Goal: Task Accomplishment & Management: Use online tool/utility

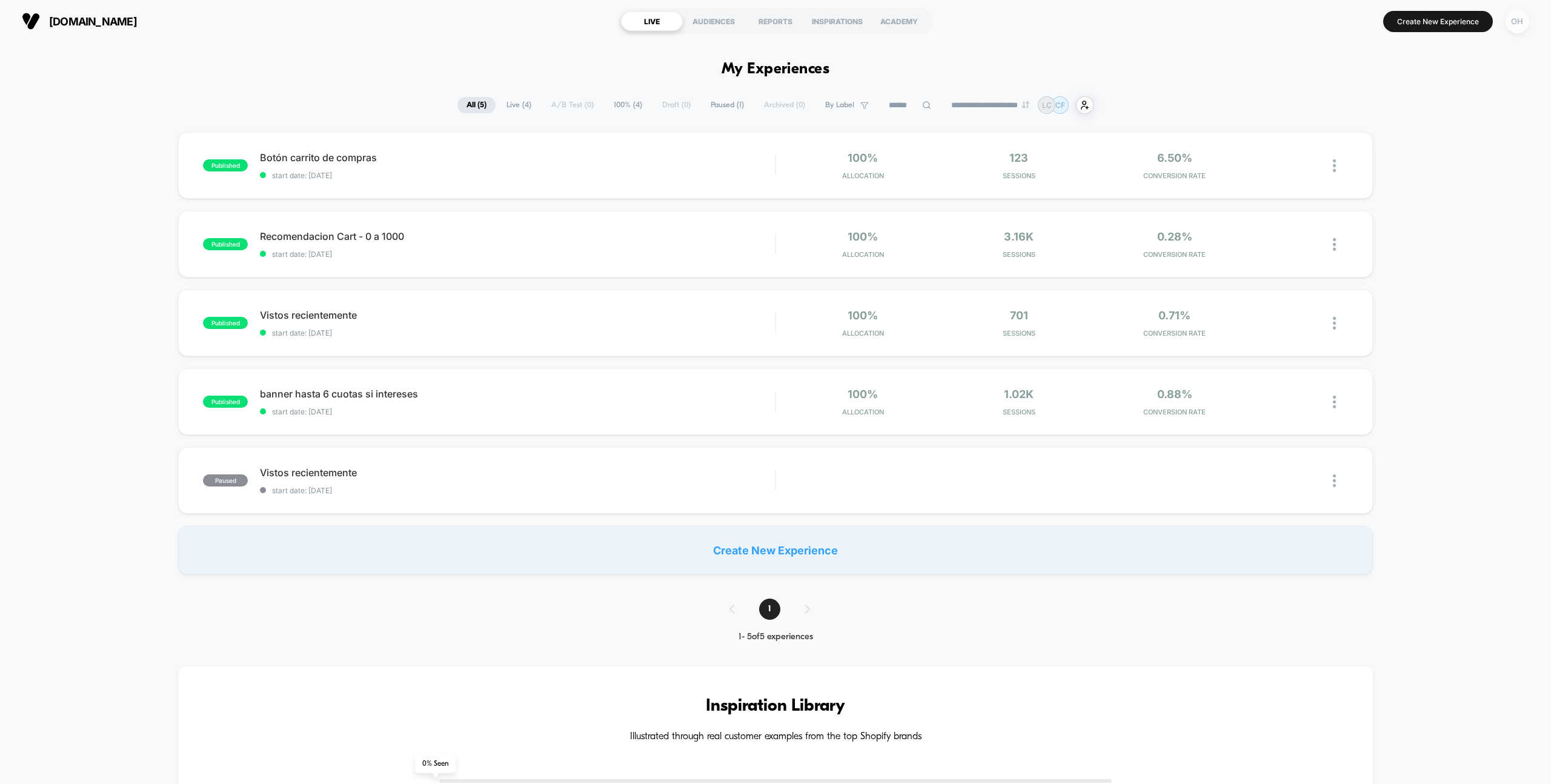
click at [1522, 24] on div "OH" at bounding box center [1518, 22] width 24 height 24
drag, startPoint x: 1407, startPoint y: 96, endPoint x: 1407, endPoint y: 102, distance: 6.0
click at [1407, 96] on div "Or Hodeda or@visually.io Connected Stores" at bounding box center [1444, 84] width 180 height 75
click at [1407, 104] on span "Connected Stores" at bounding box center [1444, 104] width 144 height 10
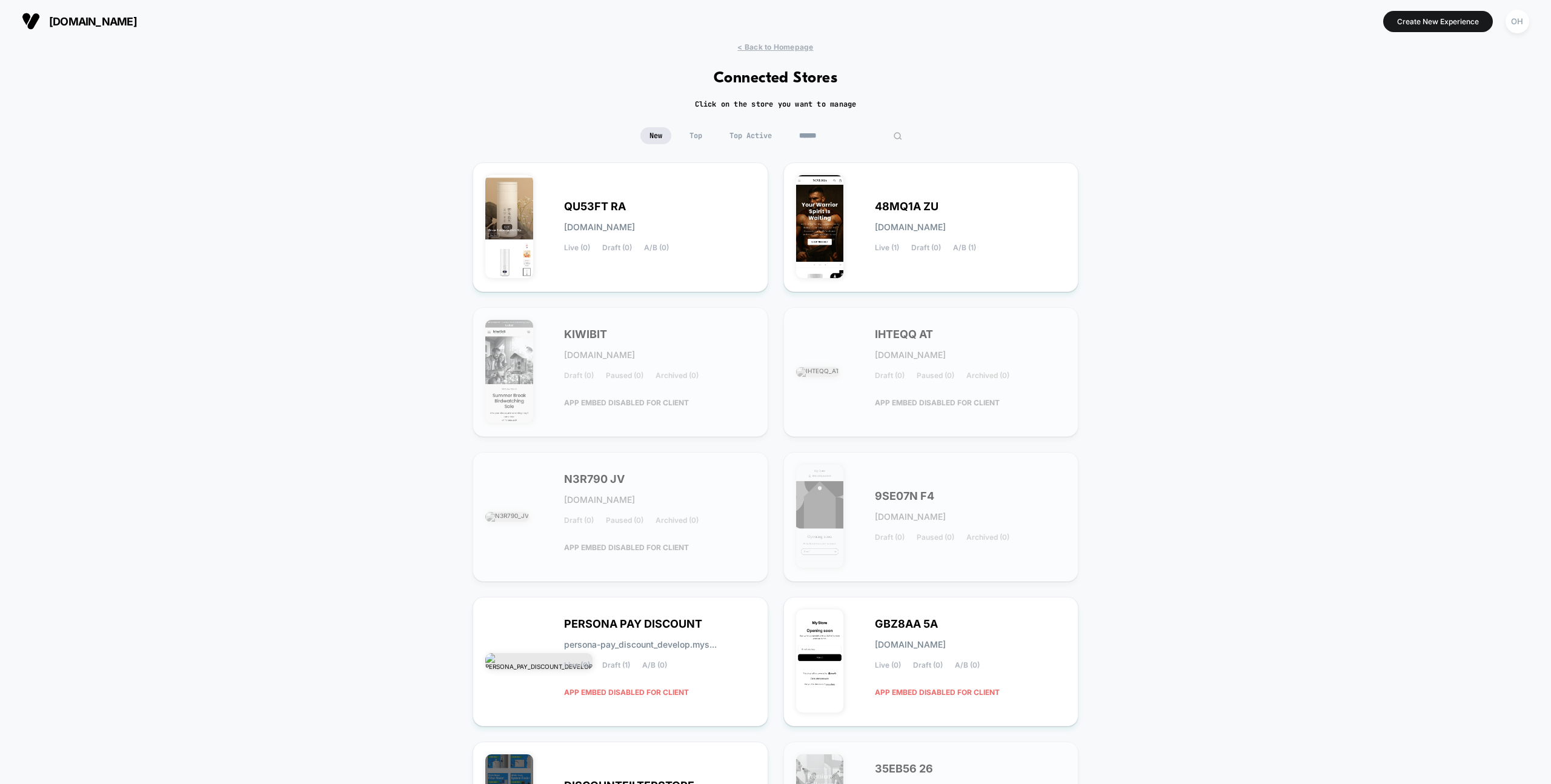
click at [861, 138] on input at bounding box center [850, 136] width 121 height 17
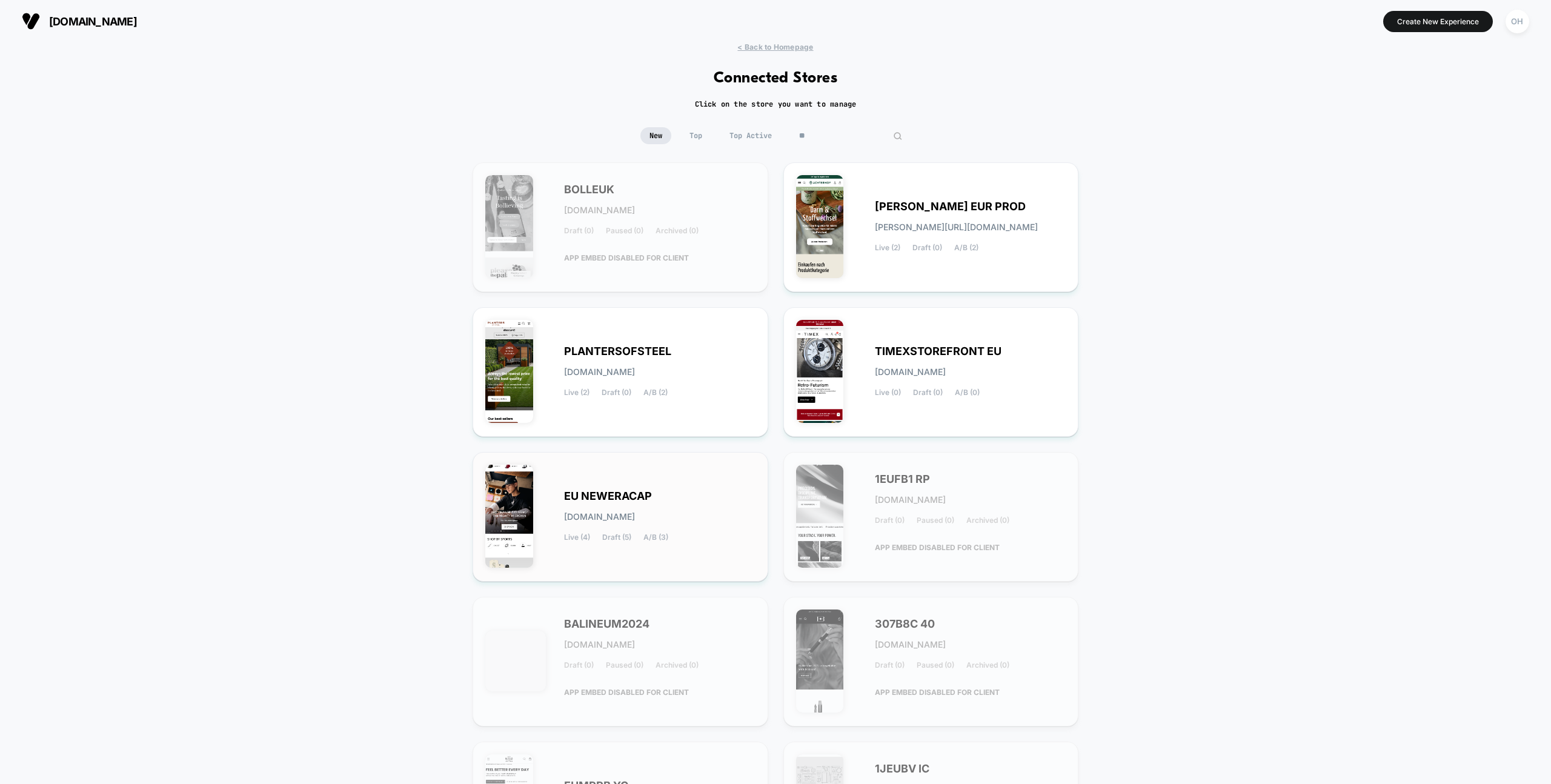
type input "**"
click at [669, 496] on div "EU NEWERACAP eu-neweracap.myshopify.com Live (4) Draft (5) A/B (3)" at bounding box center [660, 517] width 192 height 50
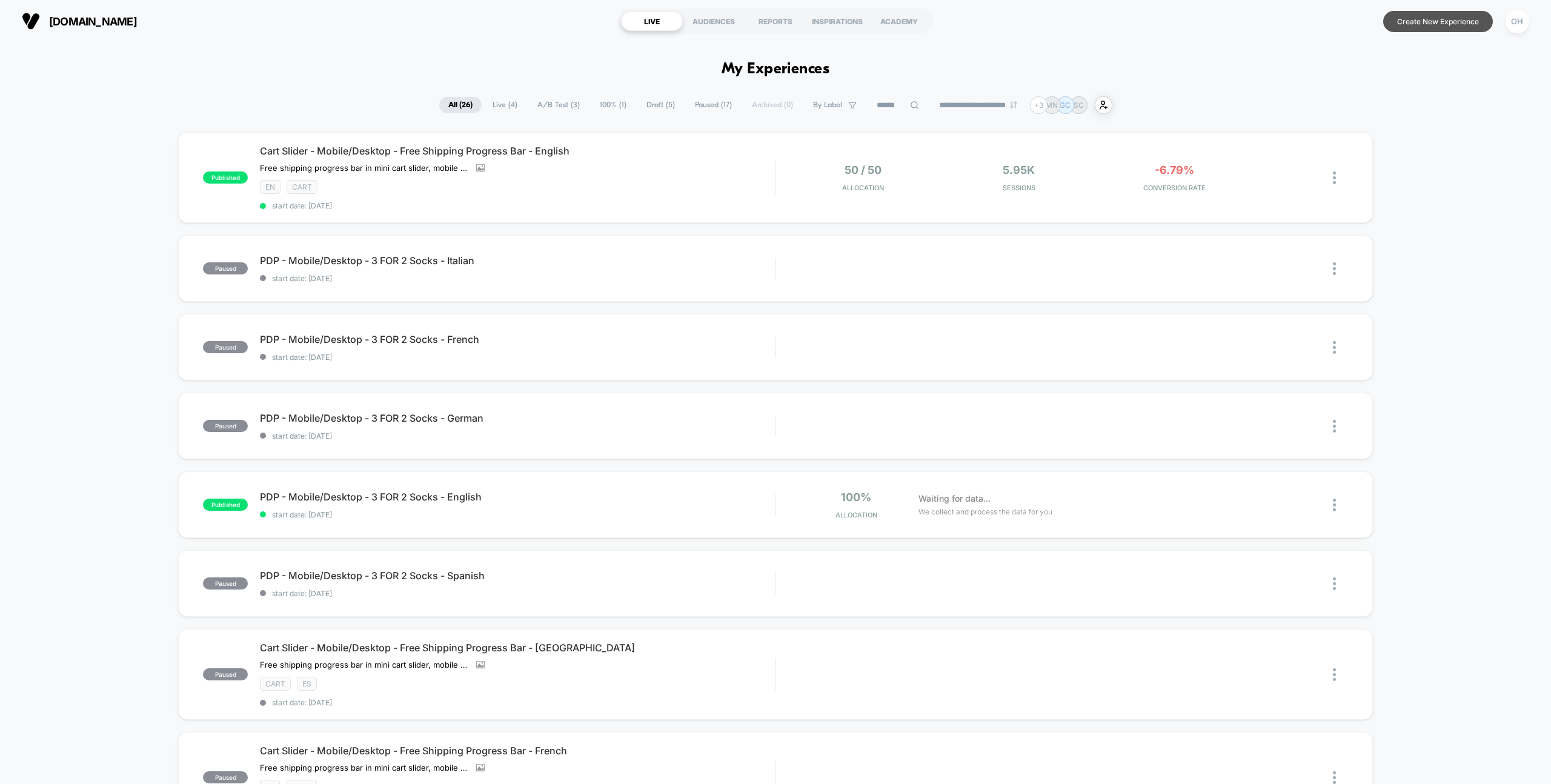
click at [1439, 25] on button "Create New Experience" at bounding box center [1437, 22] width 110 height 21
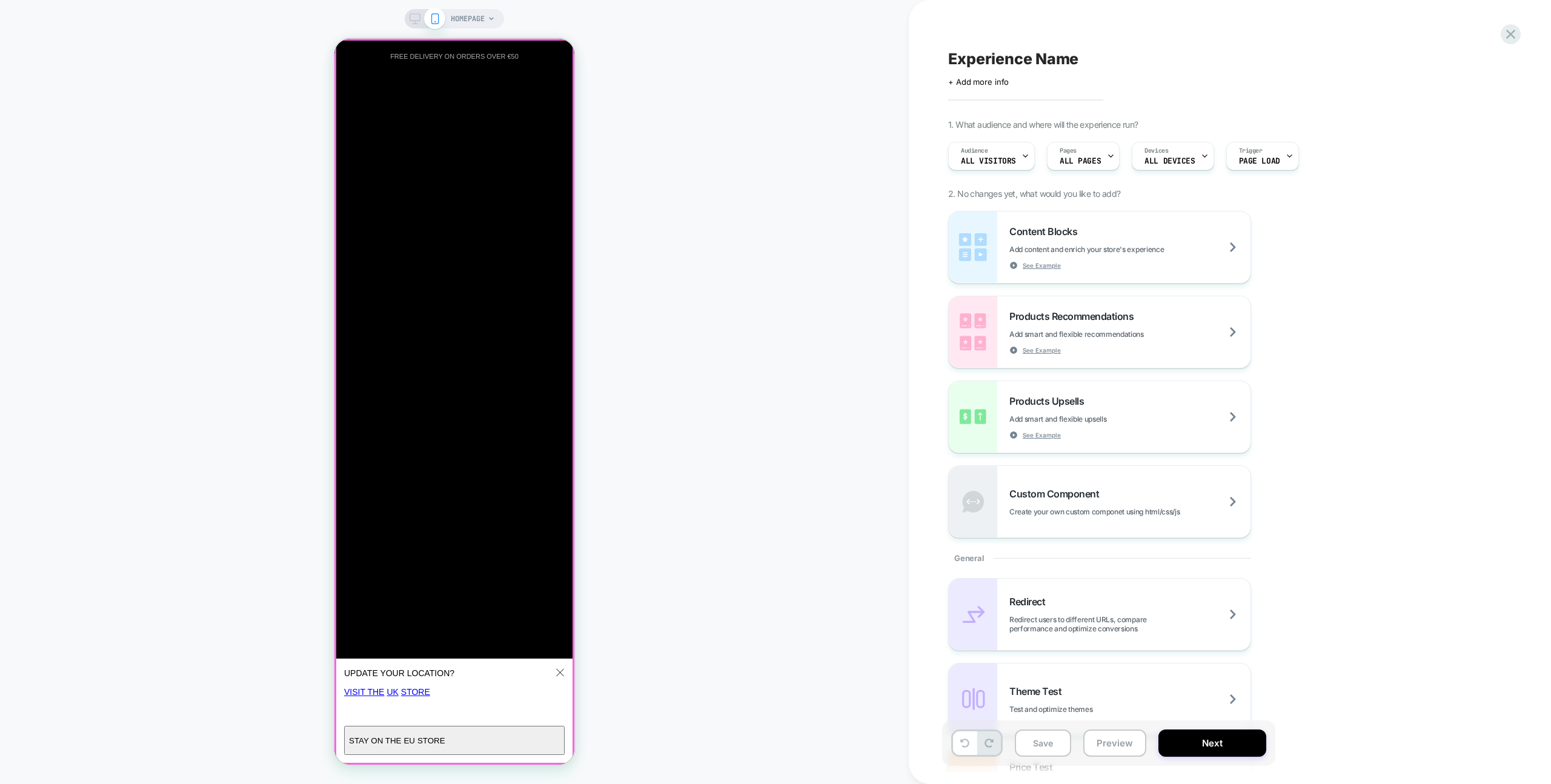
scroll to position [0, 480]
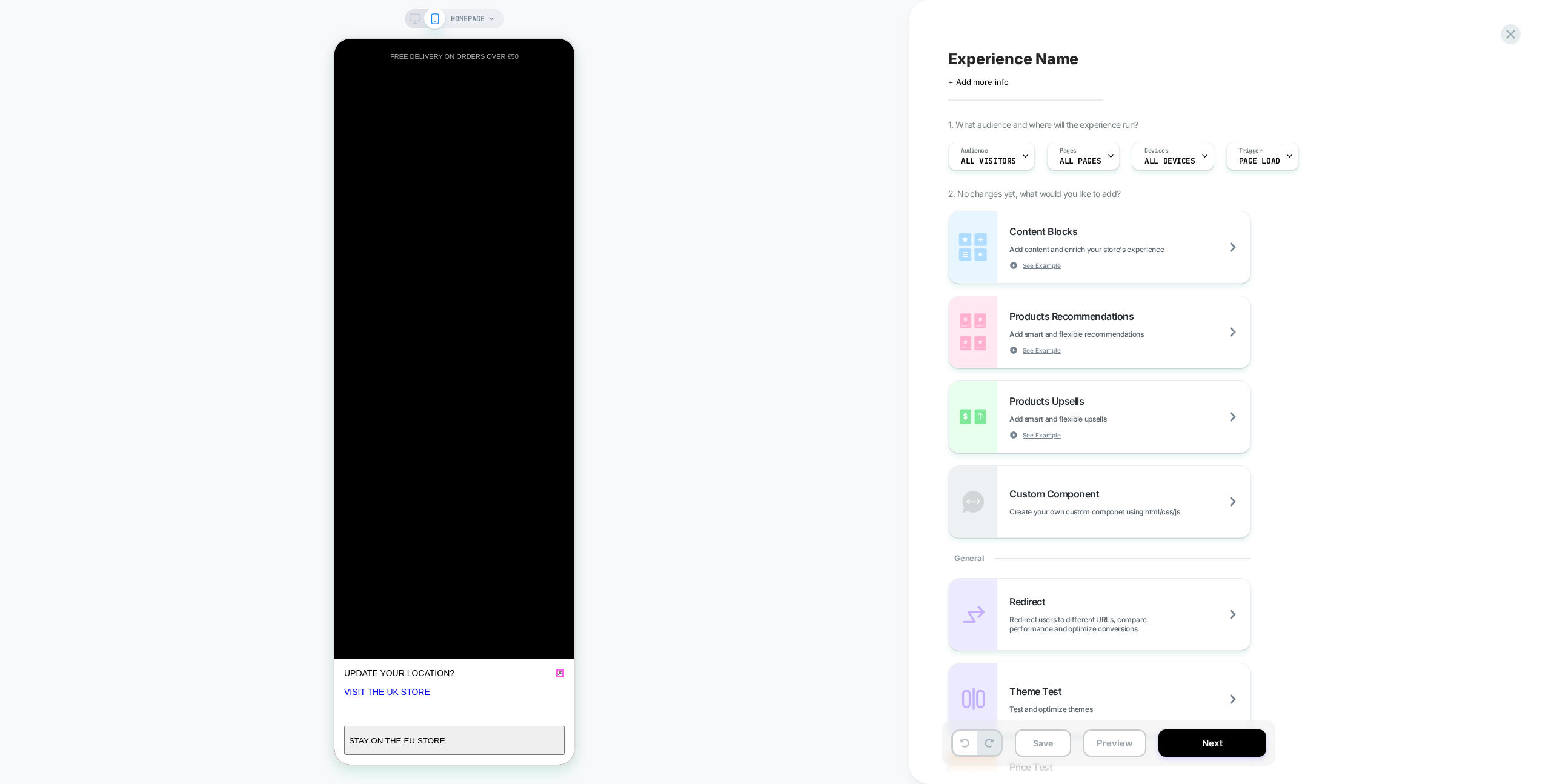
click at [564, 673] on button "Close" at bounding box center [560, 672] width 24 height 24
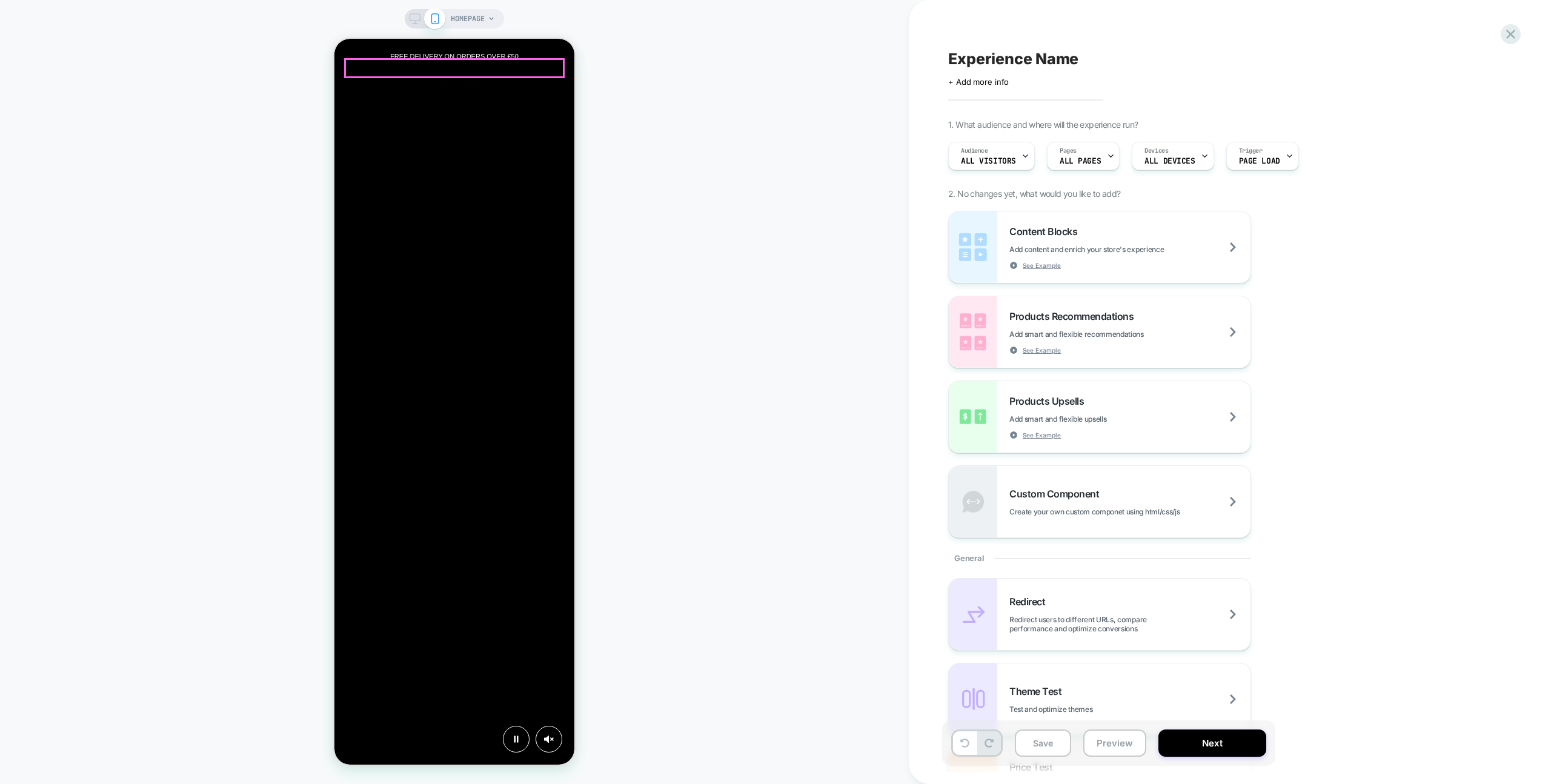
click at [641, 139] on div "HOMEPAGE" at bounding box center [454, 392] width 909 height 760
click at [1106, 742] on button "Preview" at bounding box center [1115, 743] width 63 height 28
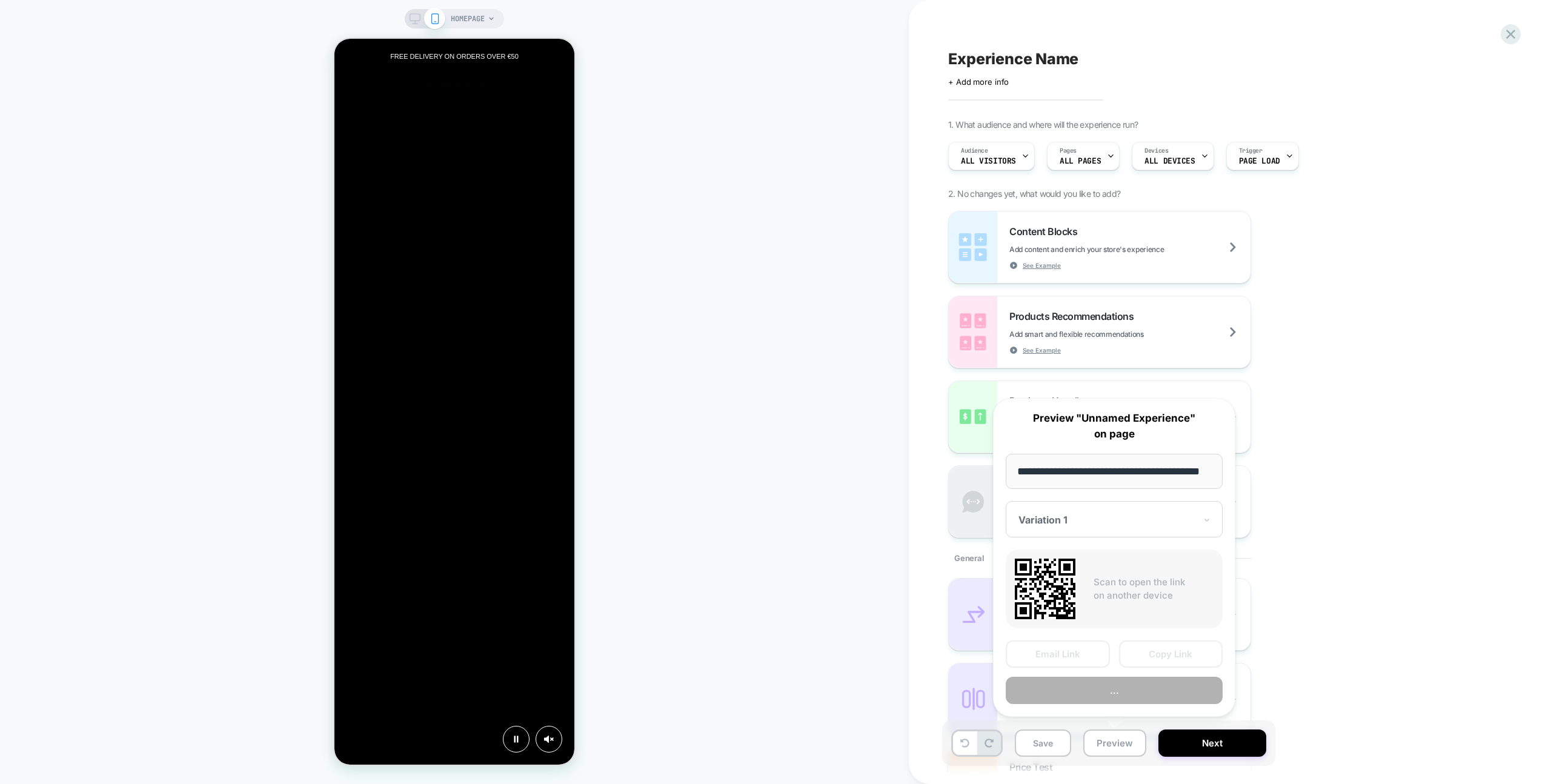
scroll to position [0, 37]
click at [1132, 694] on button "Preview" at bounding box center [1114, 691] width 217 height 28
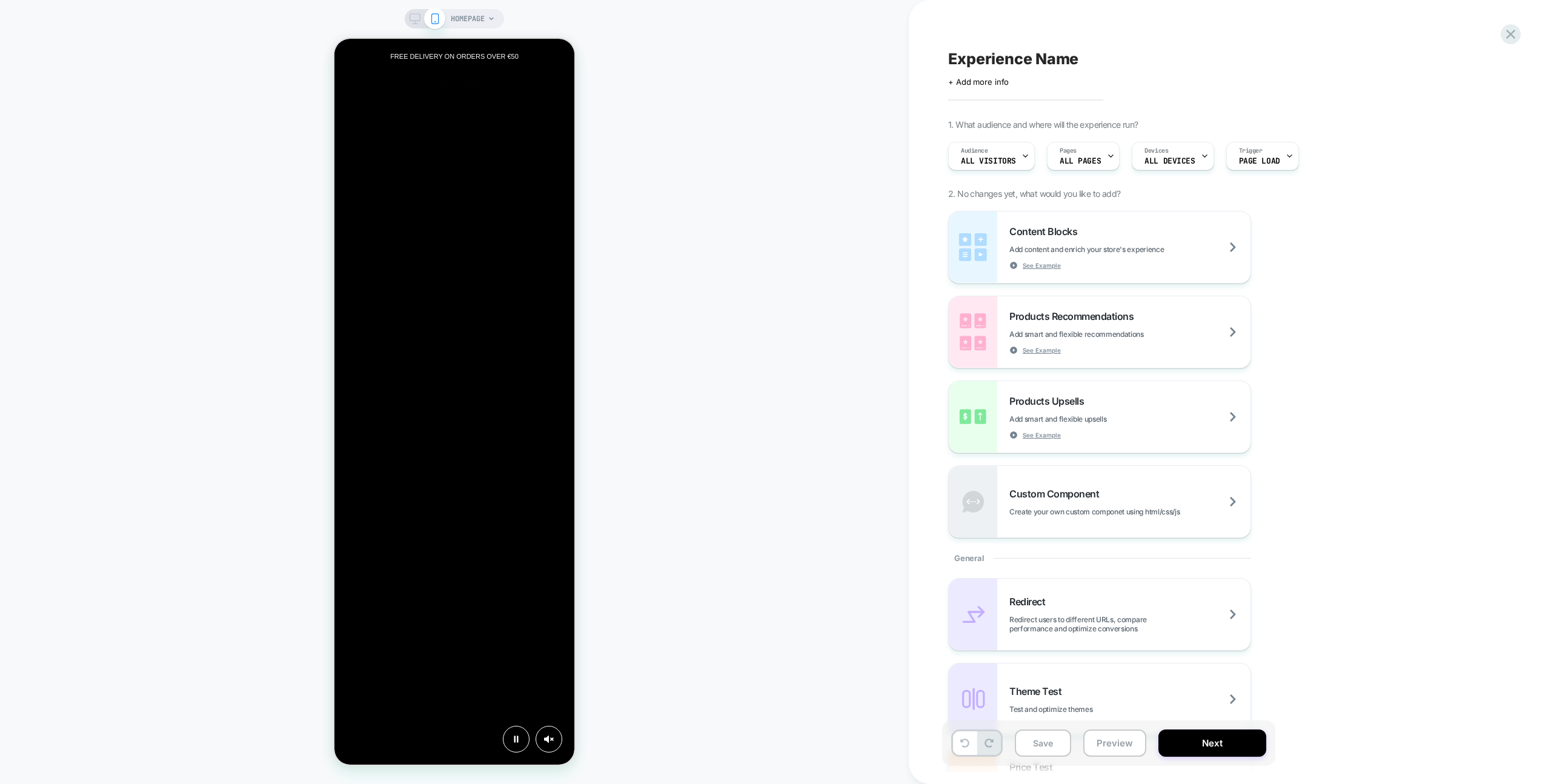
scroll to position [0, 480]
click at [1506, 32] on icon at bounding box center [1510, 34] width 16 height 16
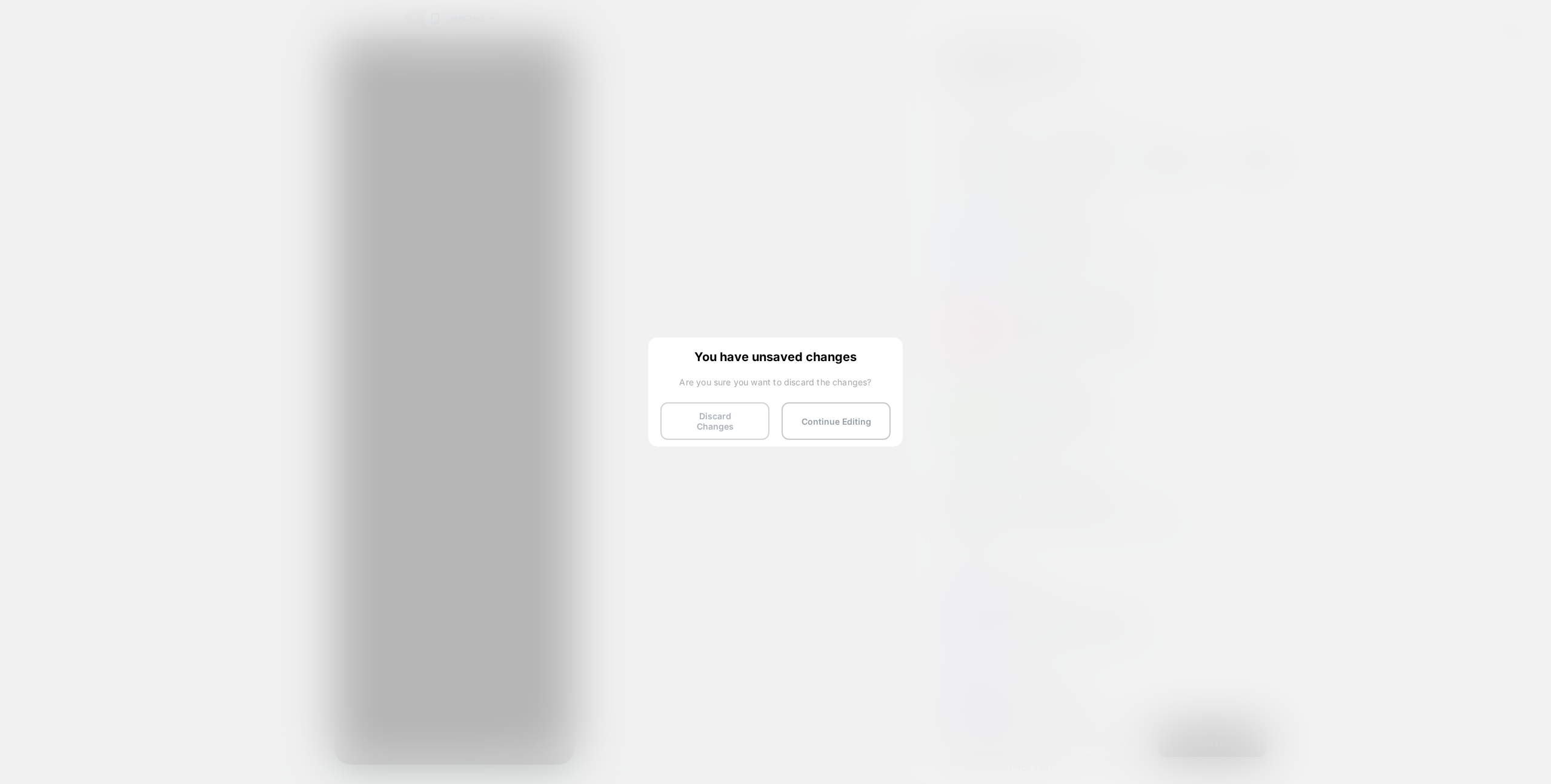
scroll to position [0, 720]
click at [739, 422] on button "Discard Changes" at bounding box center [714, 421] width 109 height 37
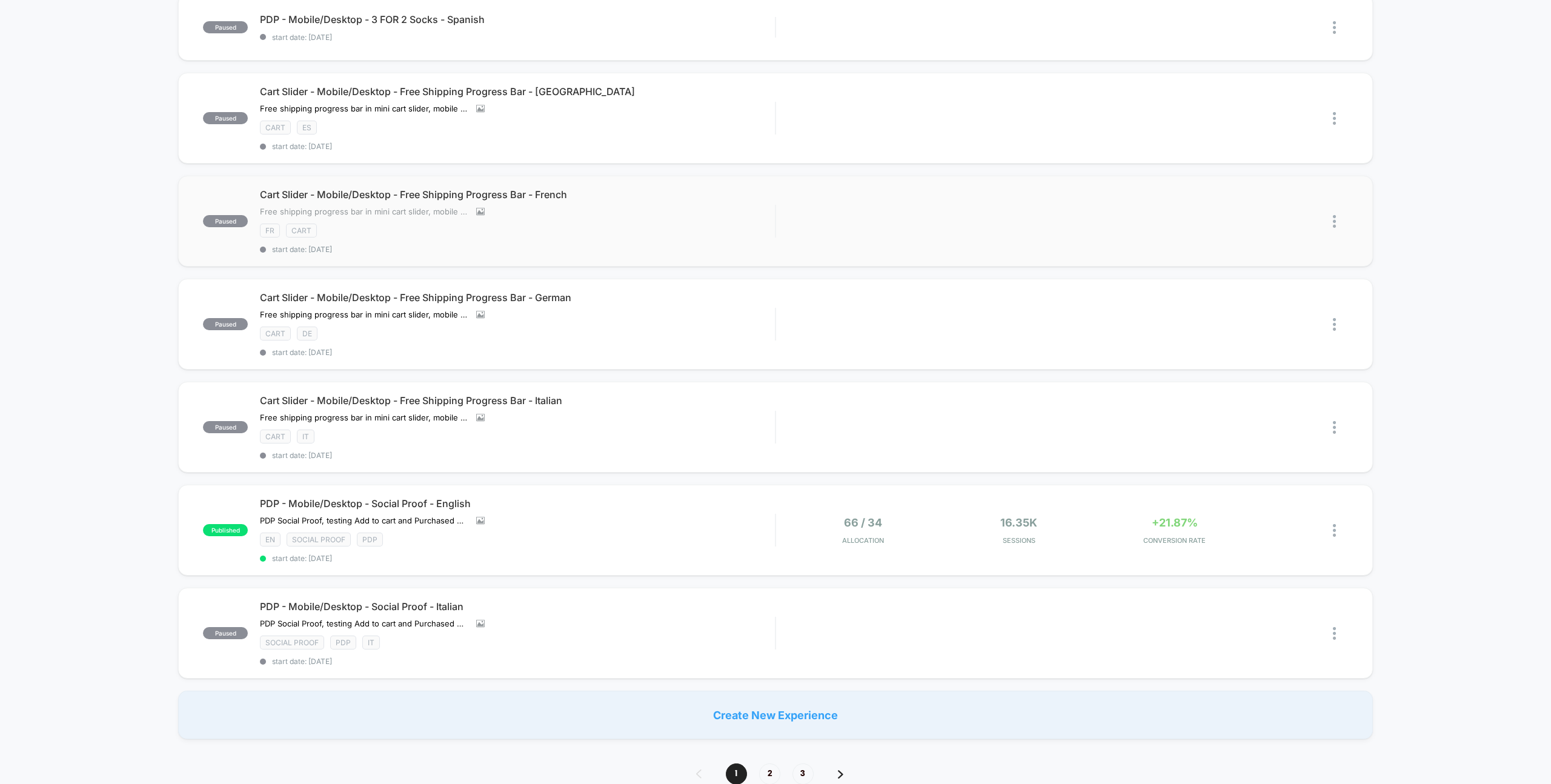
scroll to position [725, 0]
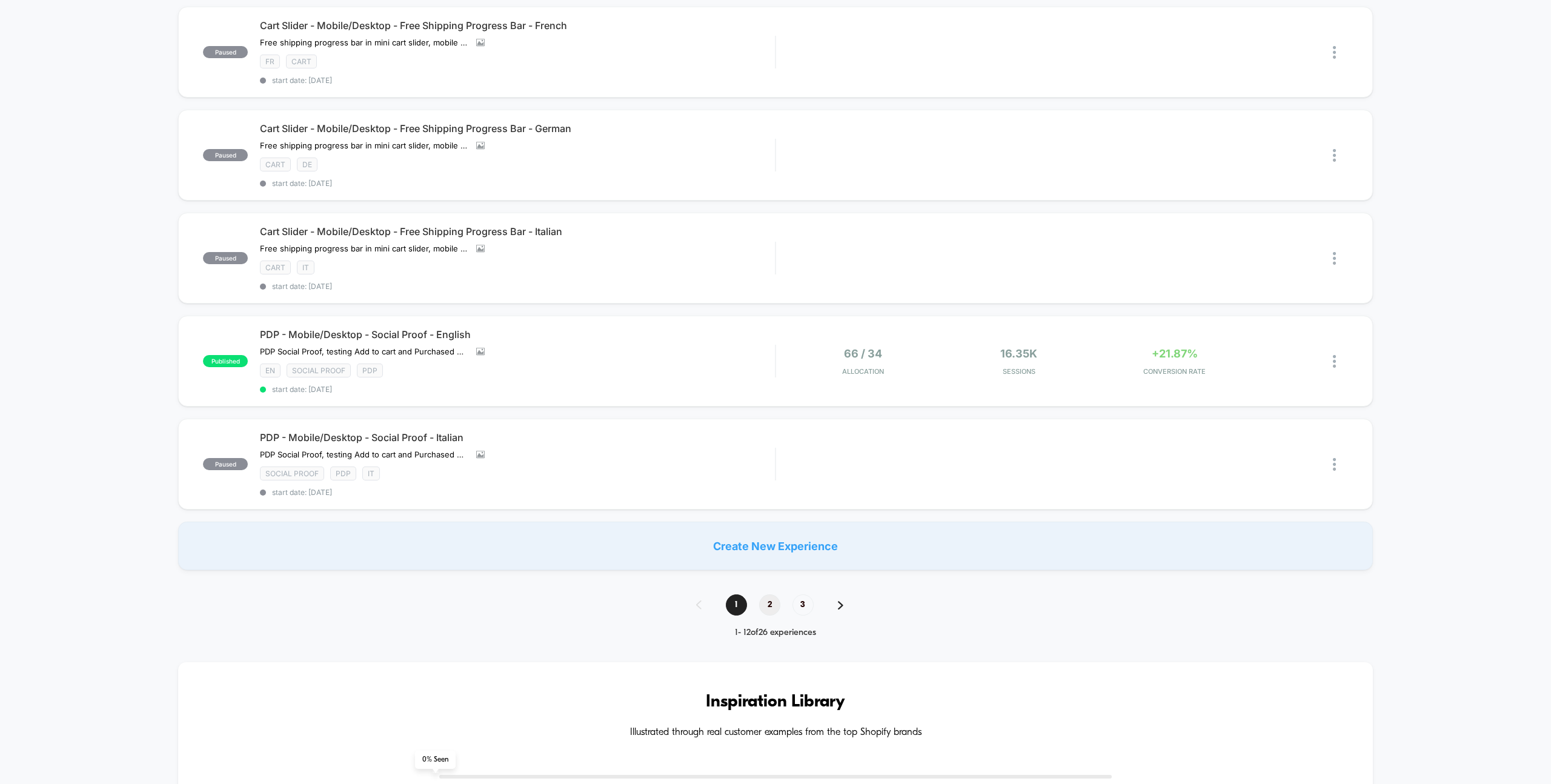
click at [770, 605] on span "2" at bounding box center [770, 605] width 21 height 21
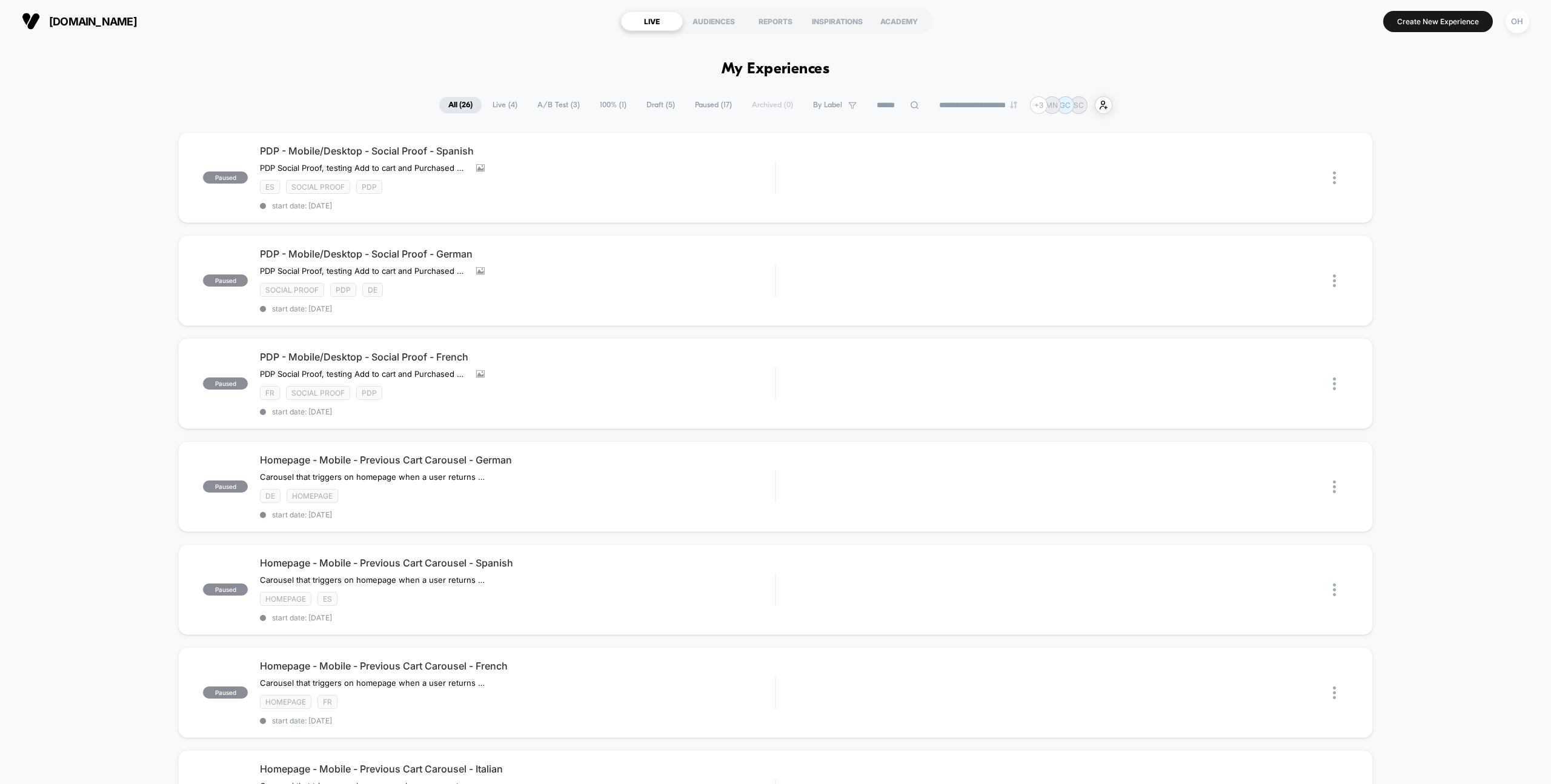
scroll to position [732, 0]
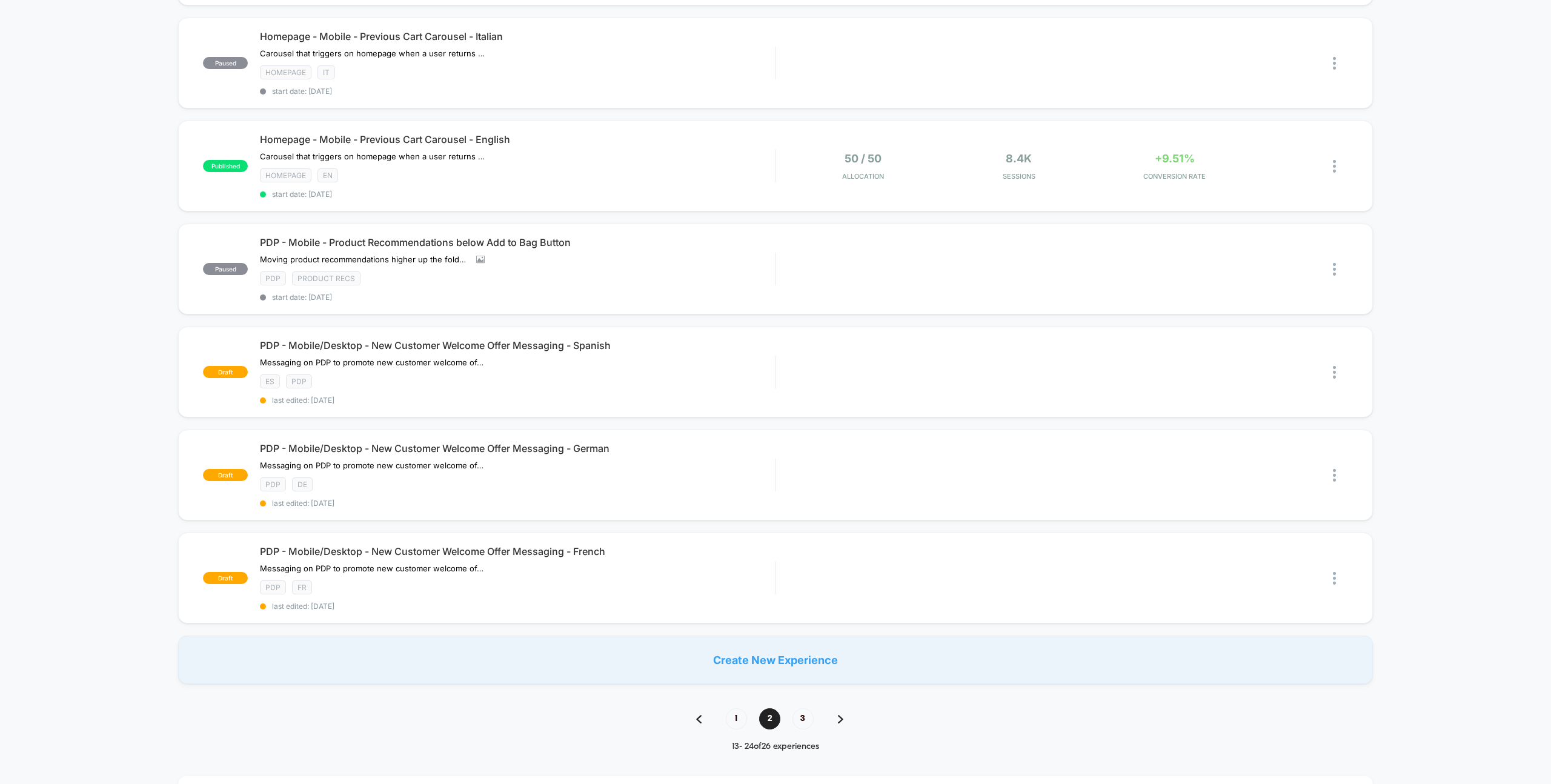
click at [125, 372] on div "paused PDP - Mobile/Desktop - Social Proof - Spanish PDP Social Proof, testing …" at bounding box center [776, 42] width 1551 height 1285
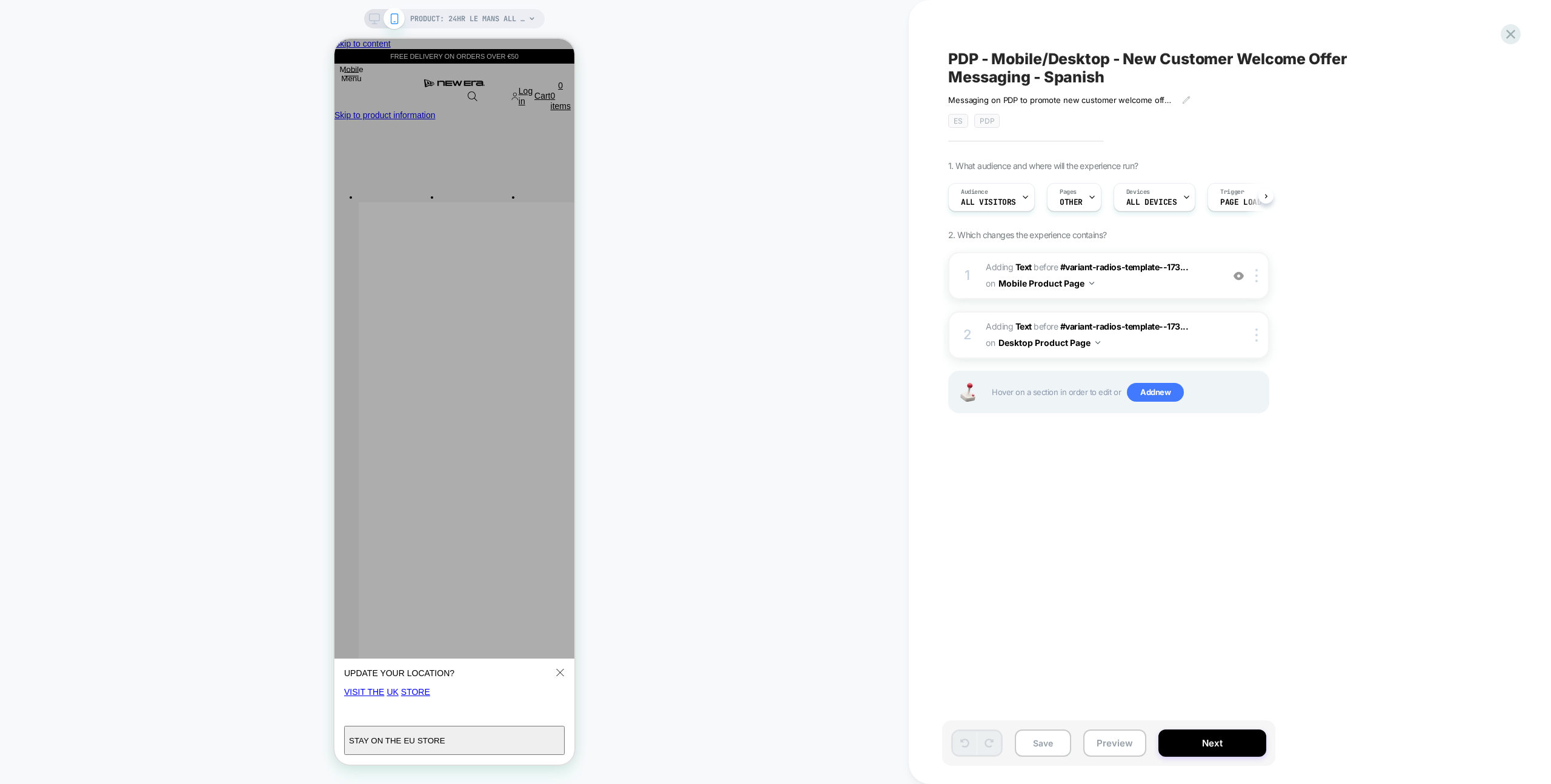
scroll to position [0, 1]
click at [1099, 745] on button "Preview" at bounding box center [1115, 743] width 63 height 28
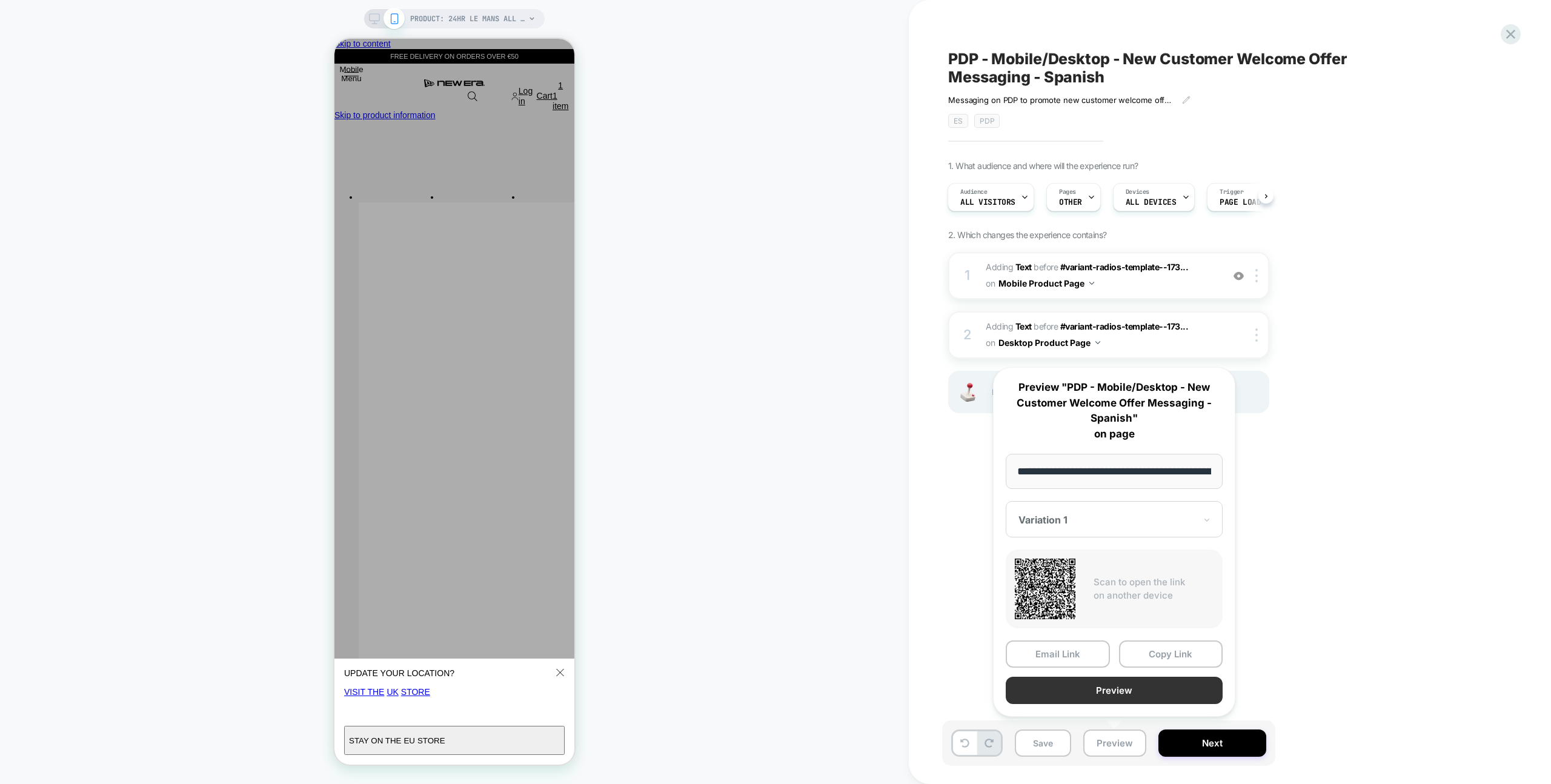
click at [1136, 690] on button "Preview" at bounding box center [1114, 690] width 217 height 28
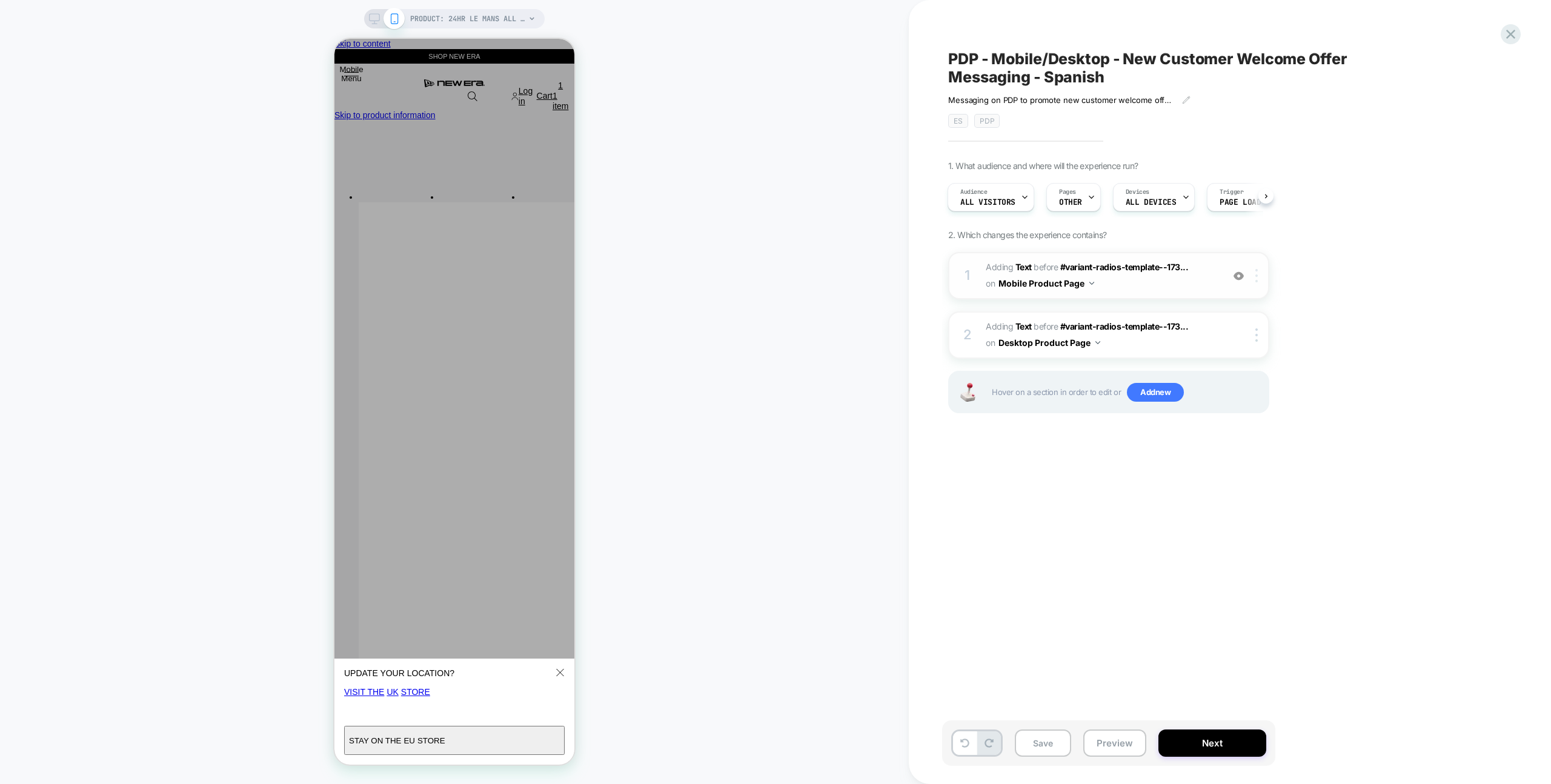
click at [1255, 269] on img at bounding box center [1256, 276] width 3 height 13
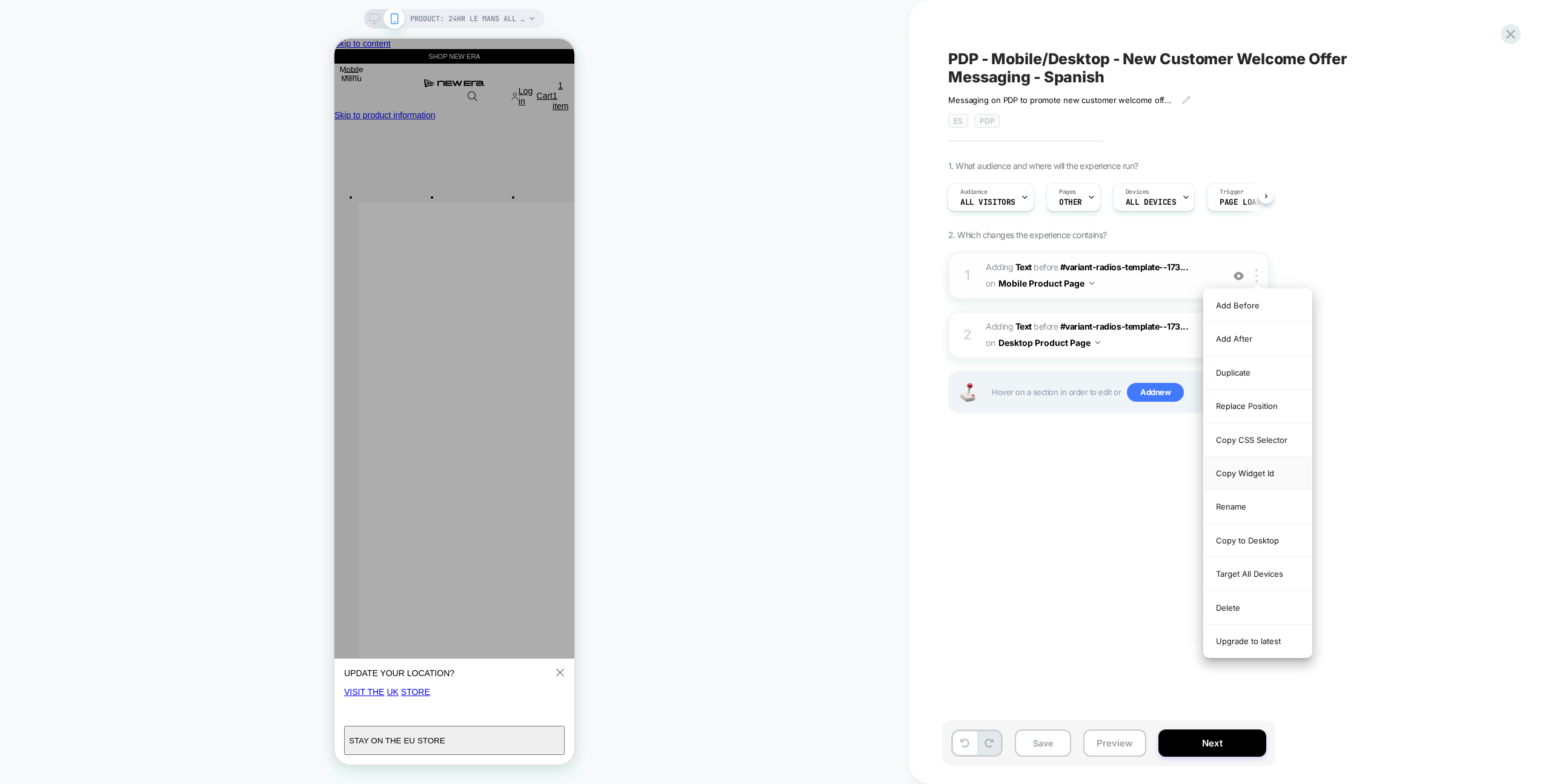
click at [1281, 472] on div "Copy Widget Id" at bounding box center [1258, 473] width 108 height 33
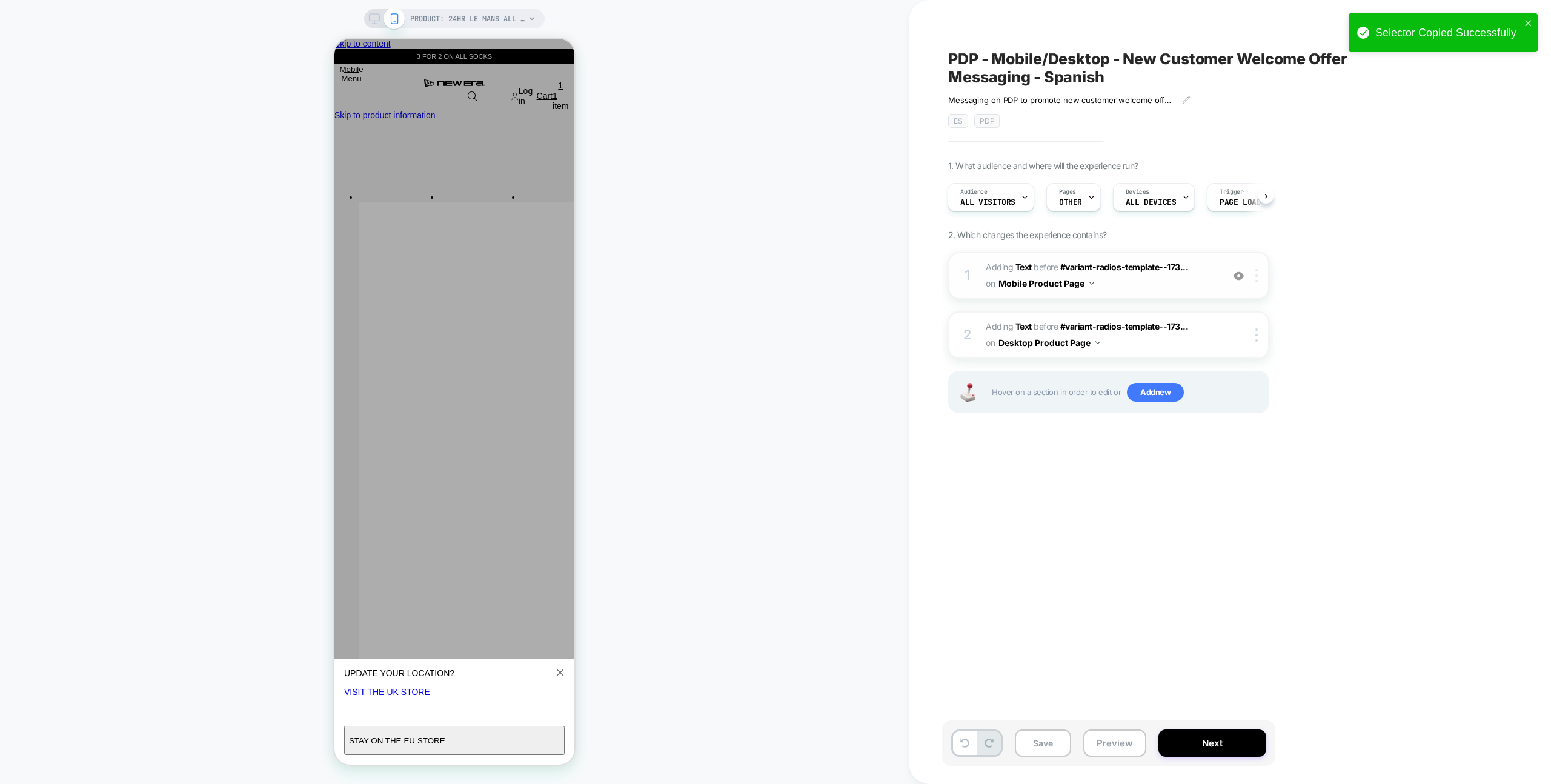
click at [1256, 276] on img at bounding box center [1256, 276] width 3 height 13
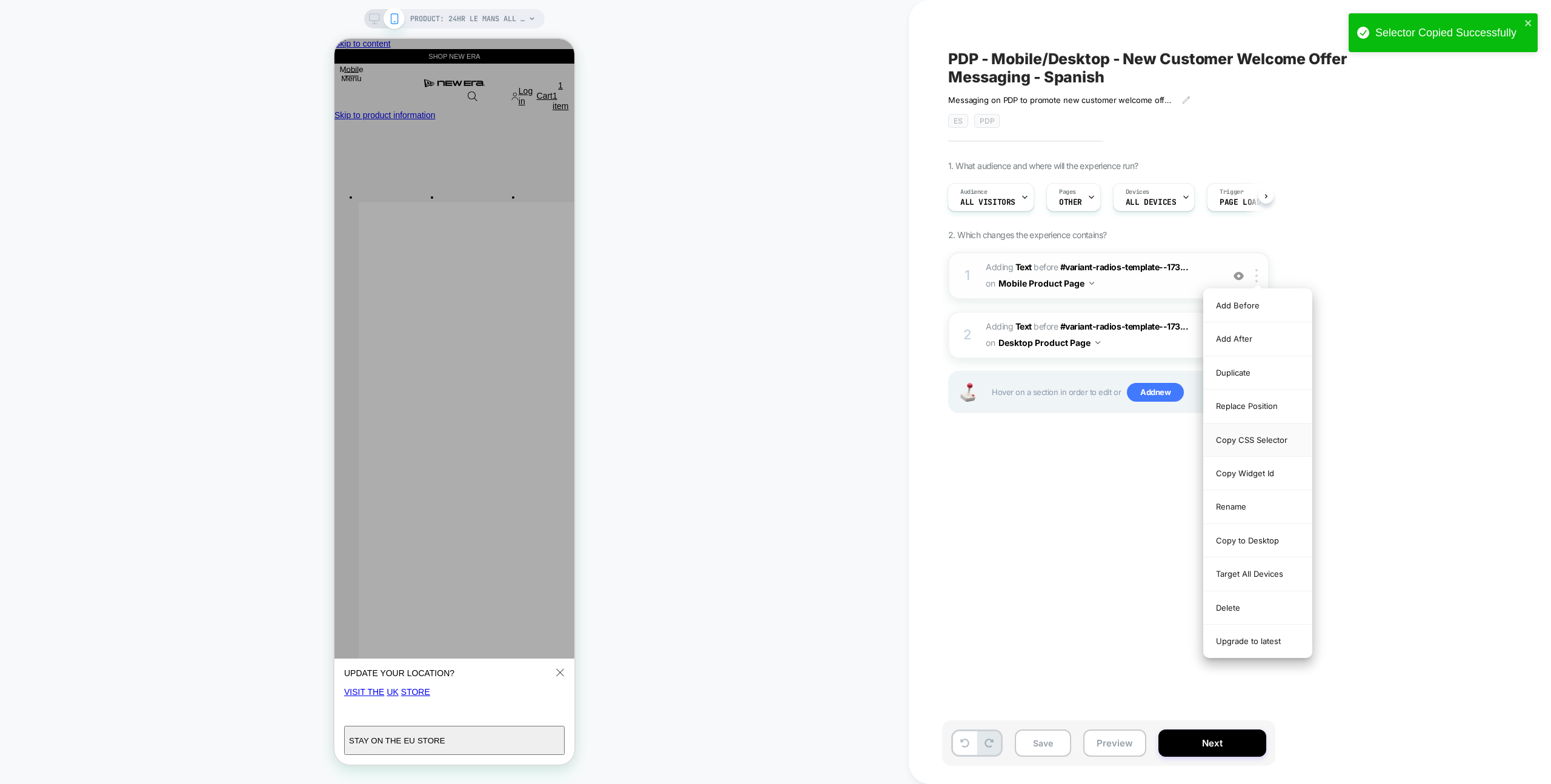
drag, startPoint x: 1279, startPoint y: 439, endPoint x: 1270, endPoint y: 436, distance: 9.5
click at [1279, 439] on div "Copy CSS Selector" at bounding box center [1258, 440] width 108 height 33
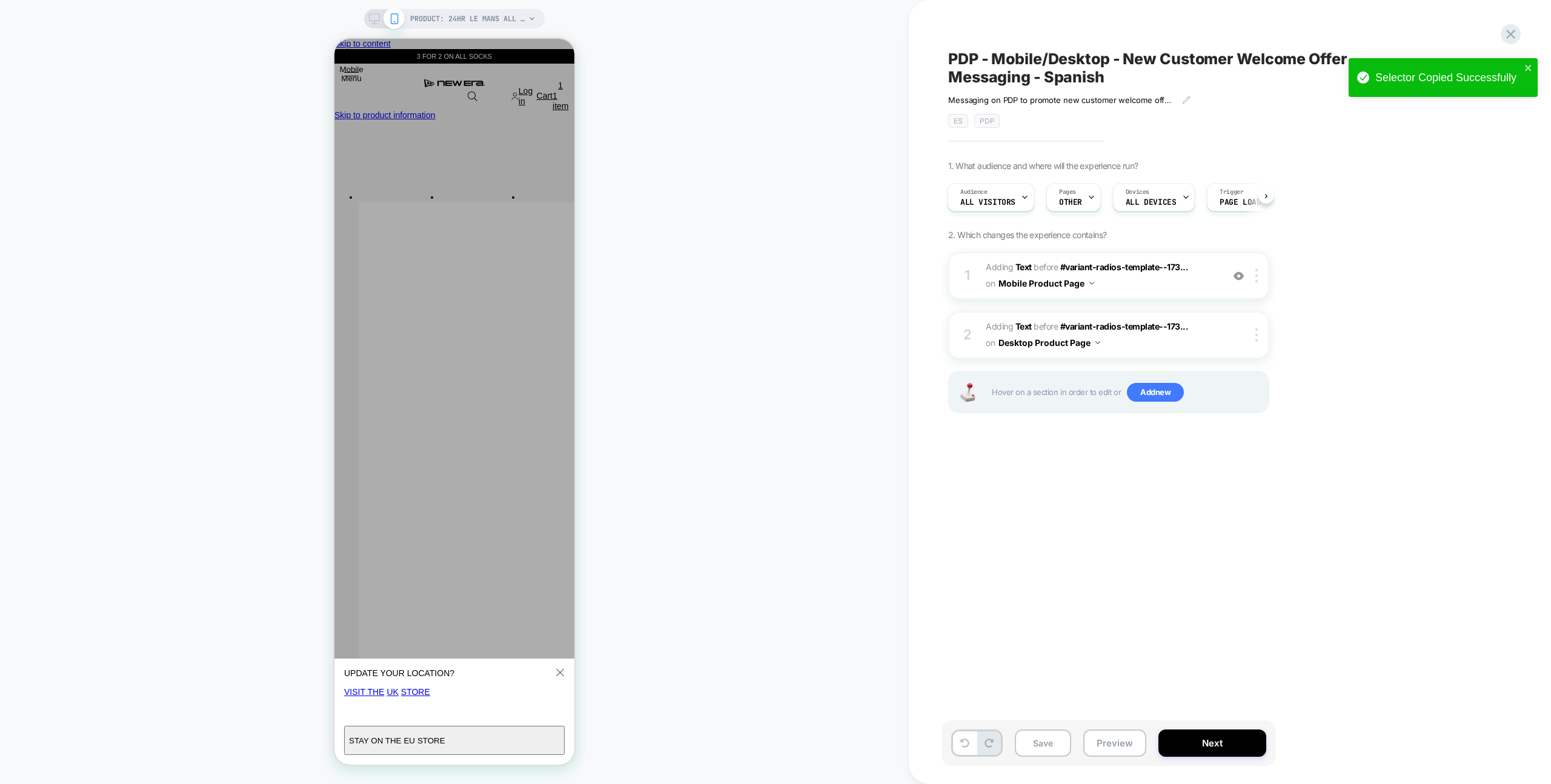
click at [769, 224] on div "PRODUCT: 24HR Le Mans All Over Print Black 9FORTY Adjustable Cap [60754595] PRO…" at bounding box center [454, 392] width 909 height 760
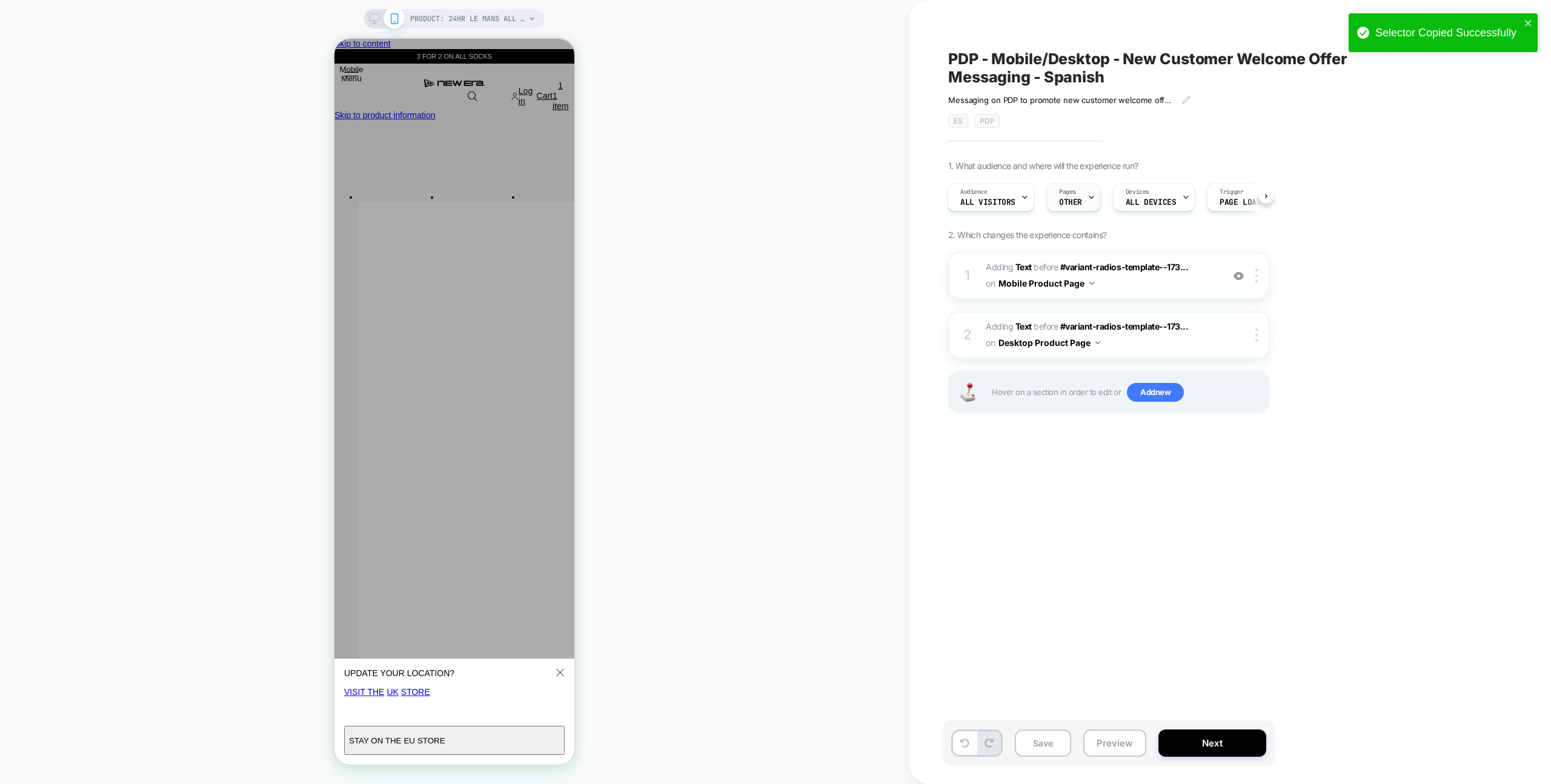
click at [1092, 194] on icon at bounding box center [1091, 197] width 8 height 8
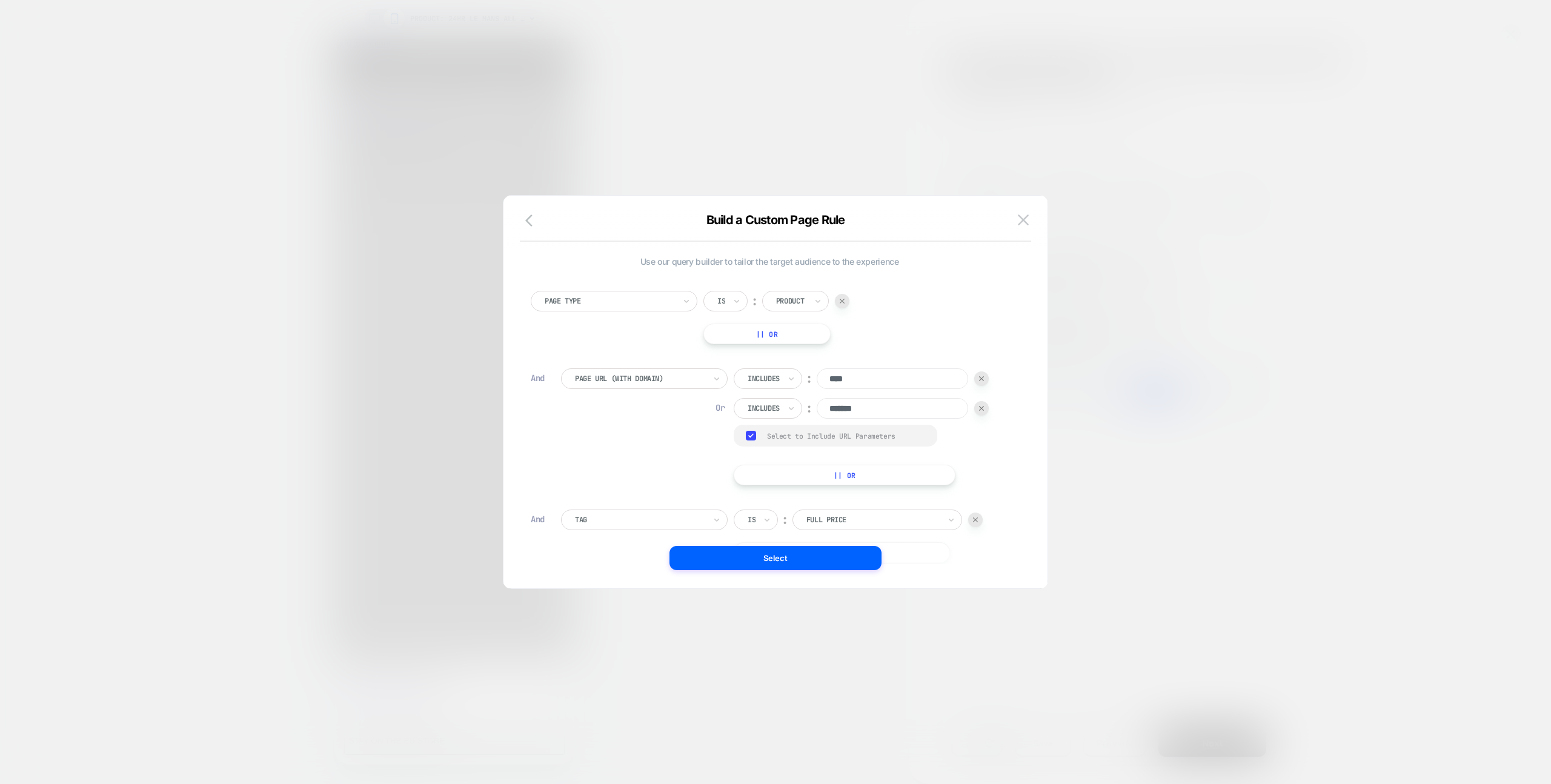
click at [976, 408] on div at bounding box center [982, 408] width 14 height 14
click at [806, 563] on button "Select" at bounding box center [775, 558] width 212 height 24
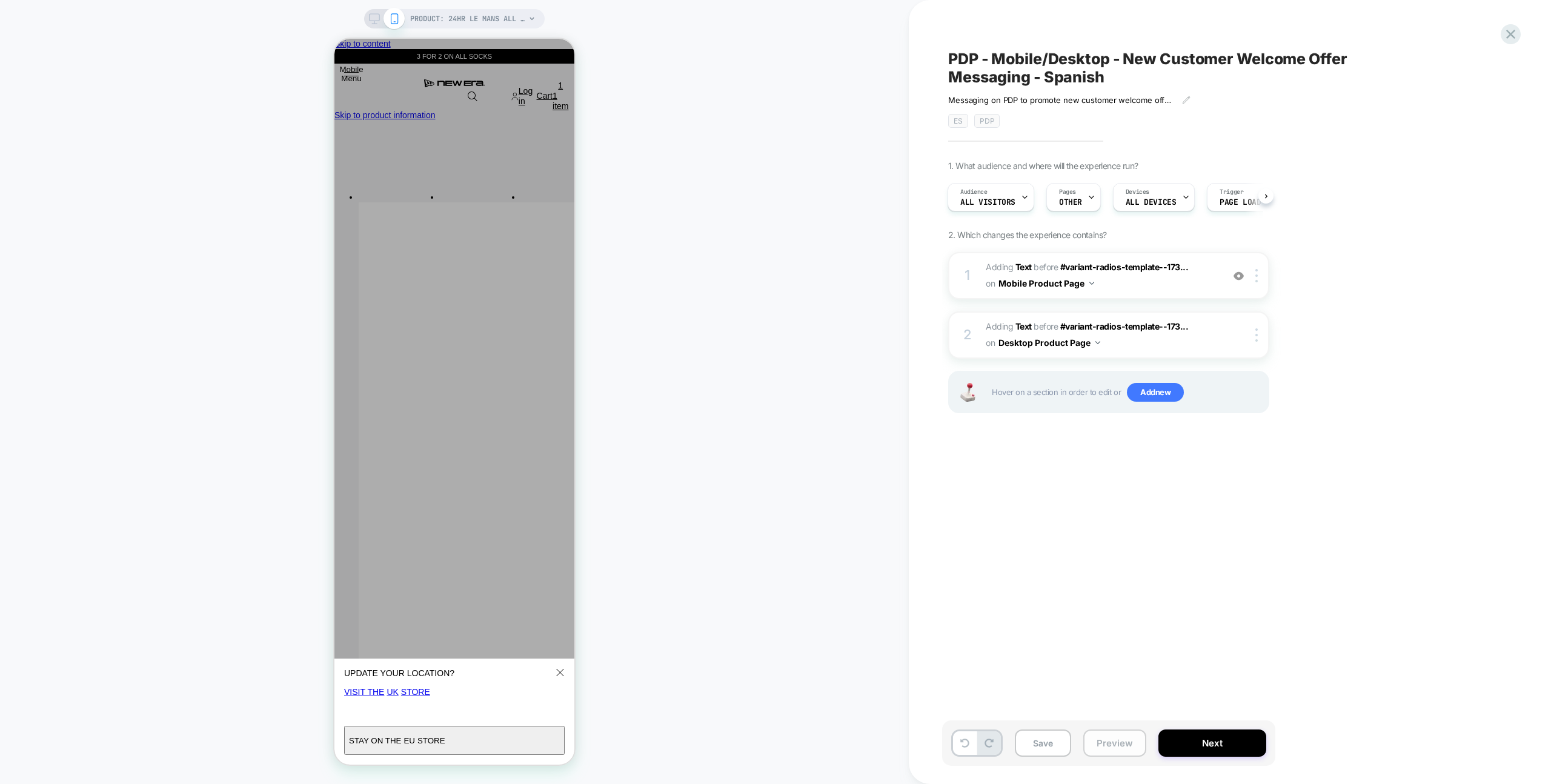
click at [1124, 739] on button "Preview" at bounding box center [1115, 743] width 63 height 28
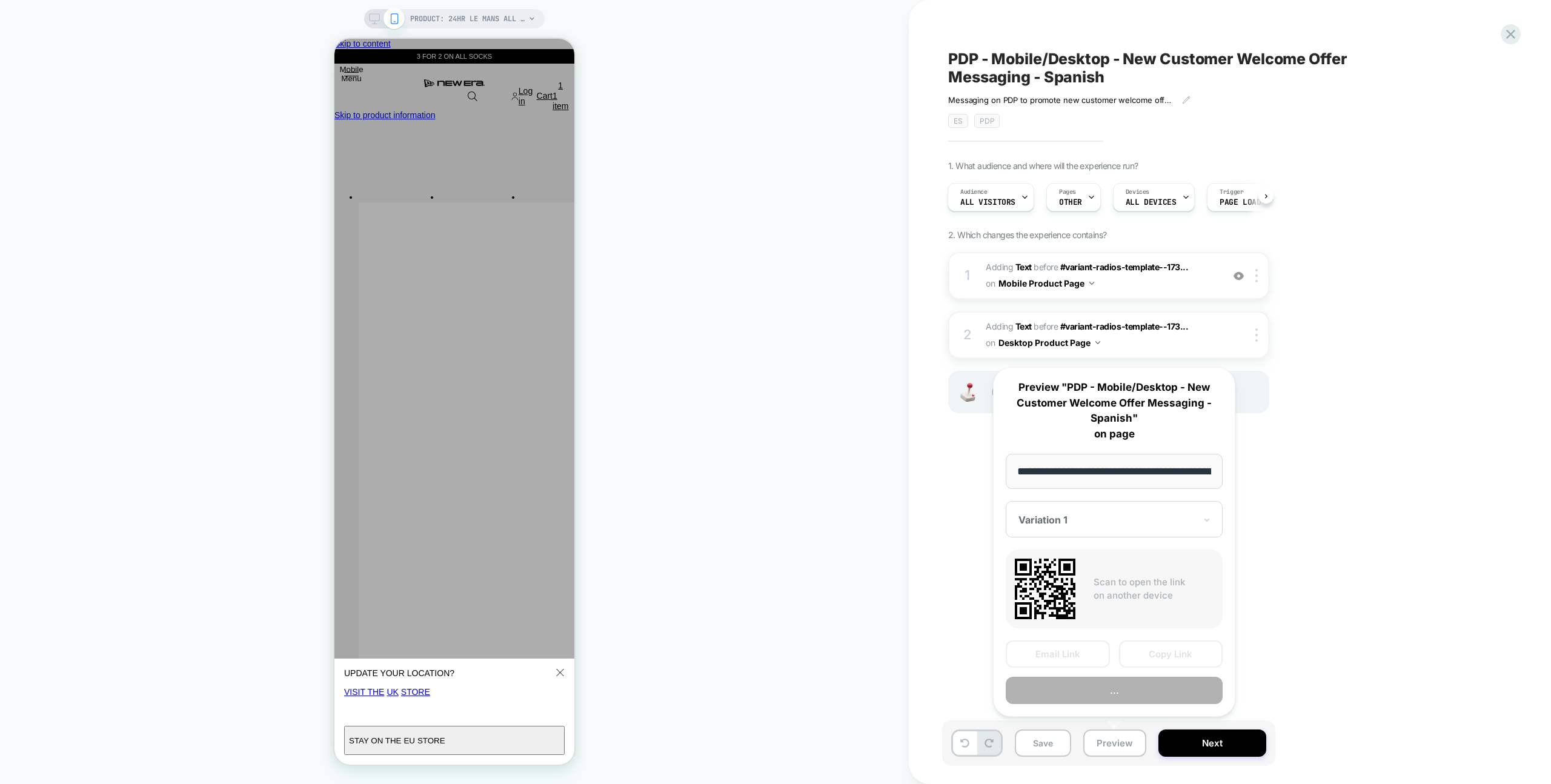
scroll to position [0, 398]
click at [1115, 687] on button "Preview" at bounding box center [1114, 691] width 217 height 28
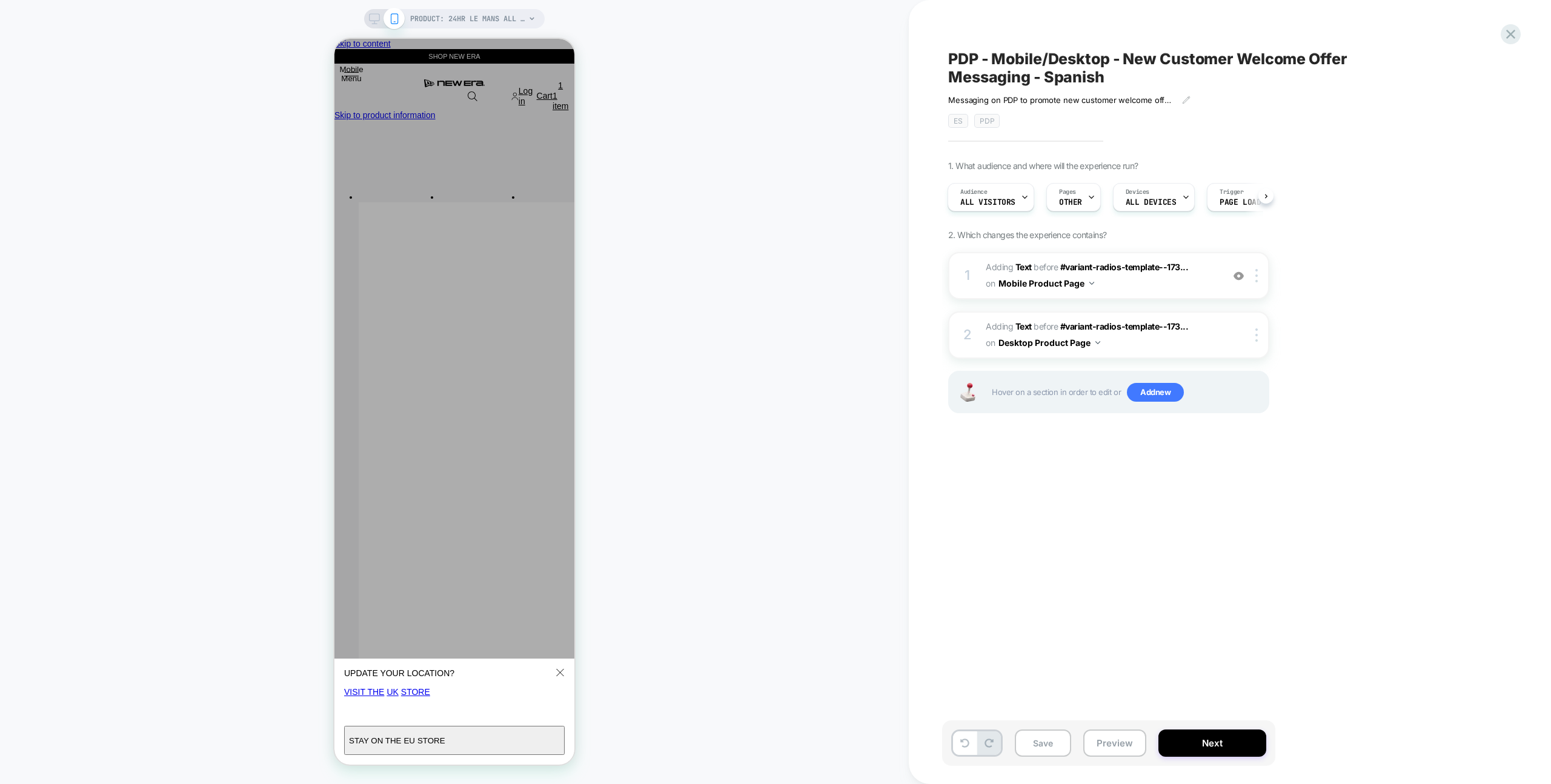
click at [1201, 56] on span "PDP - Mobile/Desktop - New Customer Welcome Offer Messaging - Spanish" at bounding box center [1169, 68] width 442 height 36
click at [1388, 70] on icon at bounding box center [1382, 68] width 15 height 15
click at [1132, 739] on button "Preview" at bounding box center [1115, 743] width 63 height 28
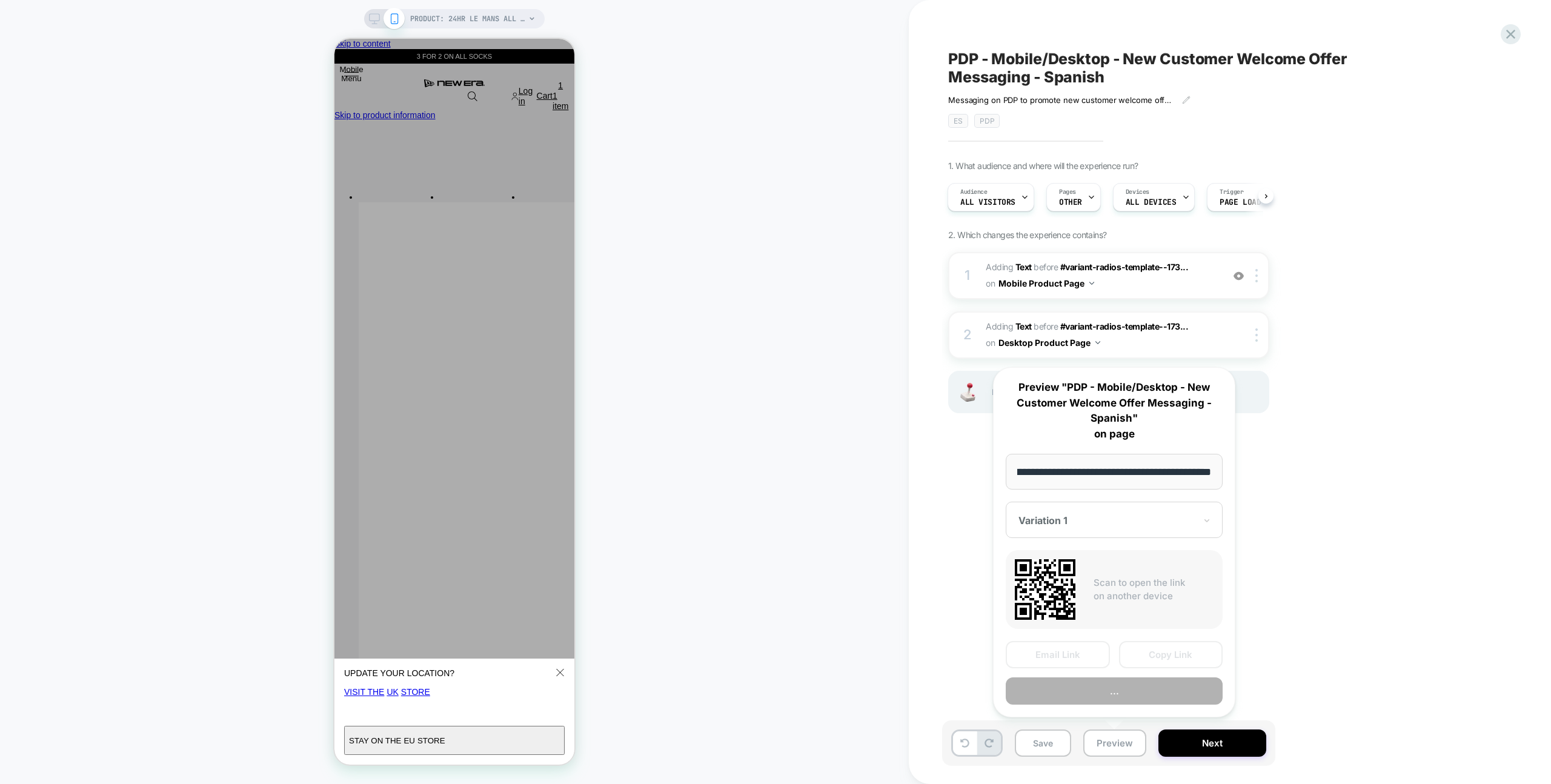
scroll to position [0, 0]
click at [1126, 696] on button "Preview" at bounding box center [1114, 691] width 217 height 28
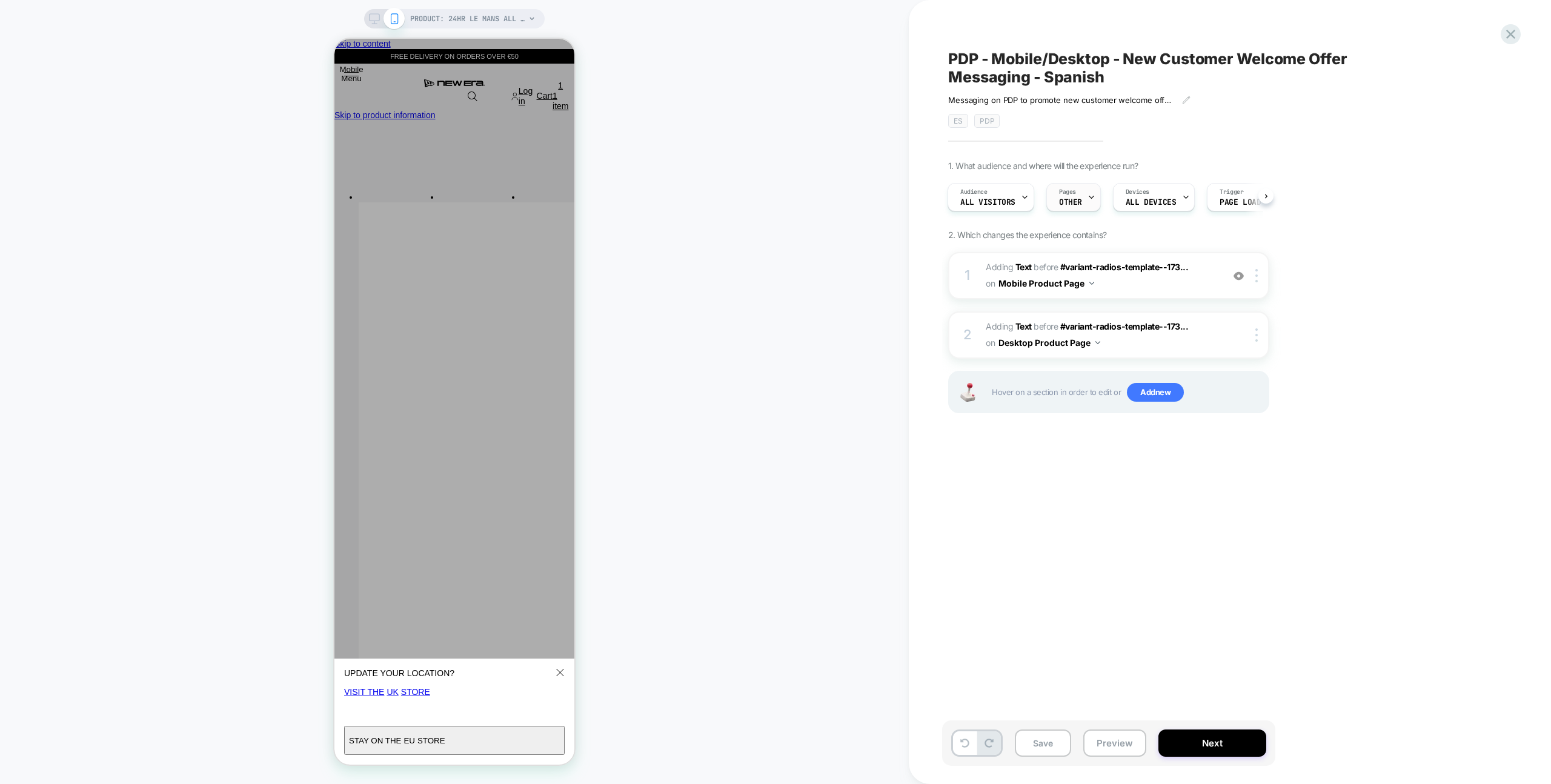
click at [1061, 199] on span "OTHER" at bounding box center [1070, 202] width 23 height 9
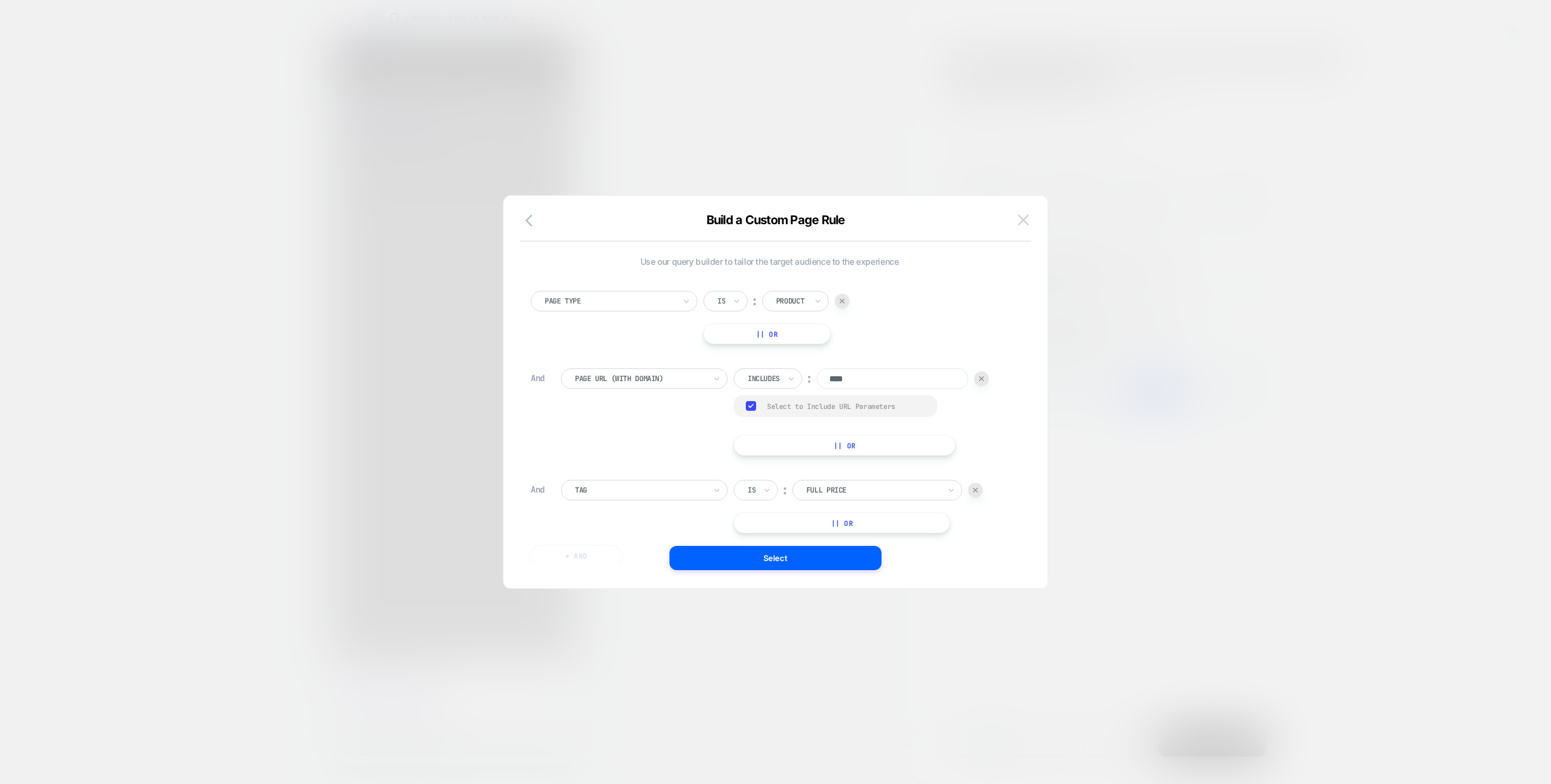
click at [1019, 215] on img at bounding box center [1023, 220] width 11 height 10
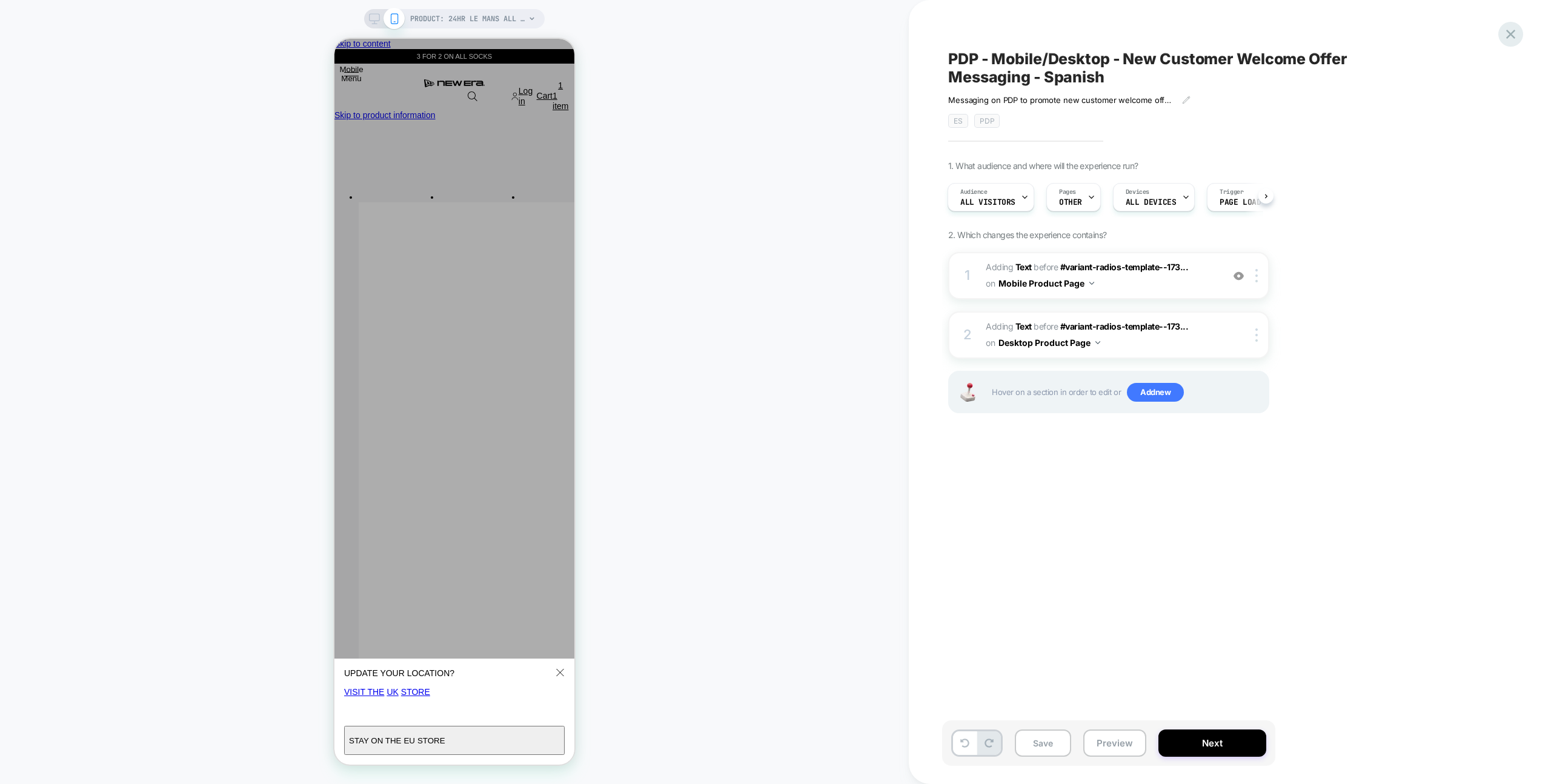
click at [1511, 41] on icon at bounding box center [1510, 34] width 16 height 16
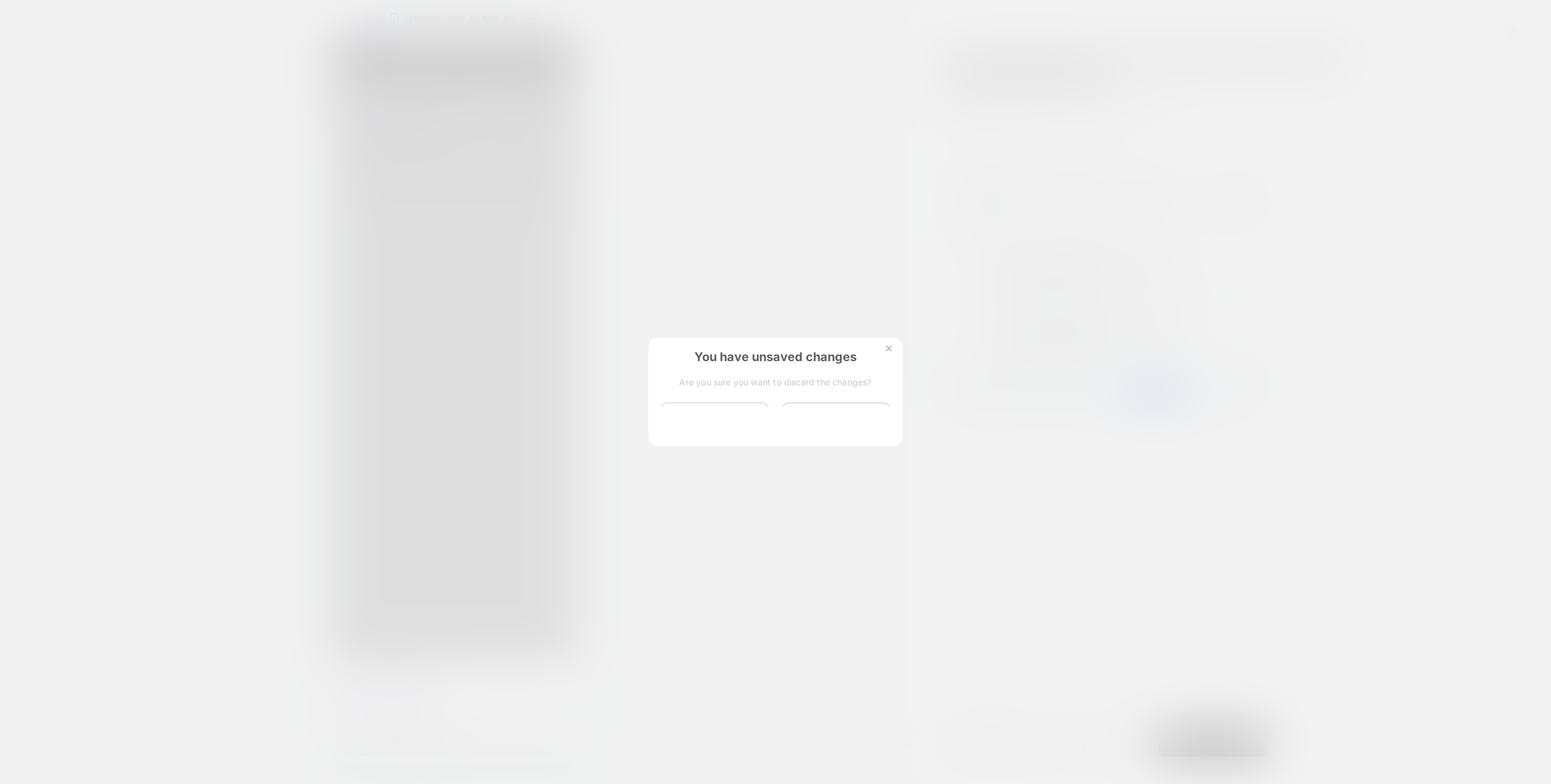
click at [697, 402] on button "Discard Changes" at bounding box center [714, 421] width 109 height 37
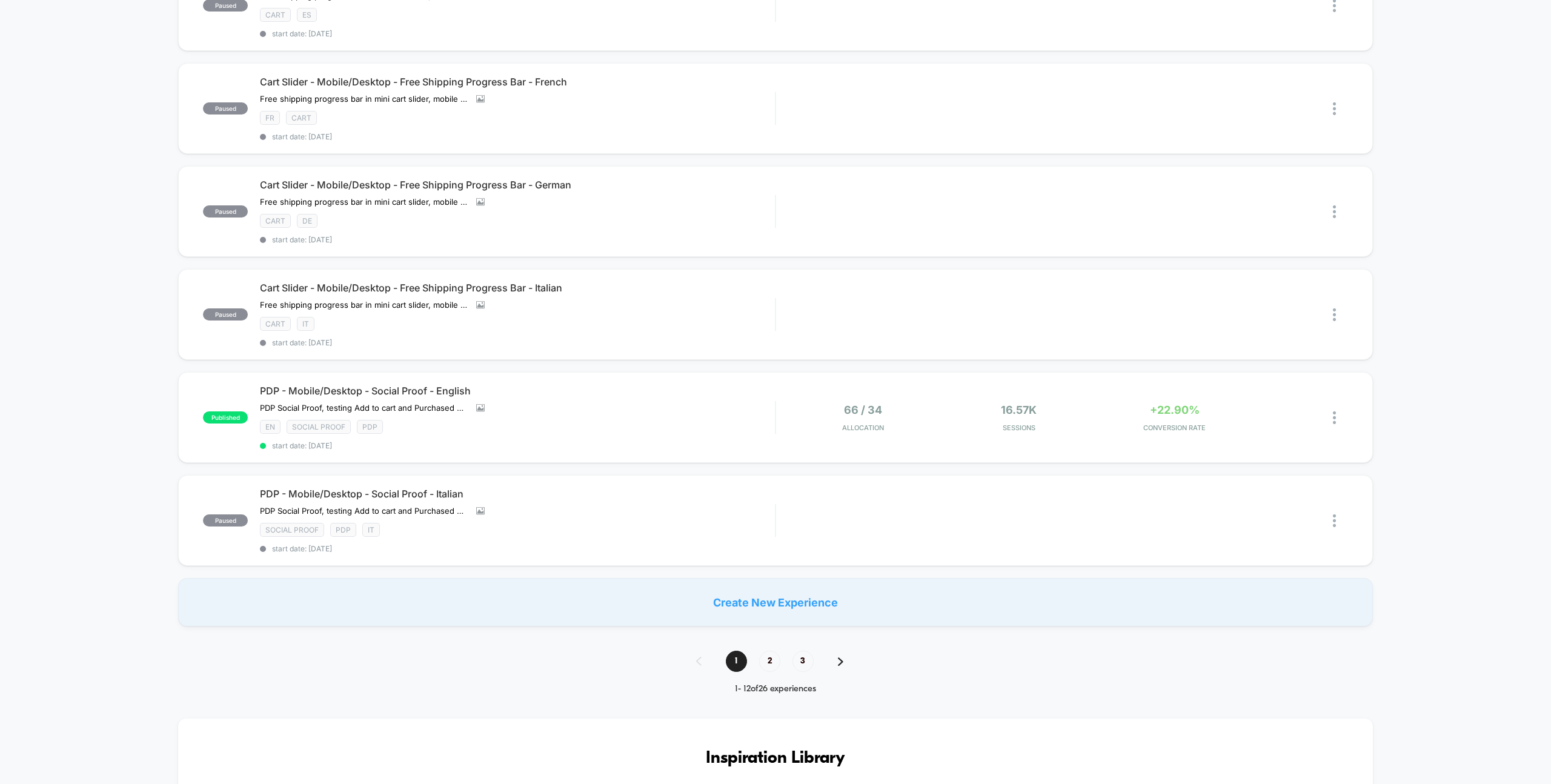
scroll to position [896, 0]
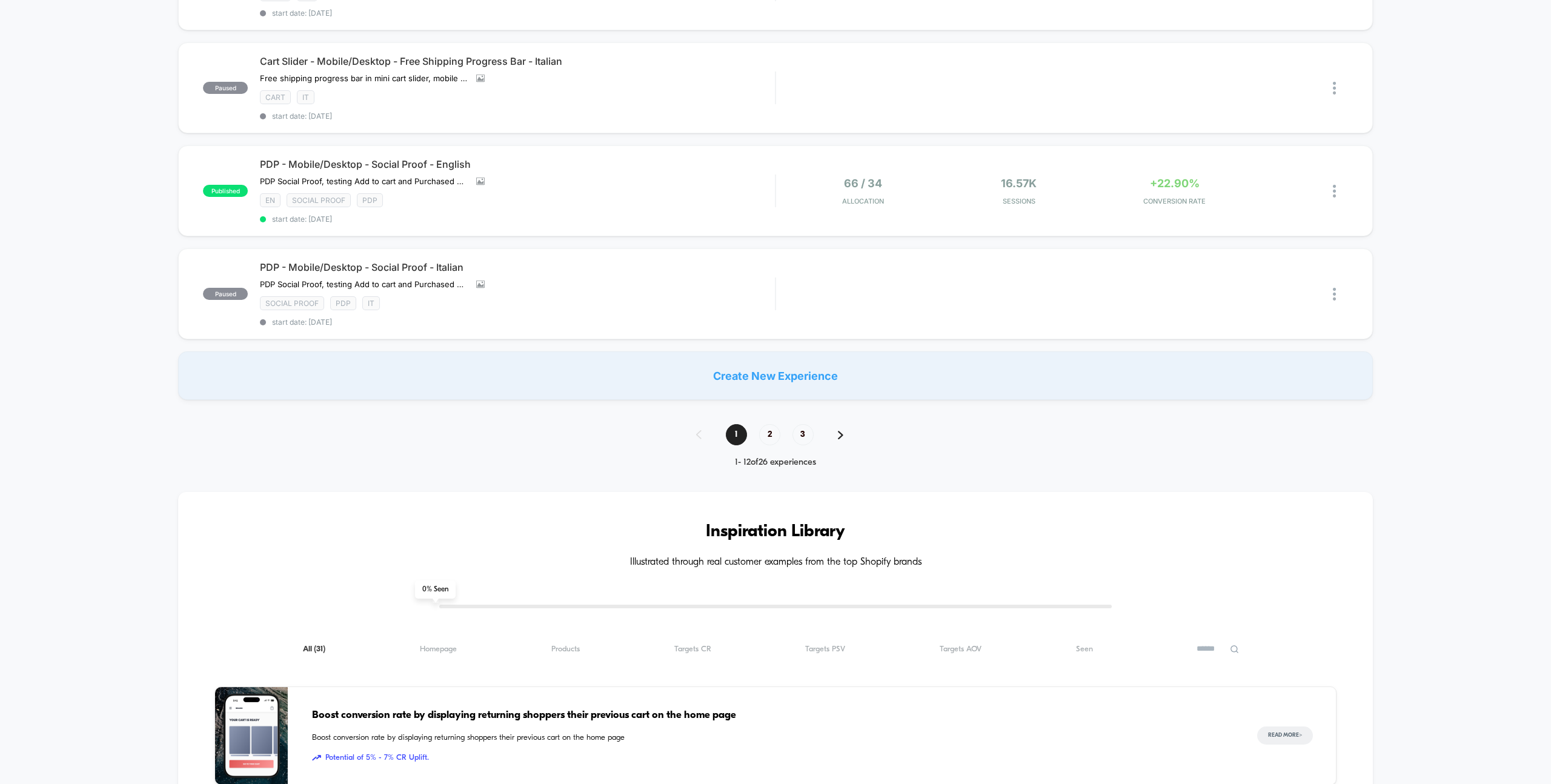
click at [759, 426] on div "1 2 3" at bounding box center [776, 434] width 184 height 21
click at [770, 434] on span "2" at bounding box center [770, 434] width 21 height 21
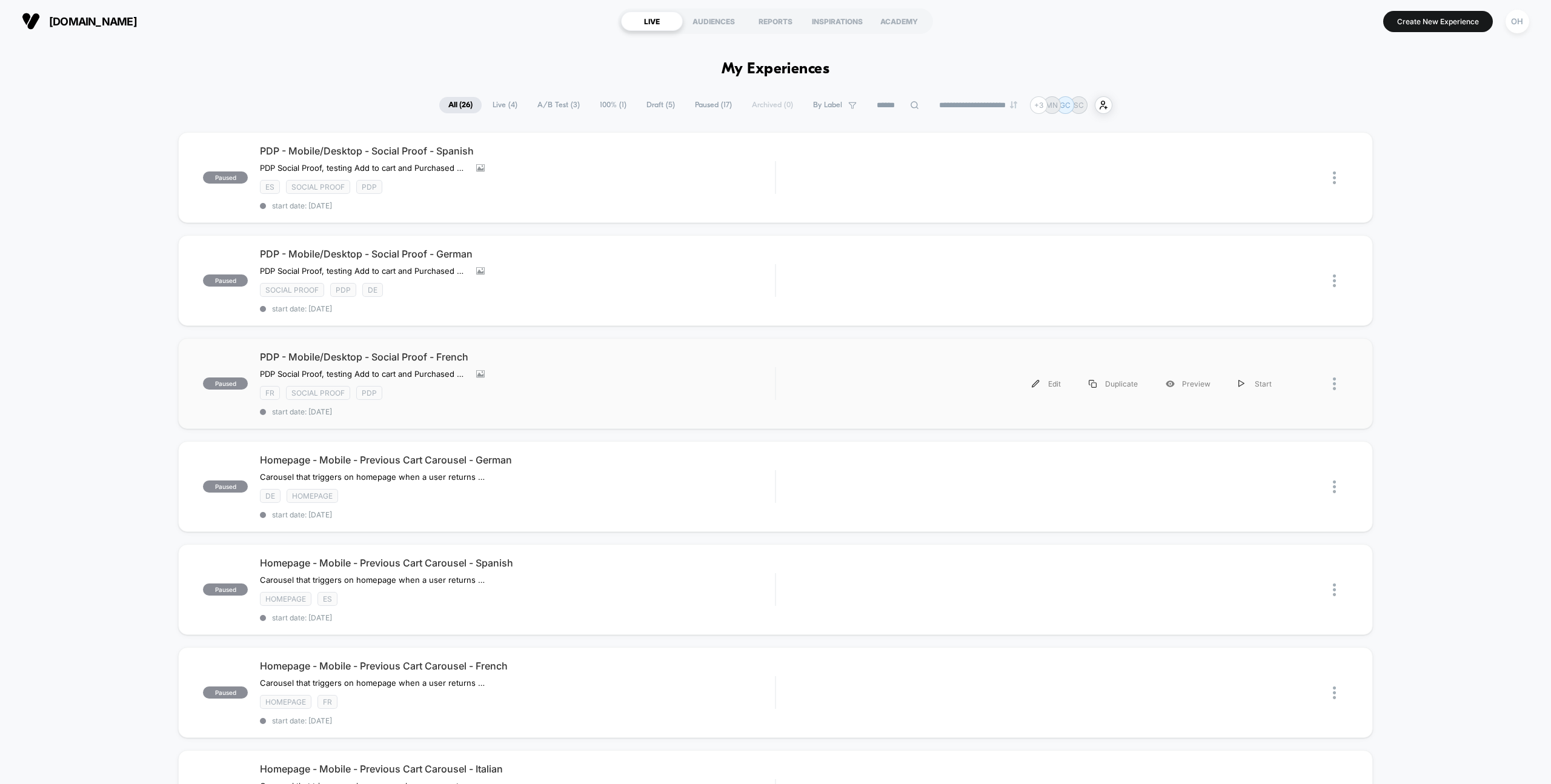
scroll to position [496, 0]
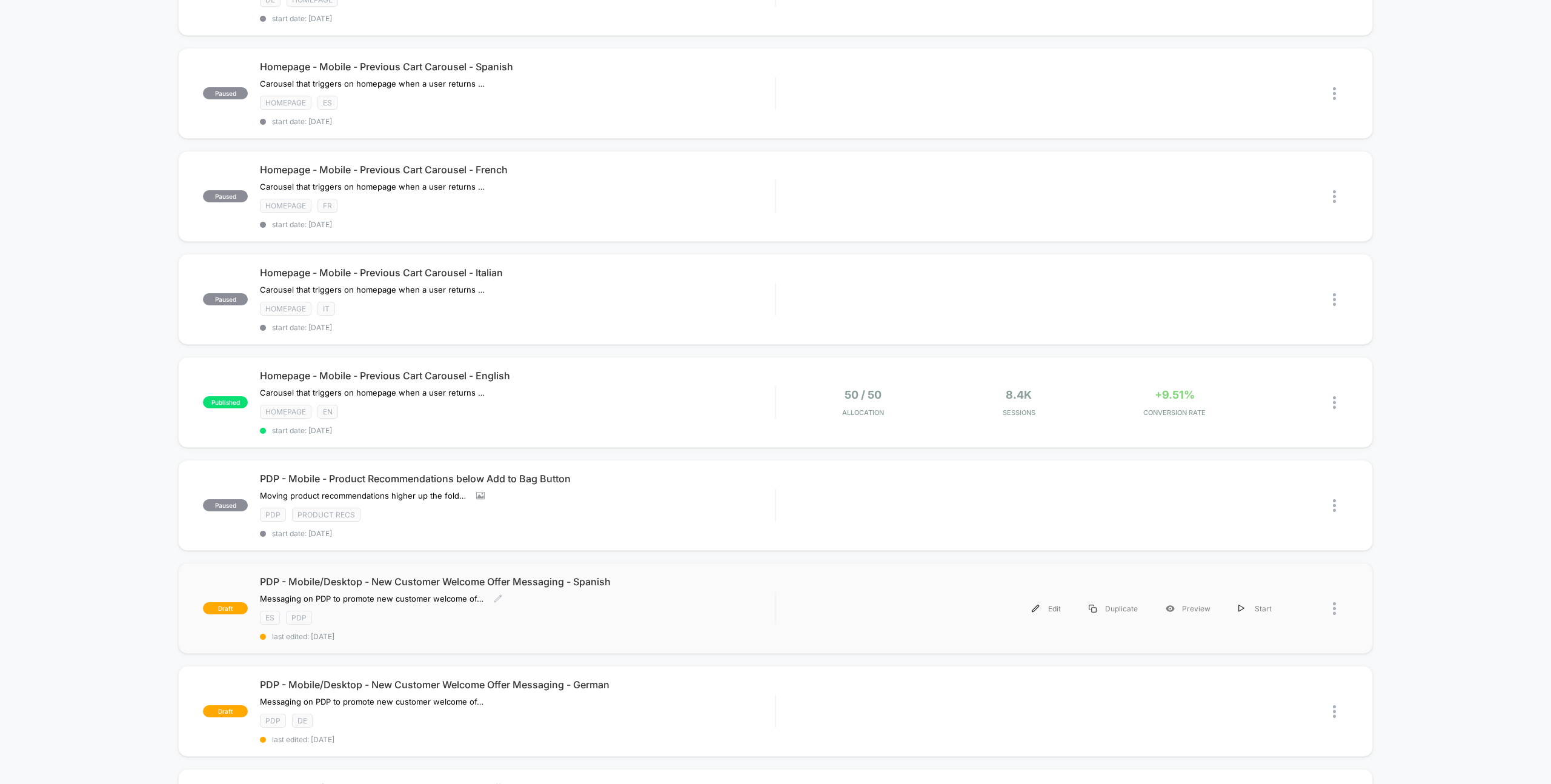
click at [743, 623] on div "ES PDP" at bounding box center [517, 617] width 515 height 14
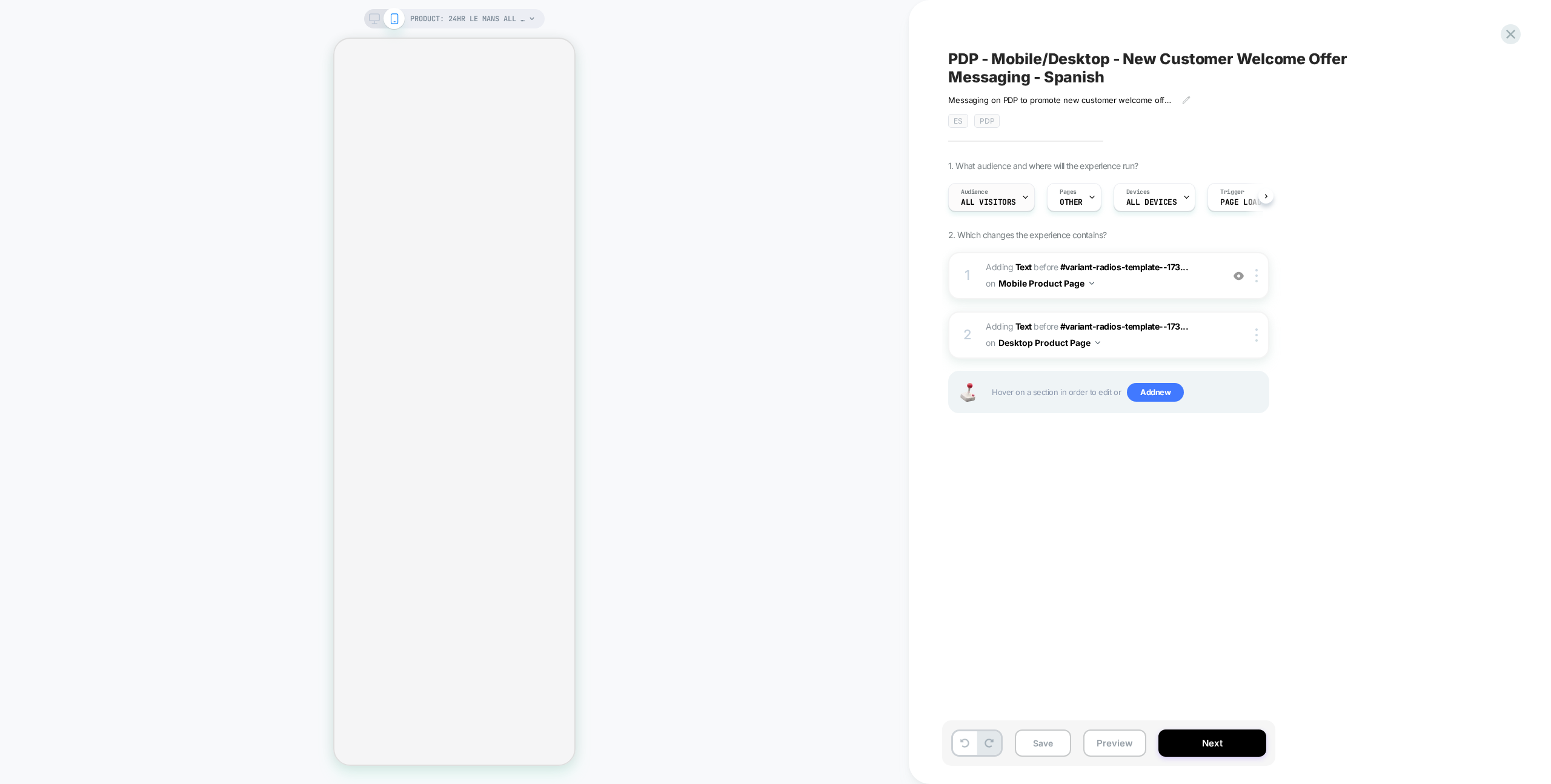
scroll to position [0, 1]
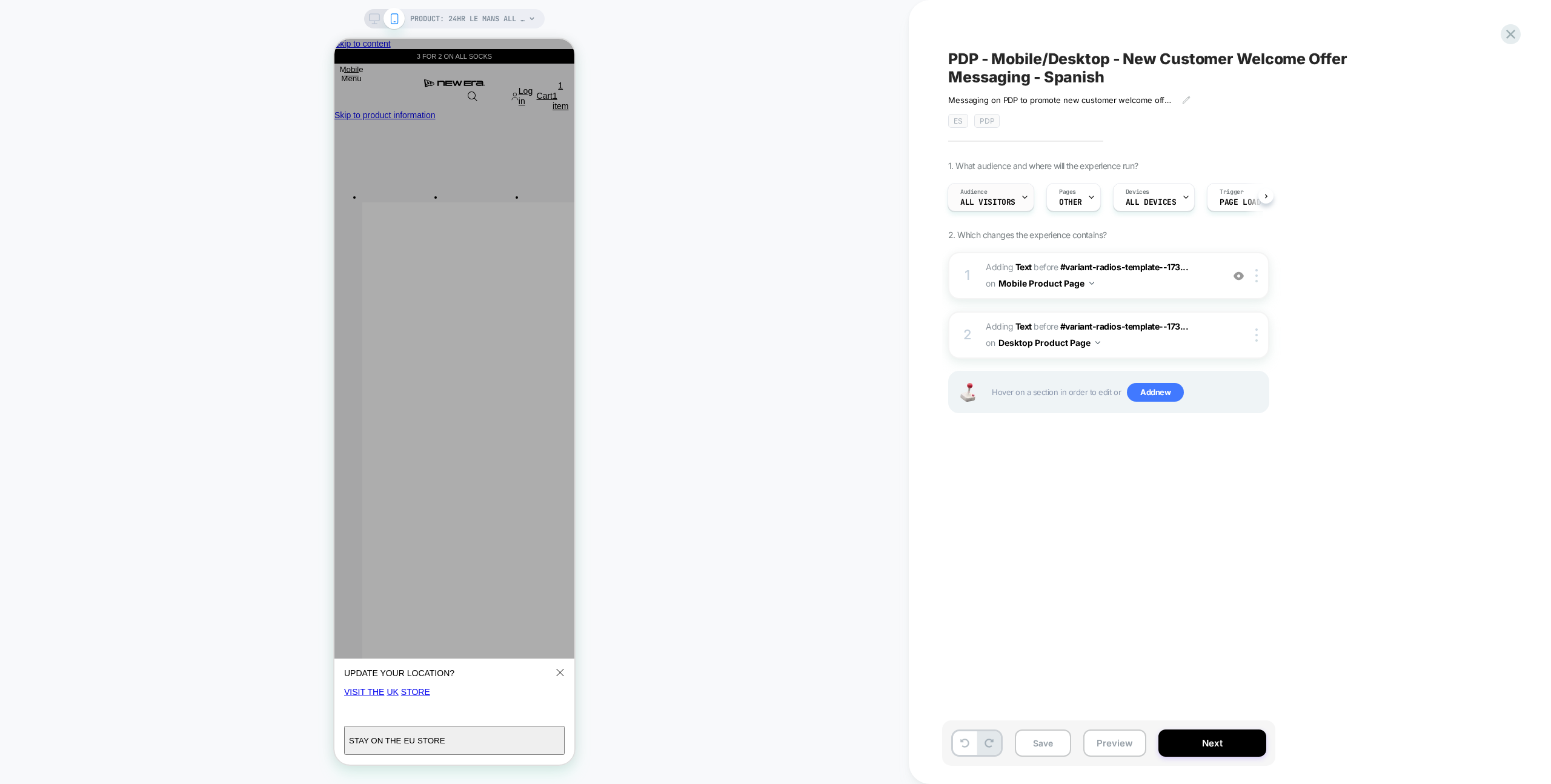
click at [1023, 196] on icon at bounding box center [1025, 197] width 8 height 8
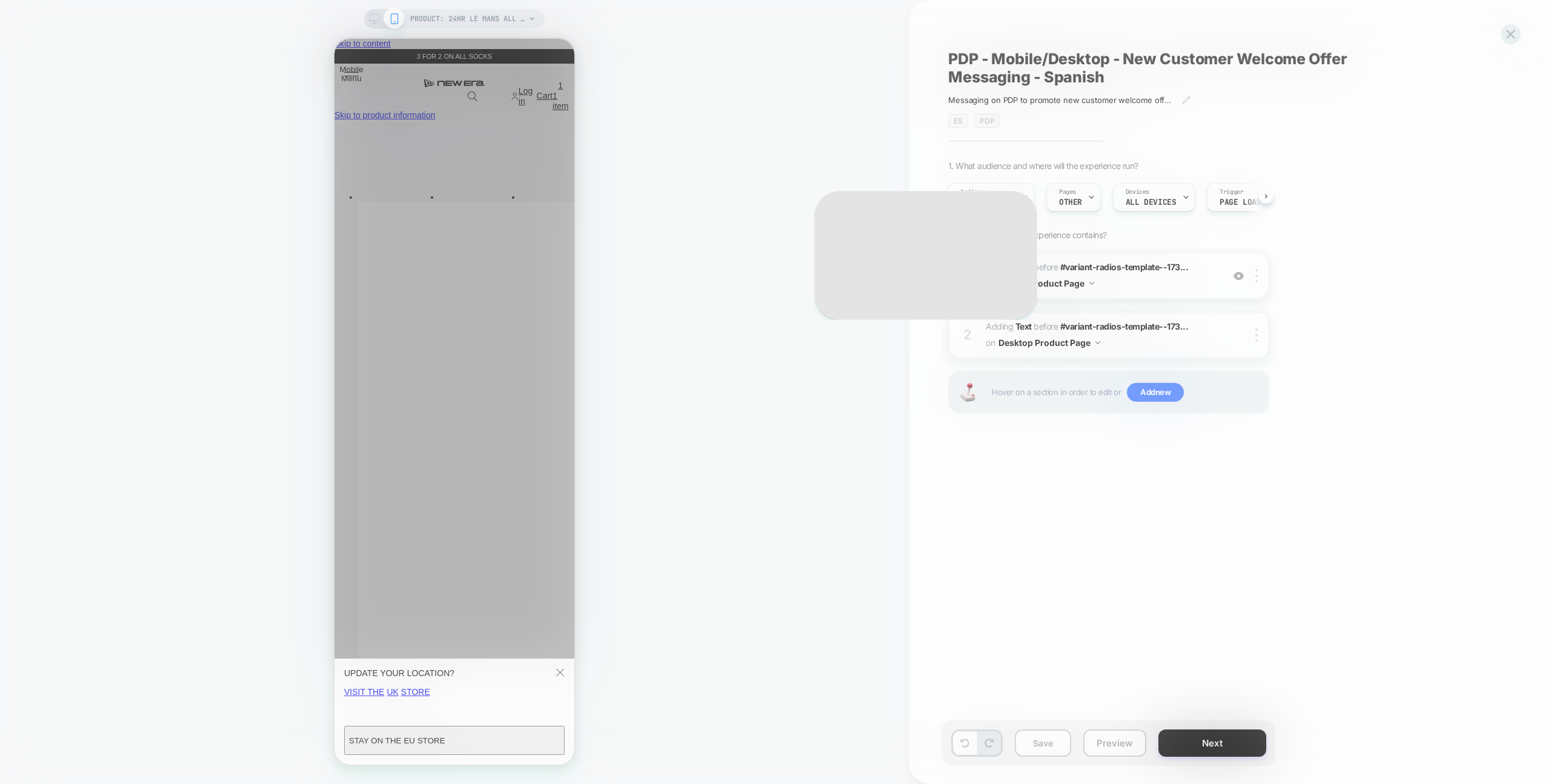
scroll to position [0, 0]
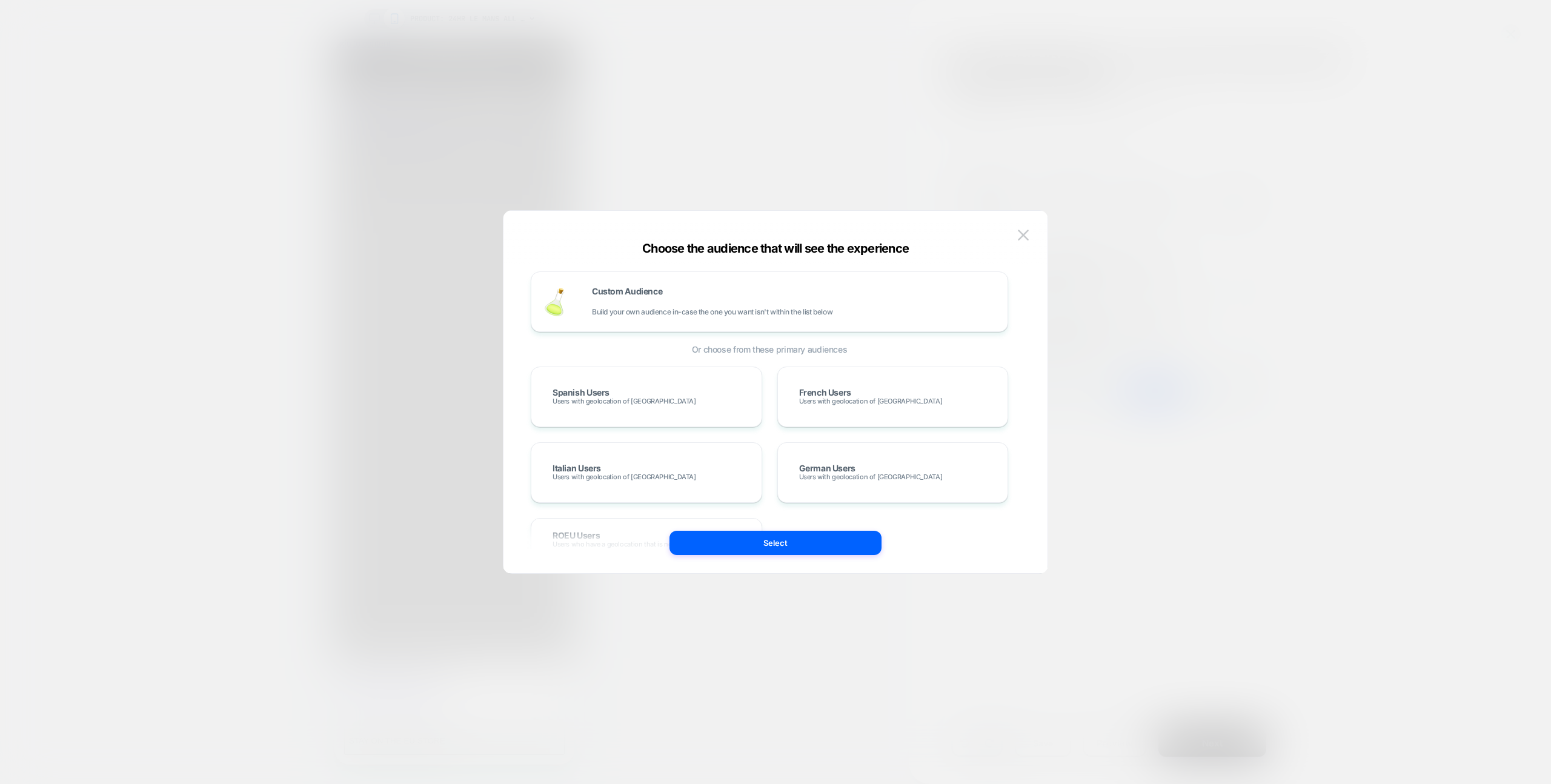
click at [1021, 234] on img at bounding box center [1023, 235] width 11 height 10
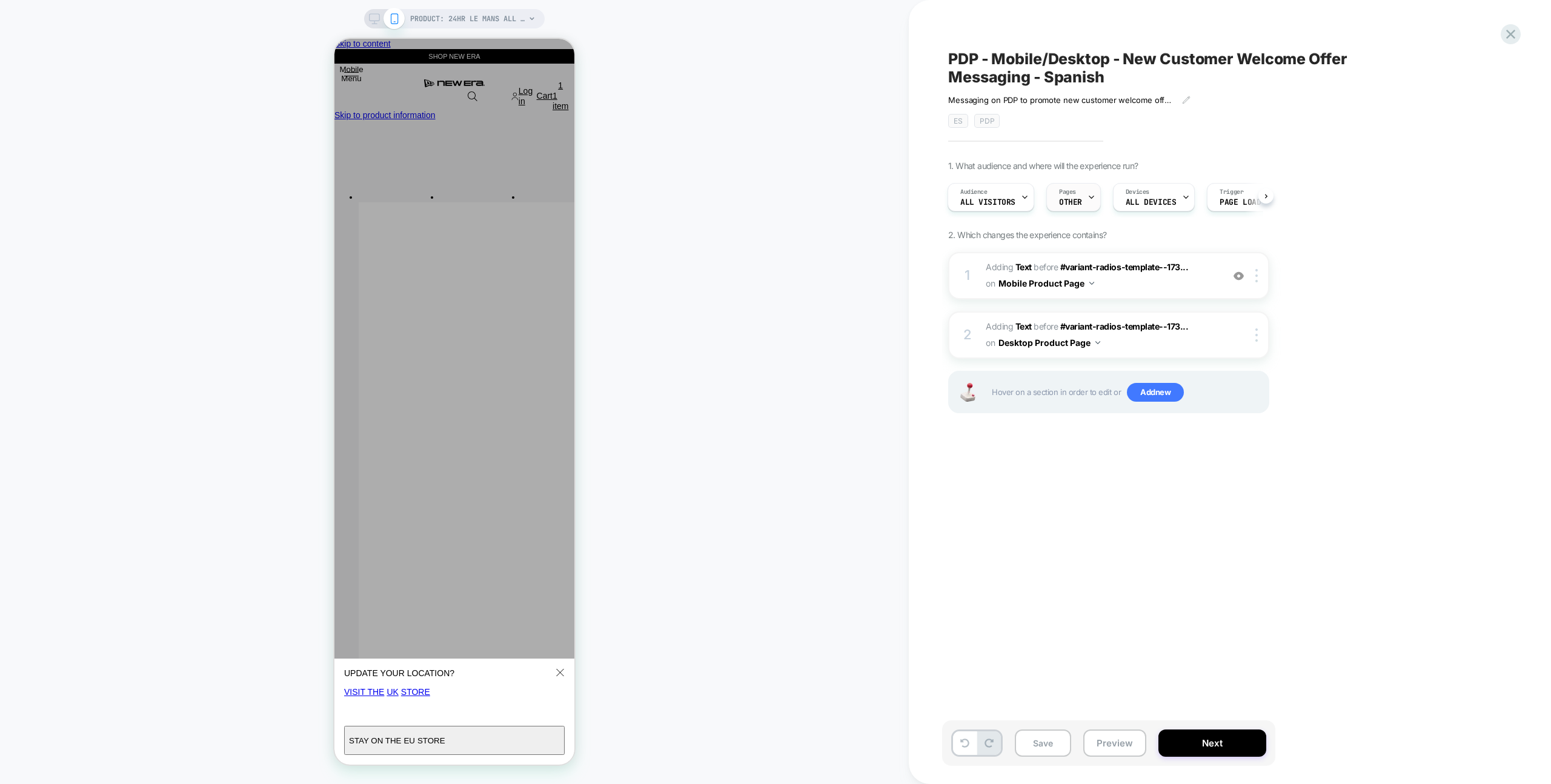
click at [1069, 201] on span "OTHER" at bounding box center [1070, 202] width 23 height 9
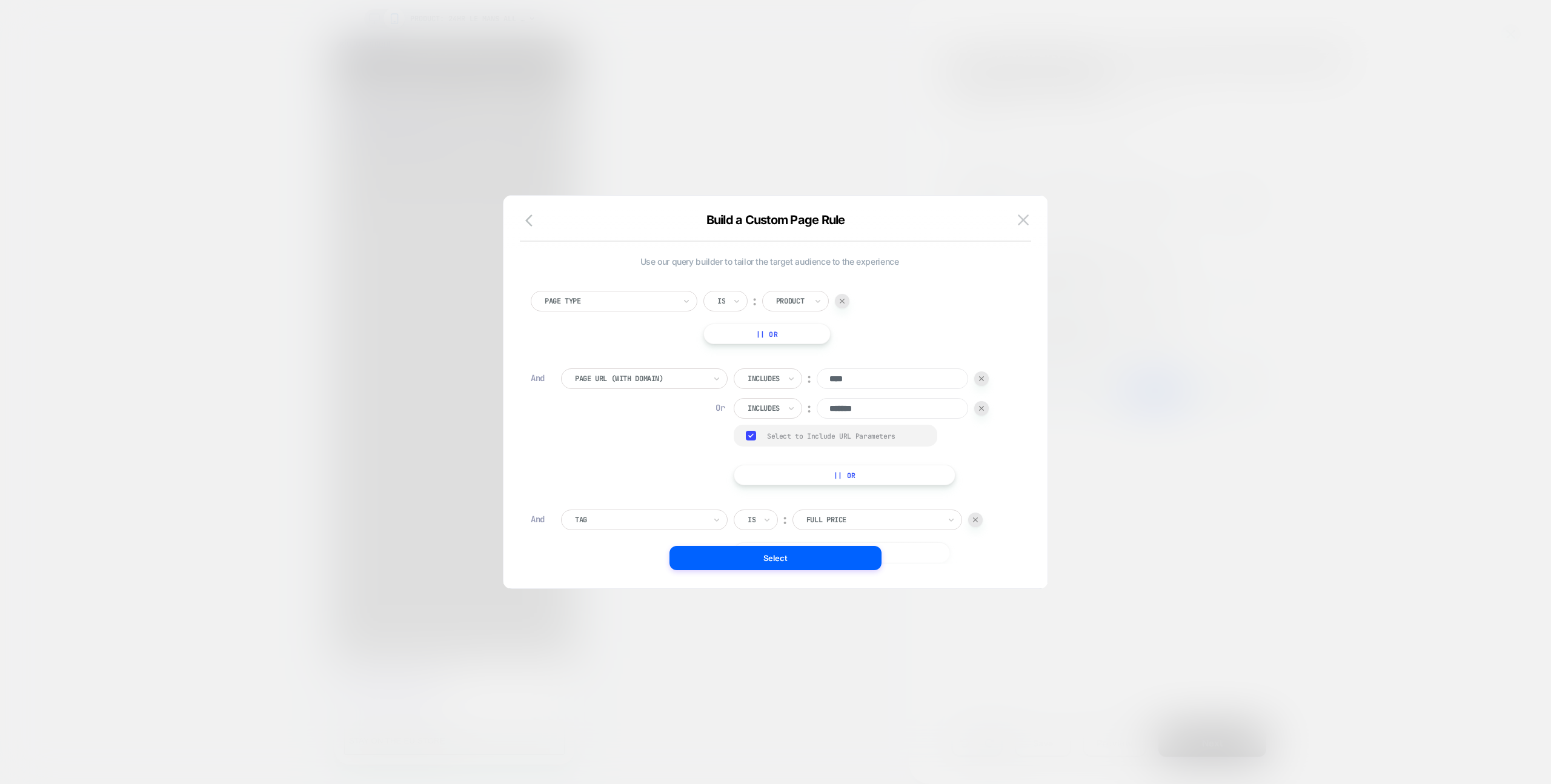
scroll to position [12, 0]
drag, startPoint x: 814, startPoint y: 554, endPoint x: 903, endPoint y: 601, distance: 100.6
click at [814, 554] on button "Select" at bounding box center [775, 558] width 212 height 24
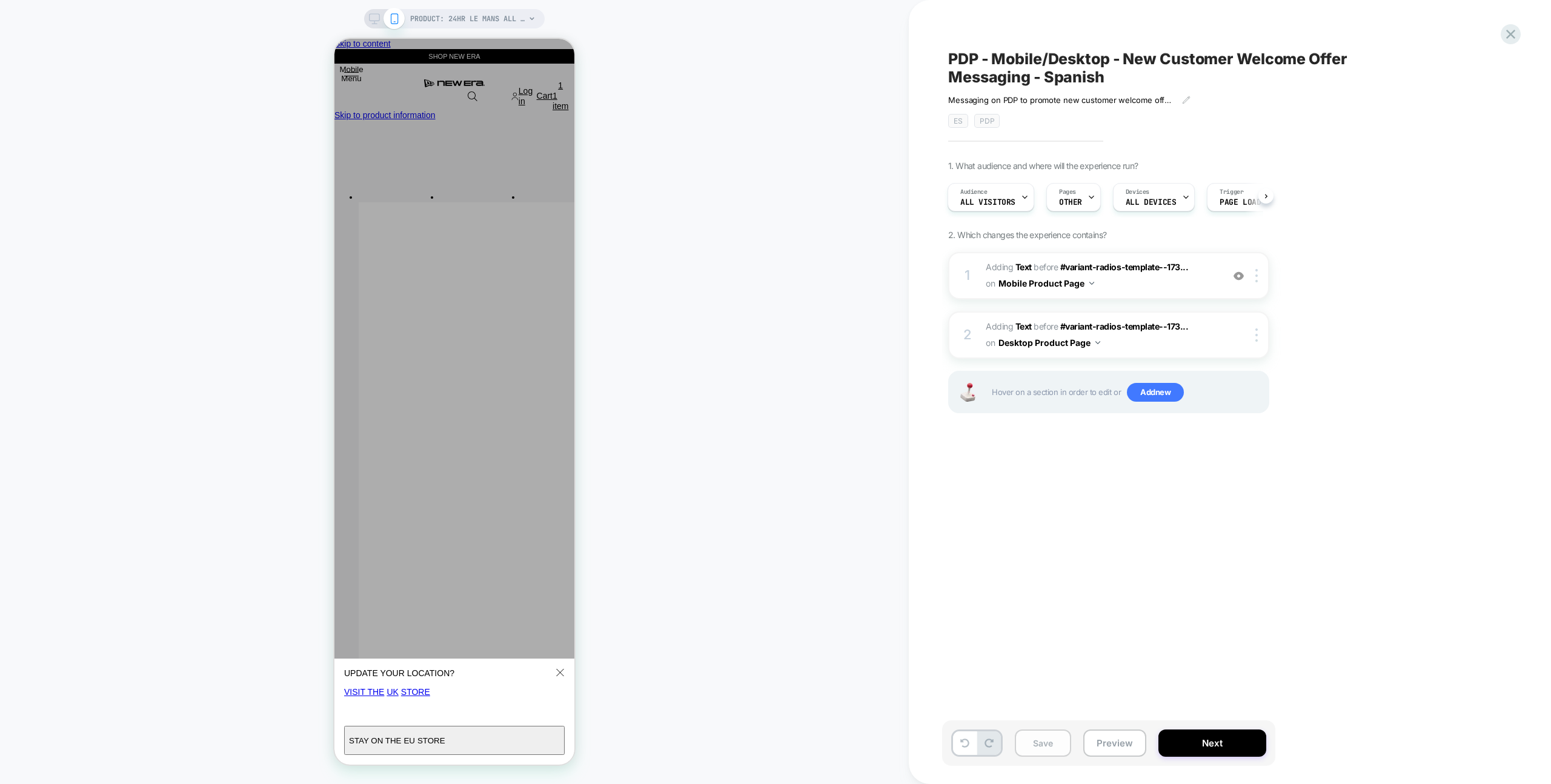
click at [1065, 739] on button "Save" at bounding box center [1043, 743] width 56 height 28
click at [1075, 694] on div "PDP - Mobile/Desktop - New Customer Welcome Offer Messaging - Spanish Messaging…" at bounding box center [1169, 392] width 455 height 760
click at [1506, 35] on icon at bounding box center [1510, 34] width 16 height 16
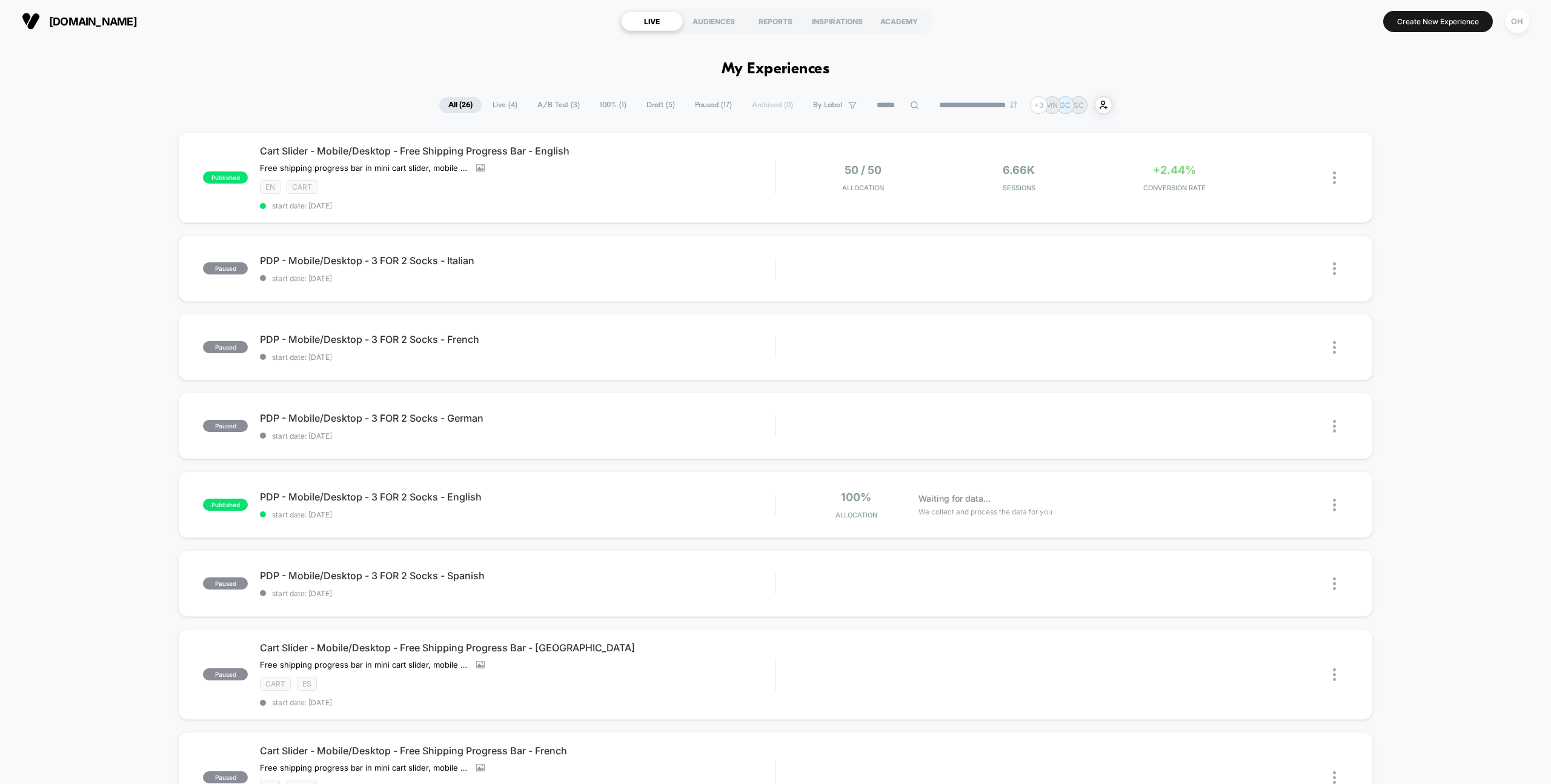
click at [637, 100] on span "Draft ( 5 )" at bounding box center [660, 105] width 47 height 16
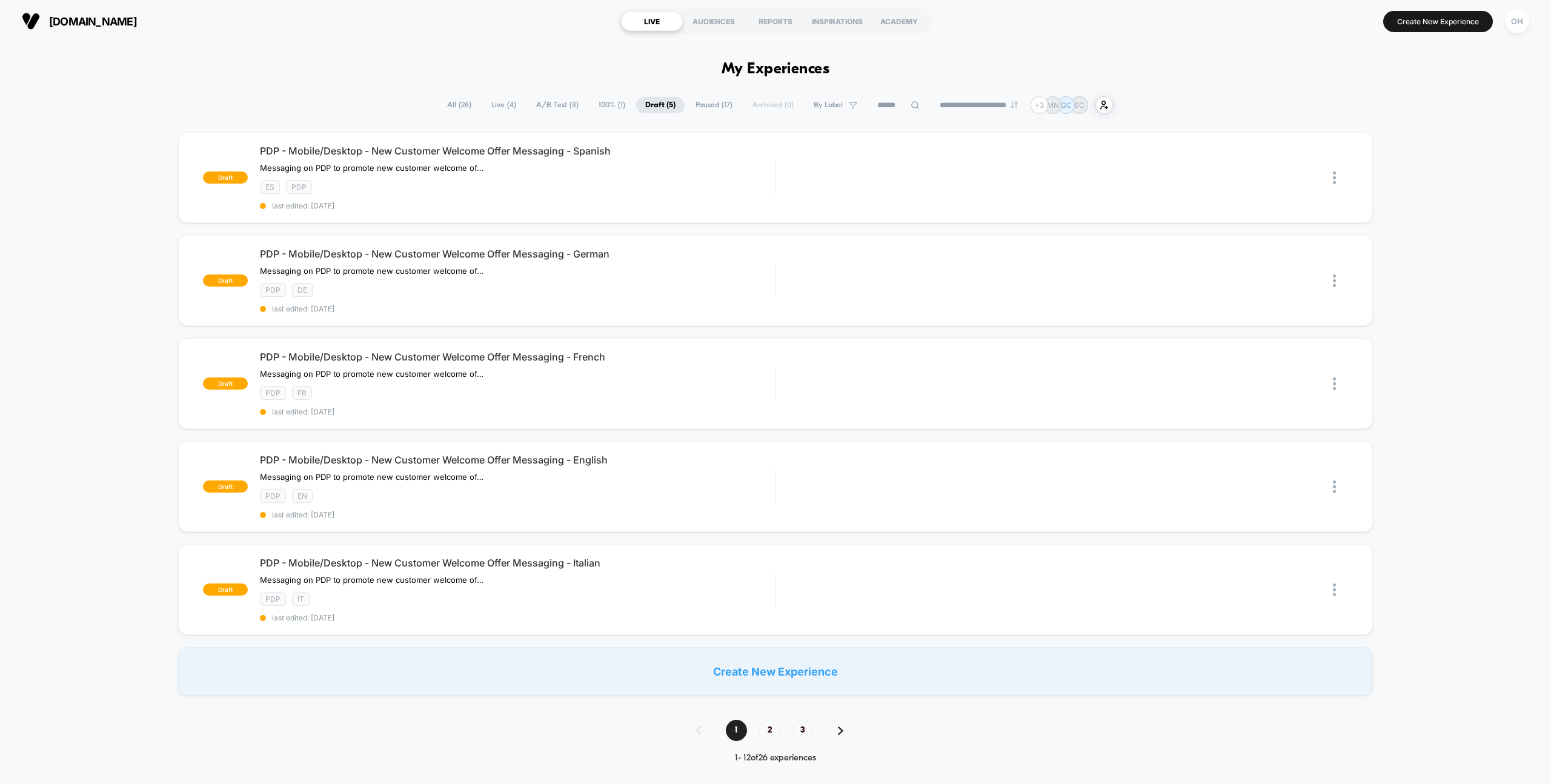
click at [1136, 180] on div "Duplicate" at bounding box center [1113, 178] width 77 height 28
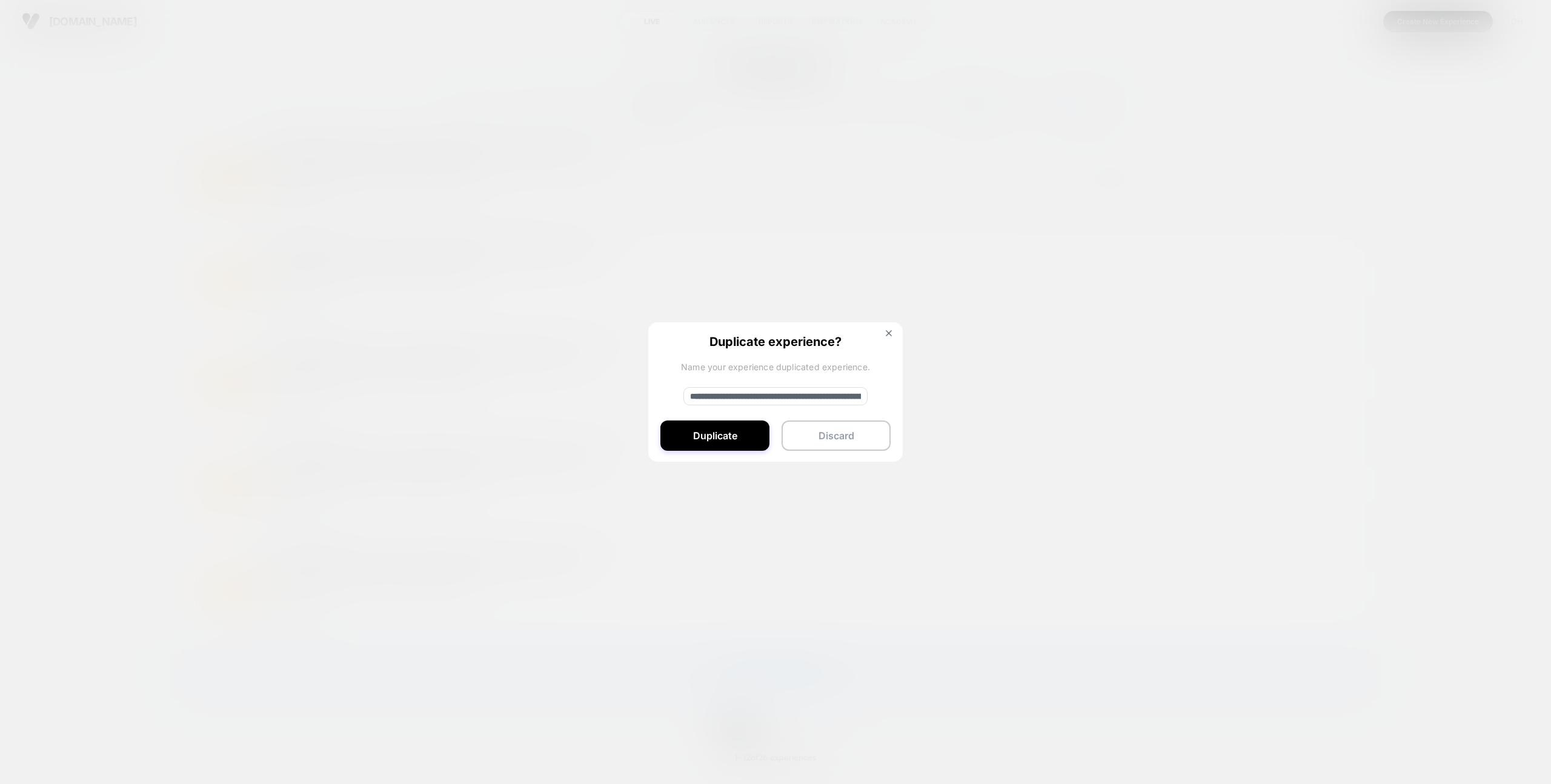
drag, startPoint x: 731, startPoint y: 394, endPoint x: 661, endPoint y: 391, distance: 70.1
click at [661, 391] on div "**********" at bounding box center [776, 392] width 255 height 140
type input "**********"
click at [732, 447] on button "Duplicate" at bounding box center [714, 436] width 109 height 30
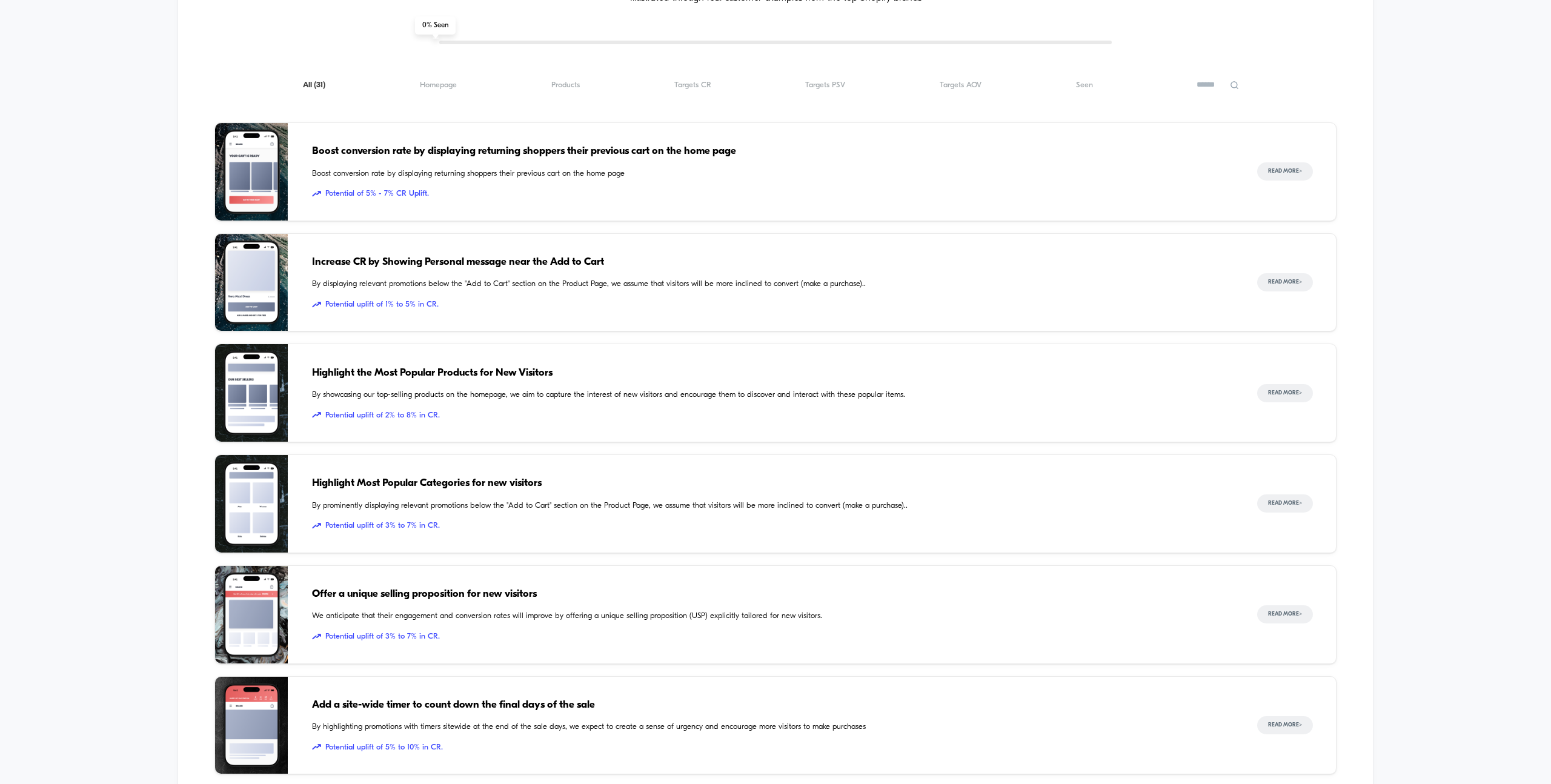
scroll to position [1610, 0]
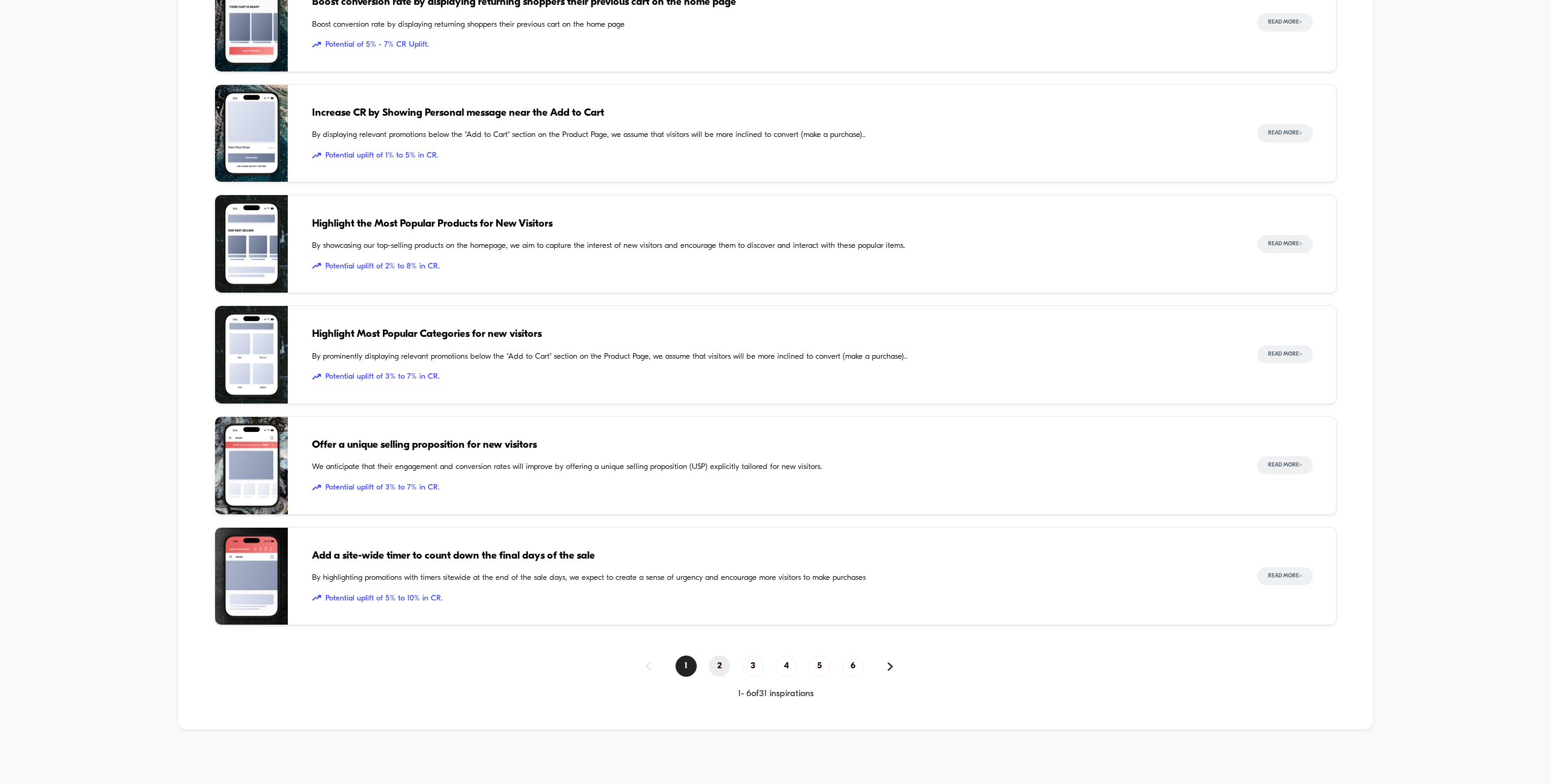
click at [722, 659] on span "2" at bounding box center [719, 666] width 21 height 21
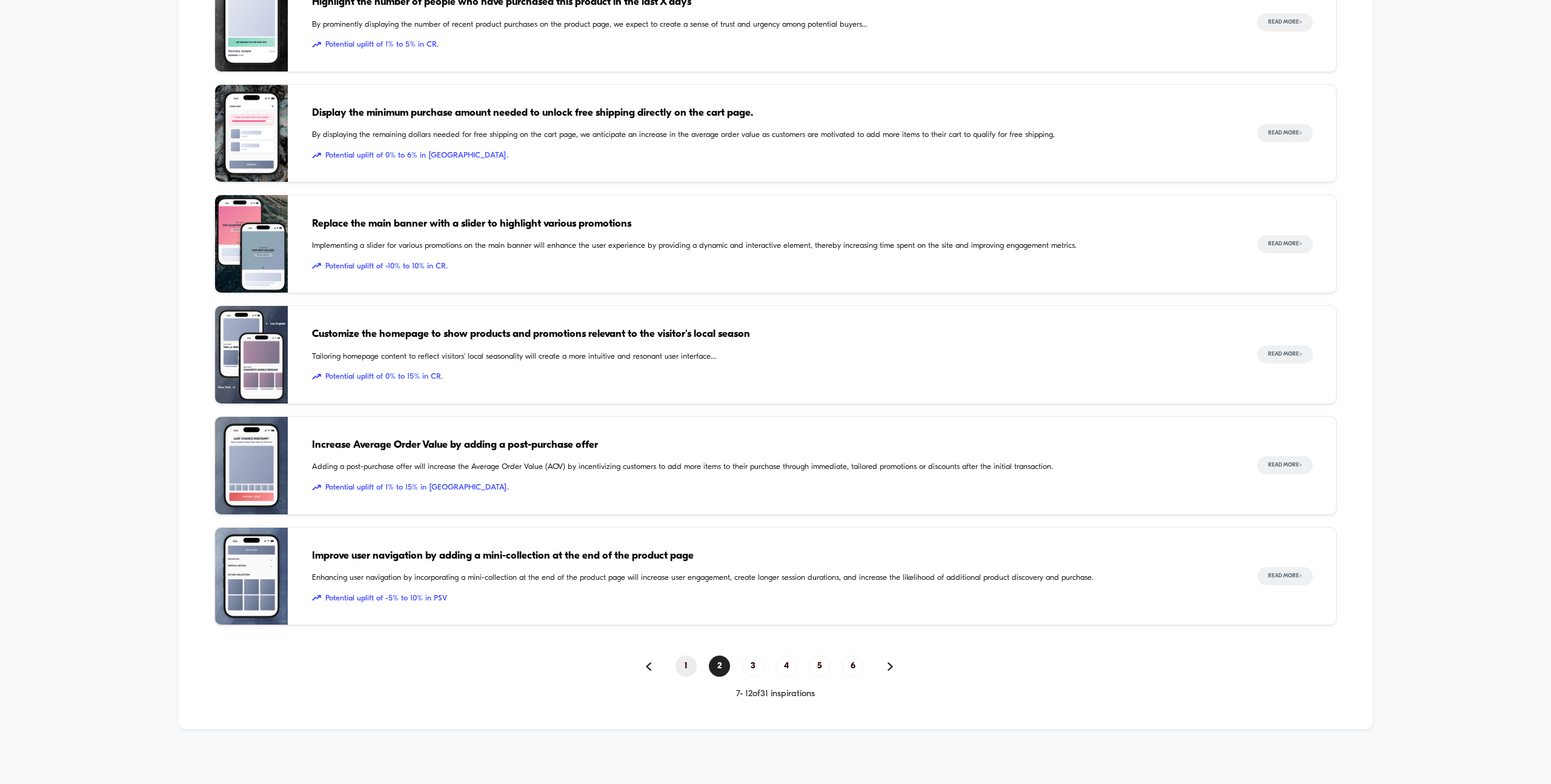
click at [688, 675] on span "1" at bounding box center [686, 666] width 21 height 21
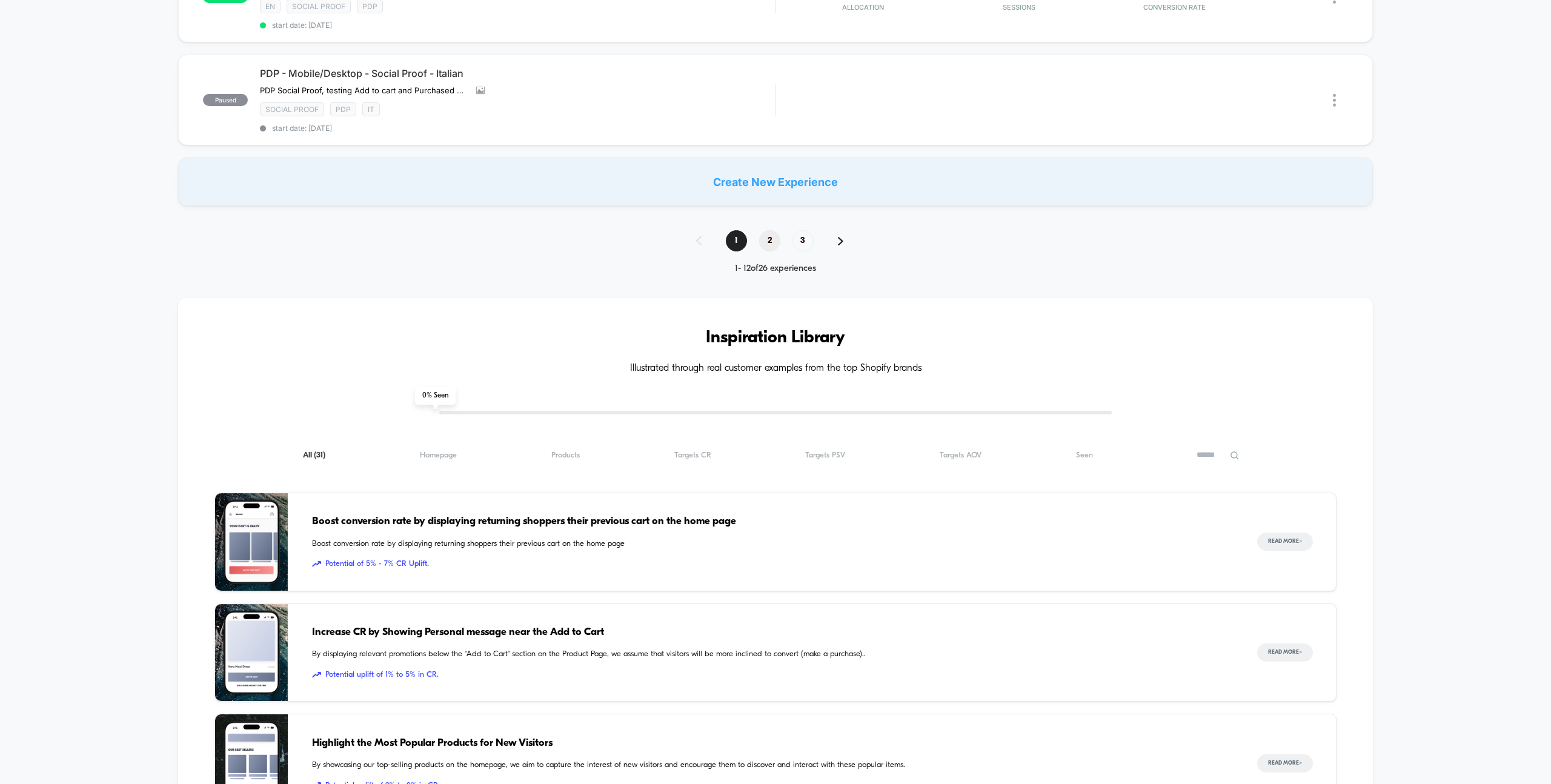
scroll to position [1074, 0]
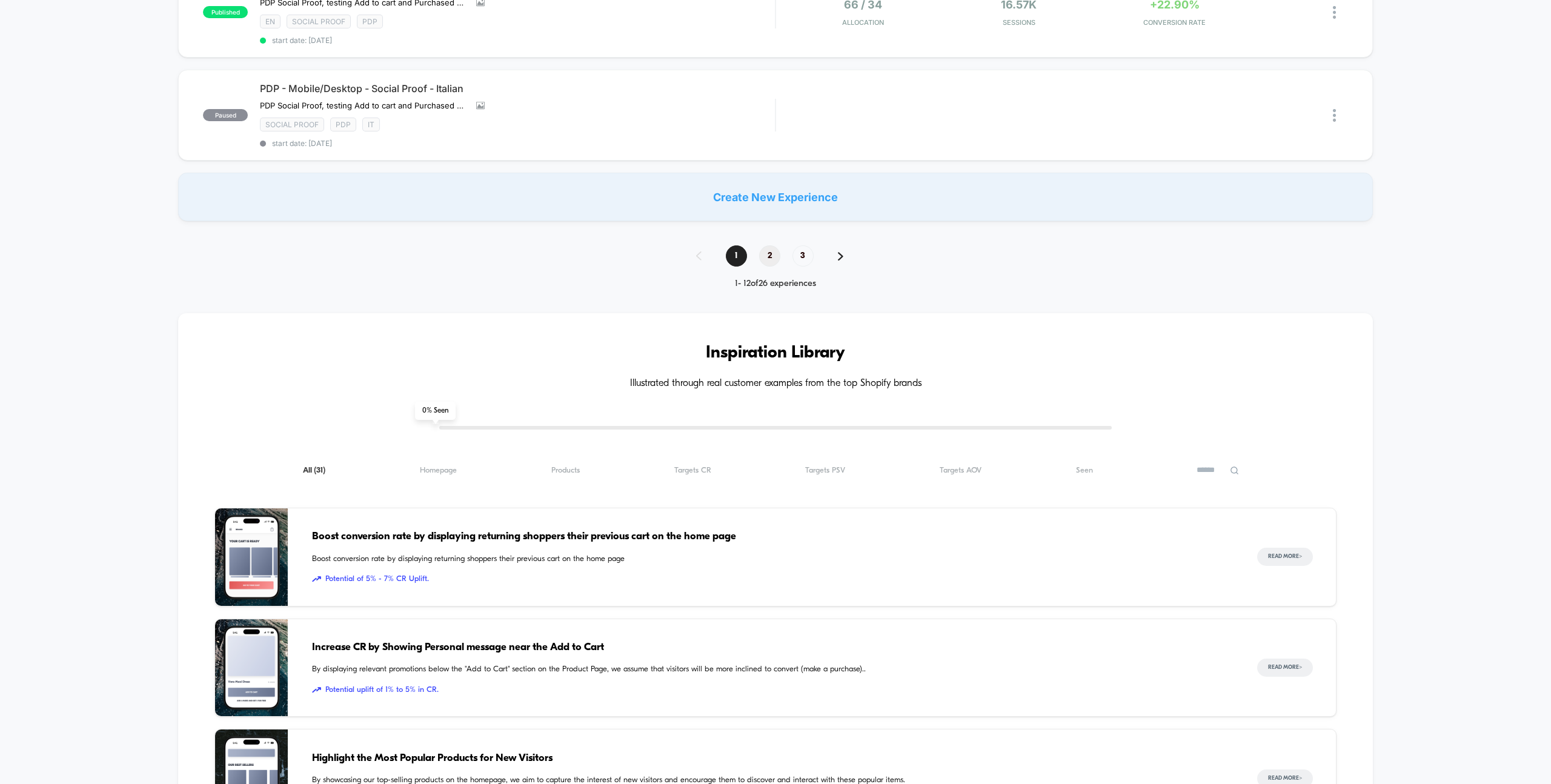
click at [774, 256] on span "2" at bounding box center [770, 256] width 21 height 21
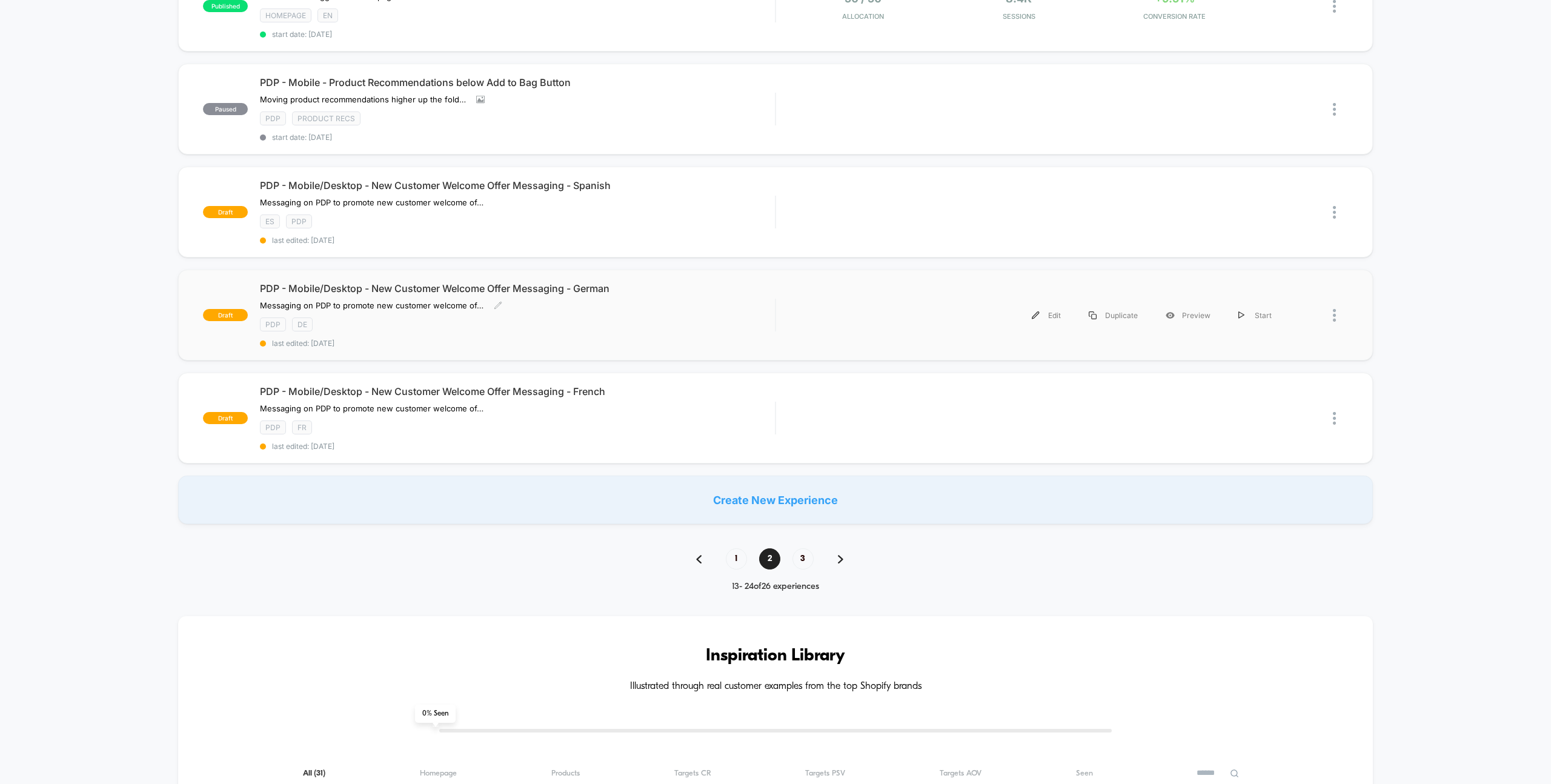
scroll to position [798, 0]
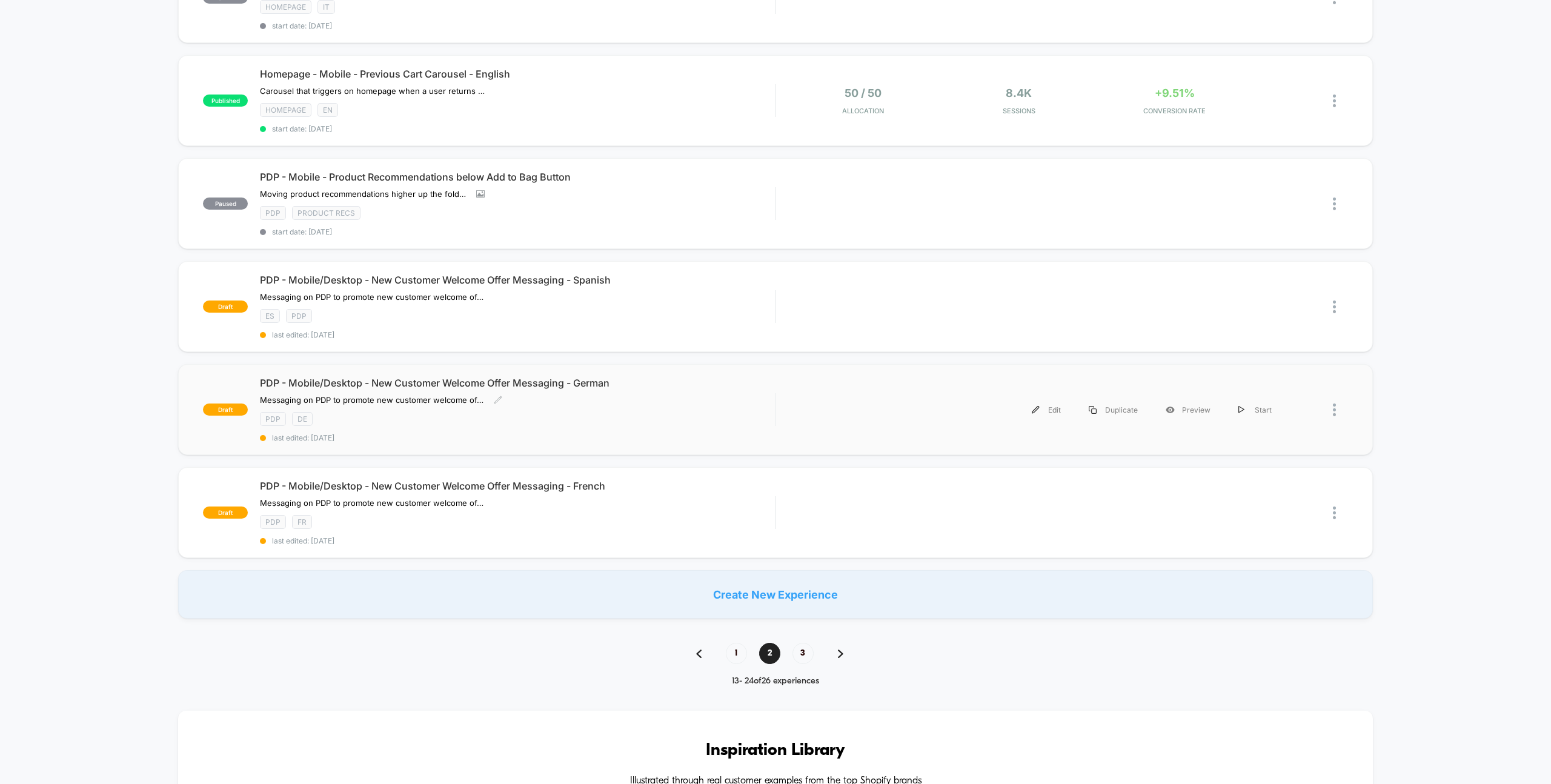
click at [693, 417] on div "PDP DE" at bounding box center [517, 419] width 515 height 14
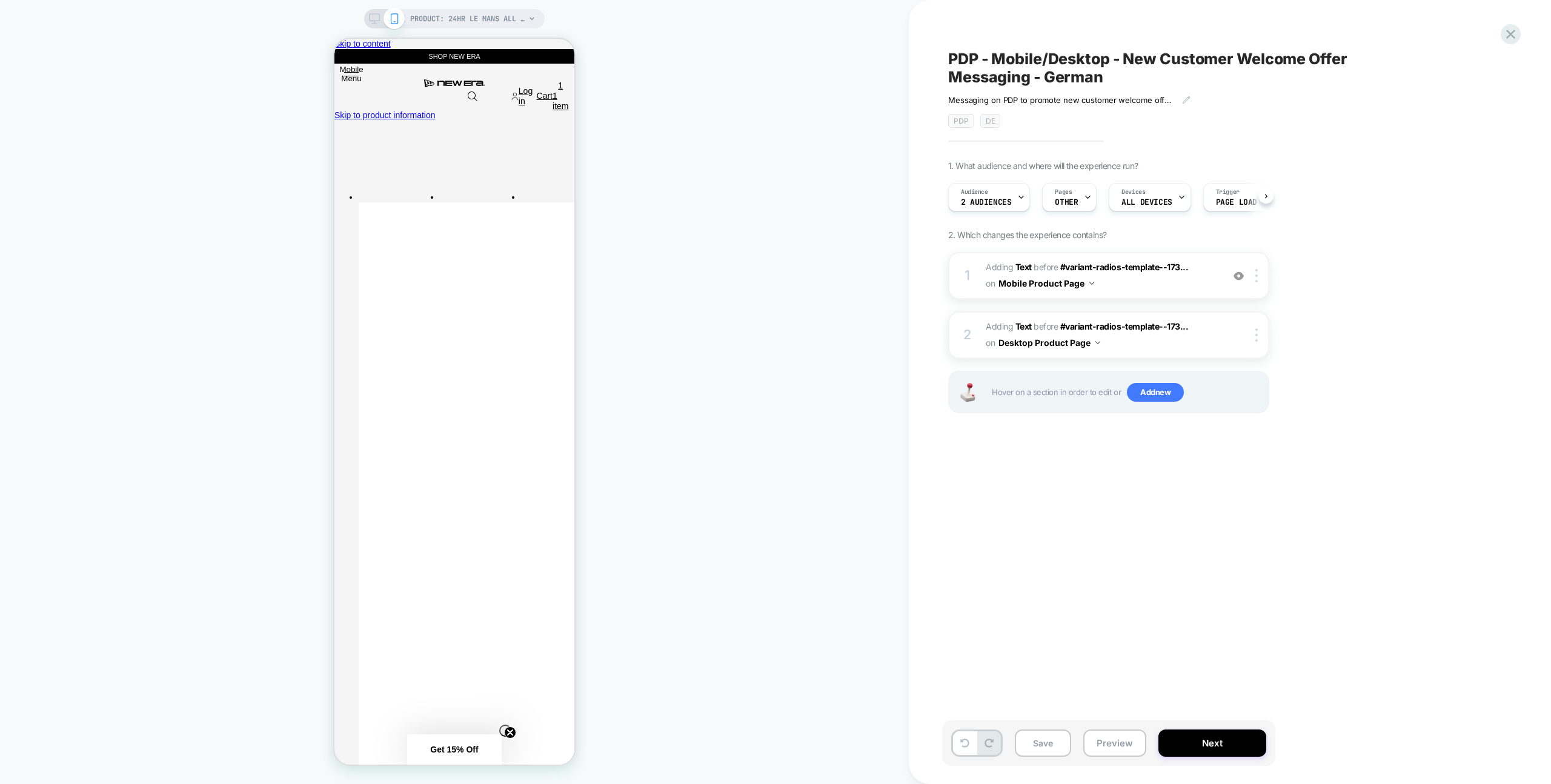
scroll to position [0, 1]
click at [980, 203] on span "2 Audiences" at bounding box center [985, 202] width 51 height 9
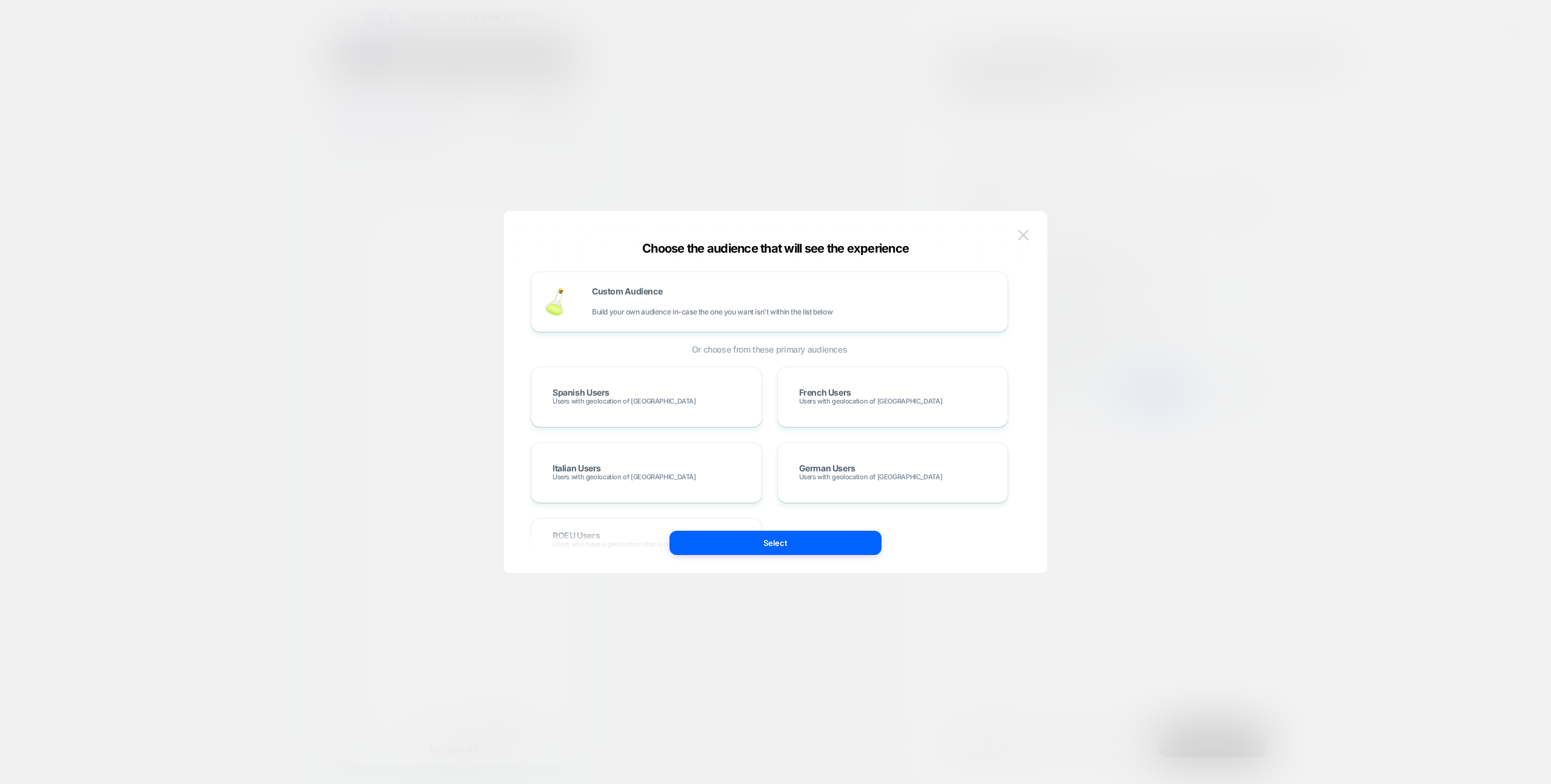
click at [1018, 236] on img at bounding box center [1023, 235] width 11 height 10
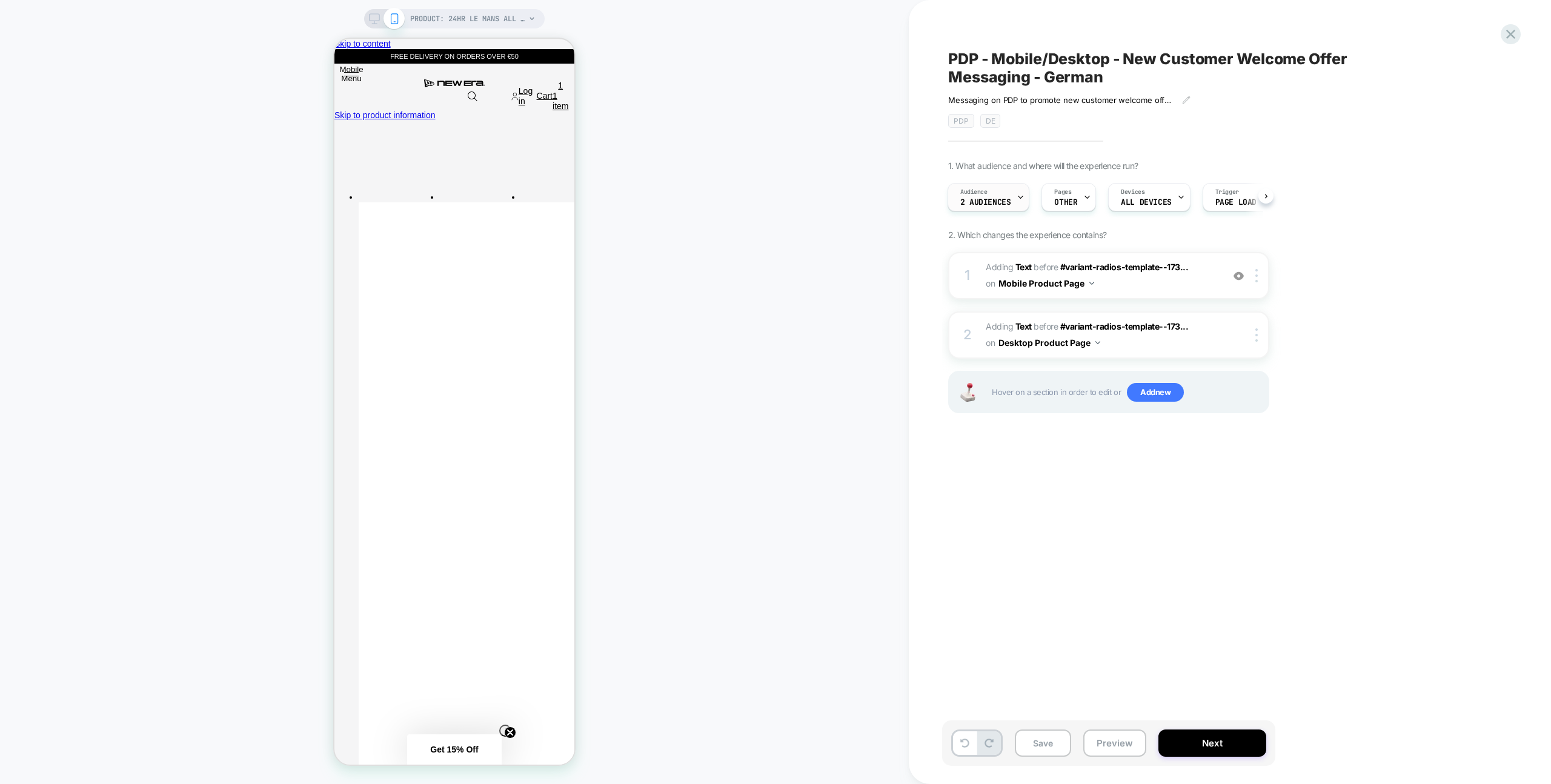
click at [986, 206] on div "Audience 2 Audiences" at bounding box center [985, 197] width 75 height 28
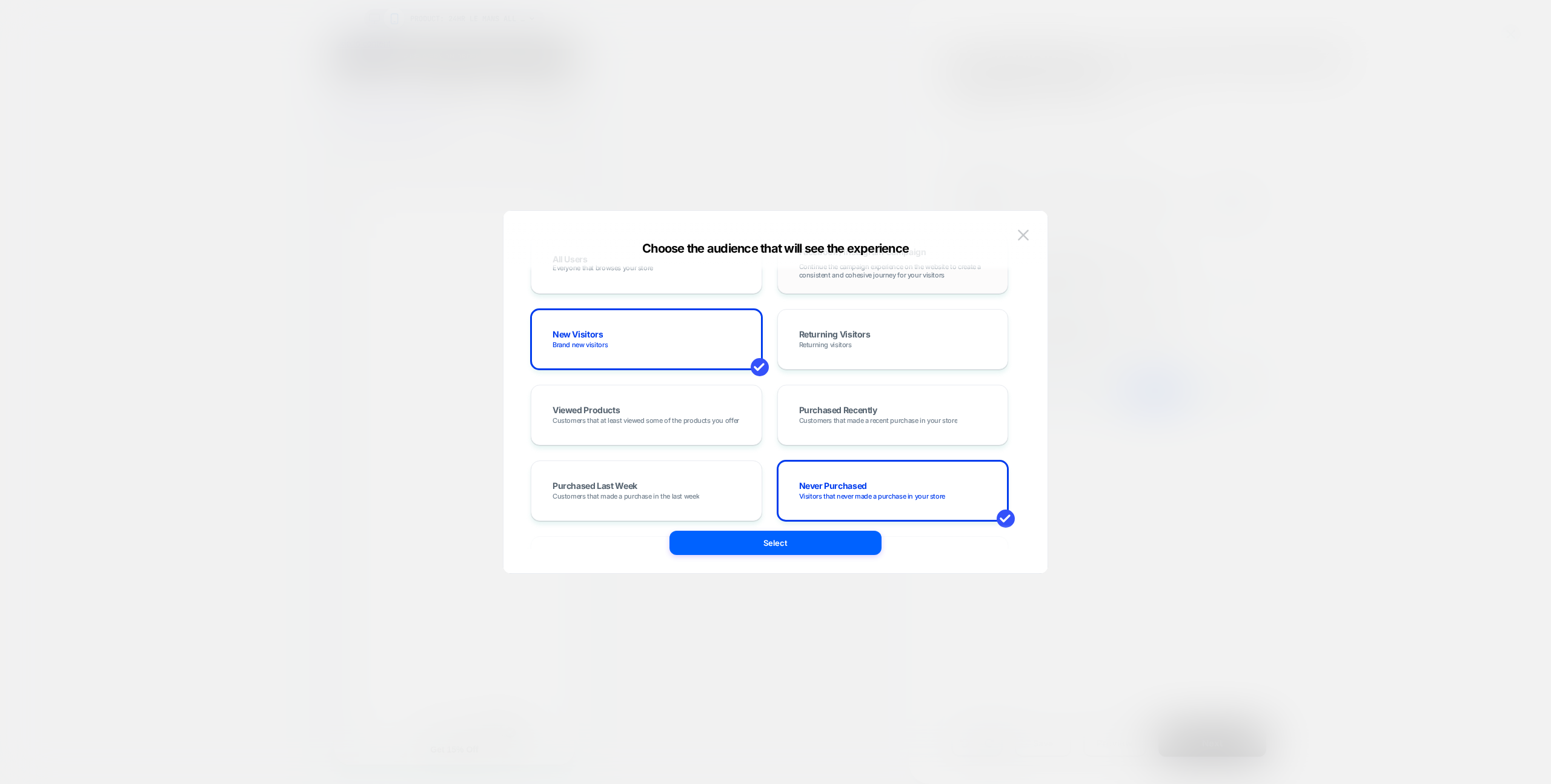
scroll to position [395, 0]
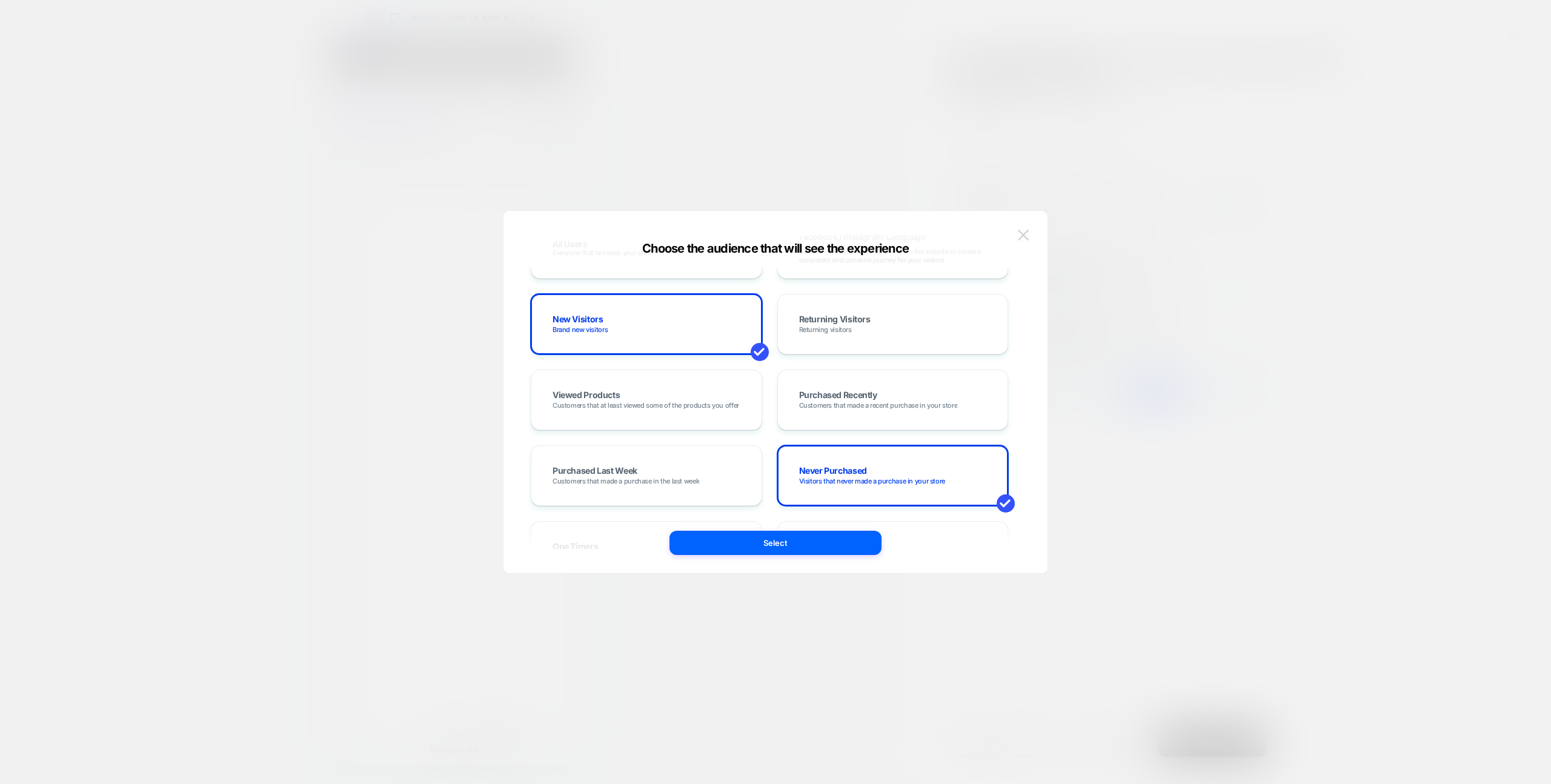
click at [1023, 237] on img at bounding box center [1023, 235] width 11 height 10
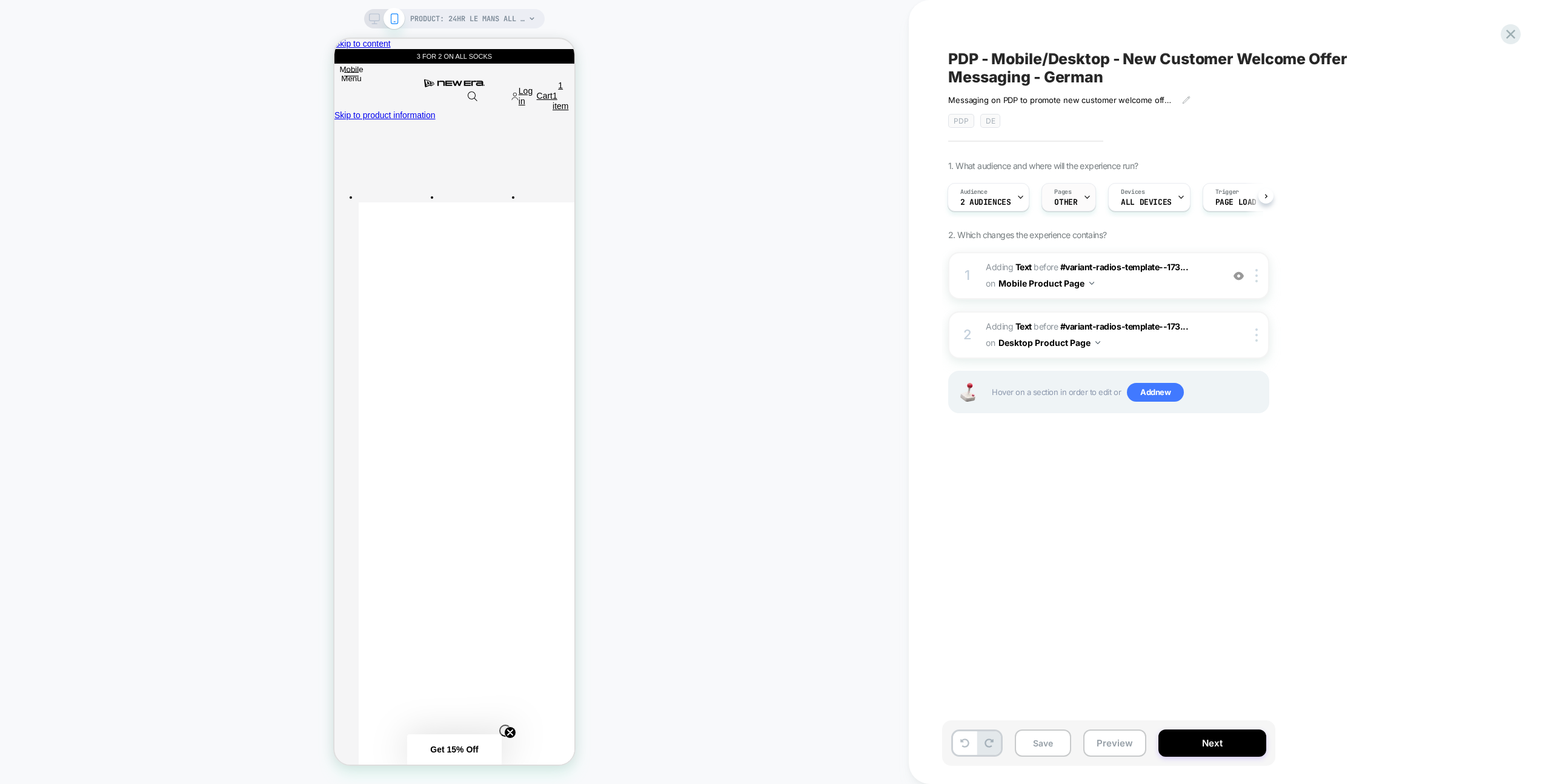
click at [1071, 188] on div "Pages OTHER" at bounding box center [1065, 197] width 47 height 28
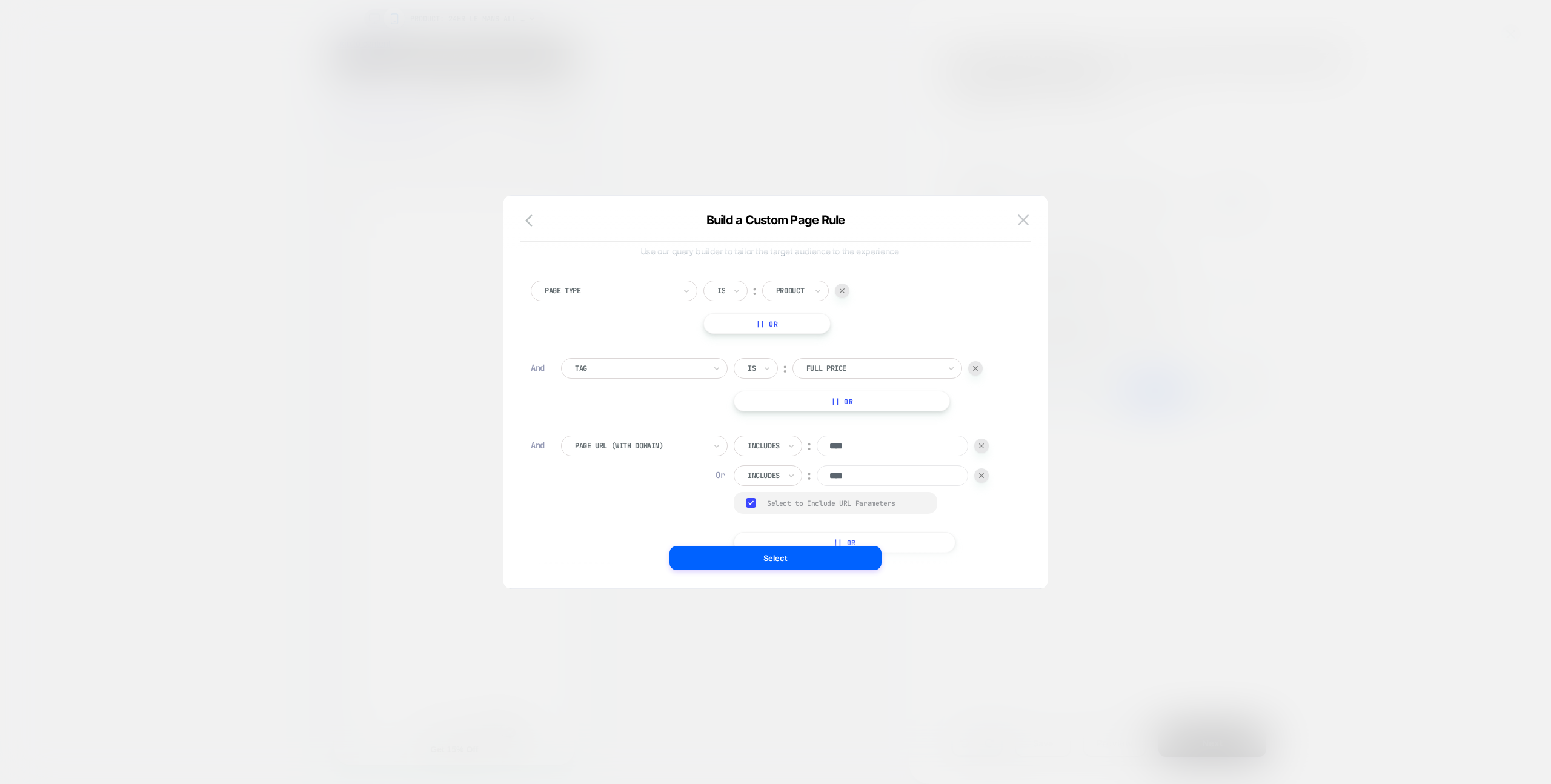
scroll to position [0, 0]
click at [1023, 217] on img at bounding box center [1023, 220] width 11 height 10
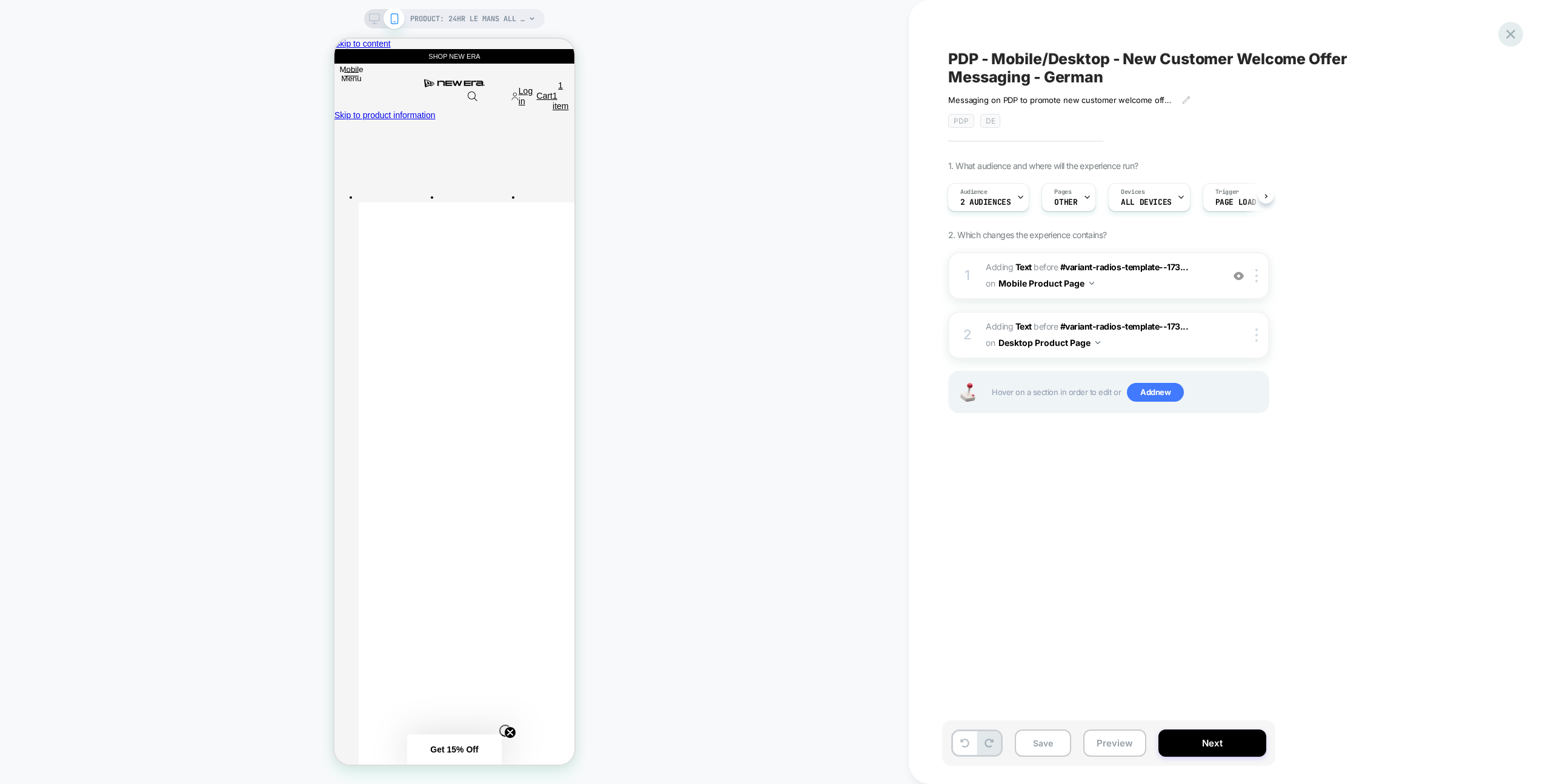
click at [1506, 36] on icon at bounding box center [1510, 34] width 16 height 16
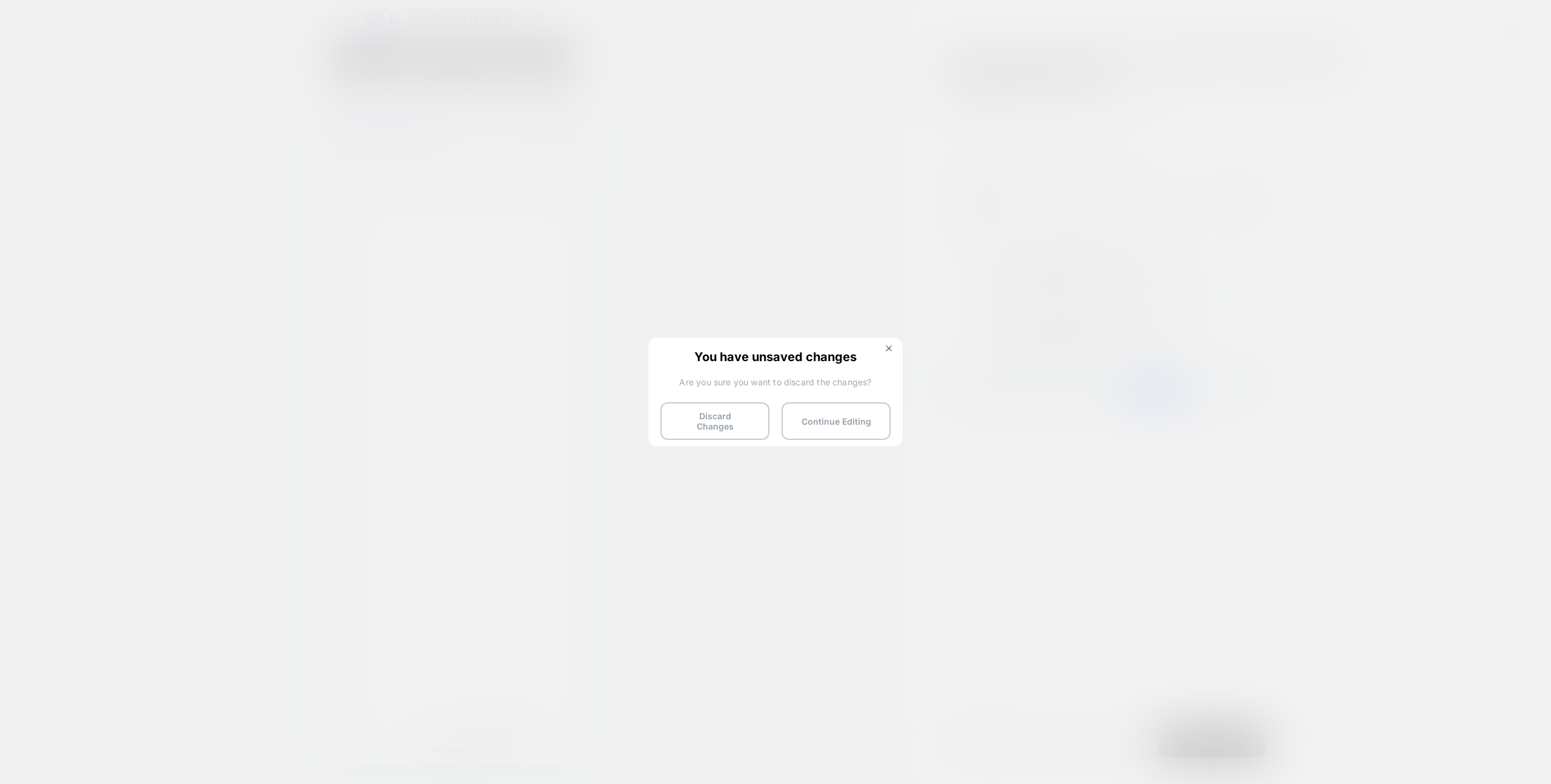
click at [729, 414] on button "Discard Changes" at bounding box center [714, 421] width 109 height 37
